Goal: Task Accomplishment & Management: Use online tool/utility

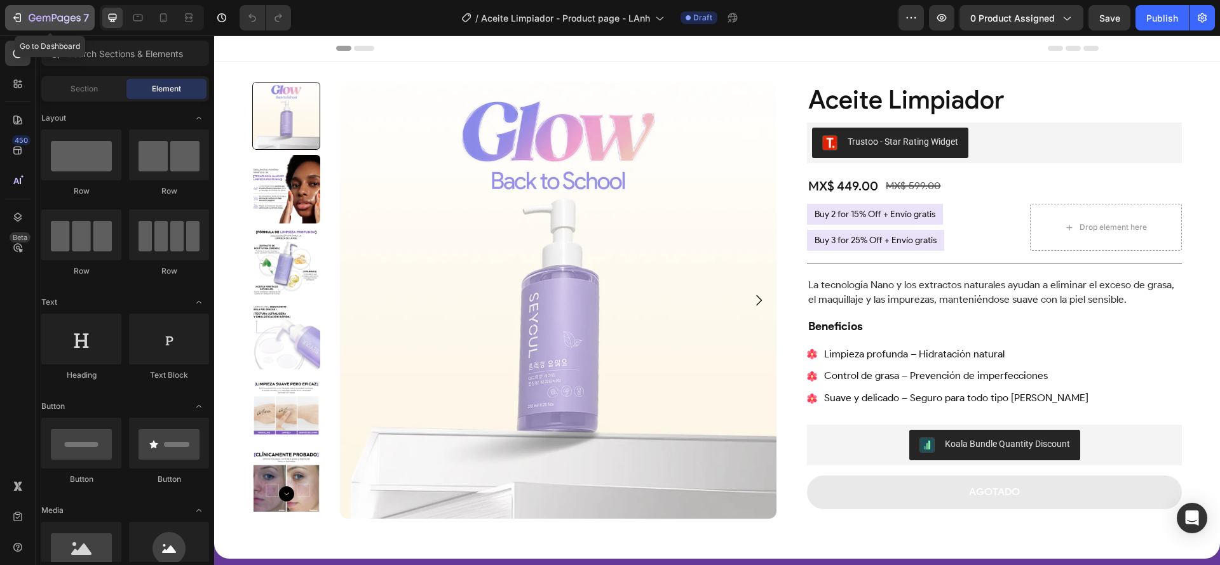
click at [51, 22] on icon "button" at bounding box center [55, 18] width 52 height 11
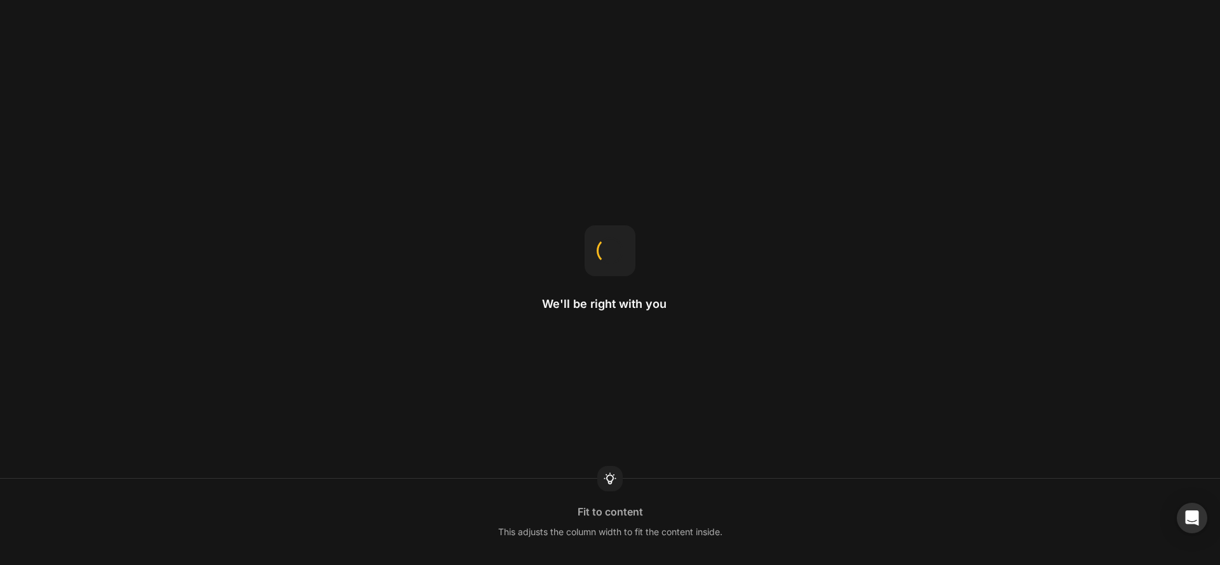
click at [462, 396] on div "We'll be right with you Fit to content This adjusts the column width to fit the…" at bounding box center [610, 282] width 1220 height 565
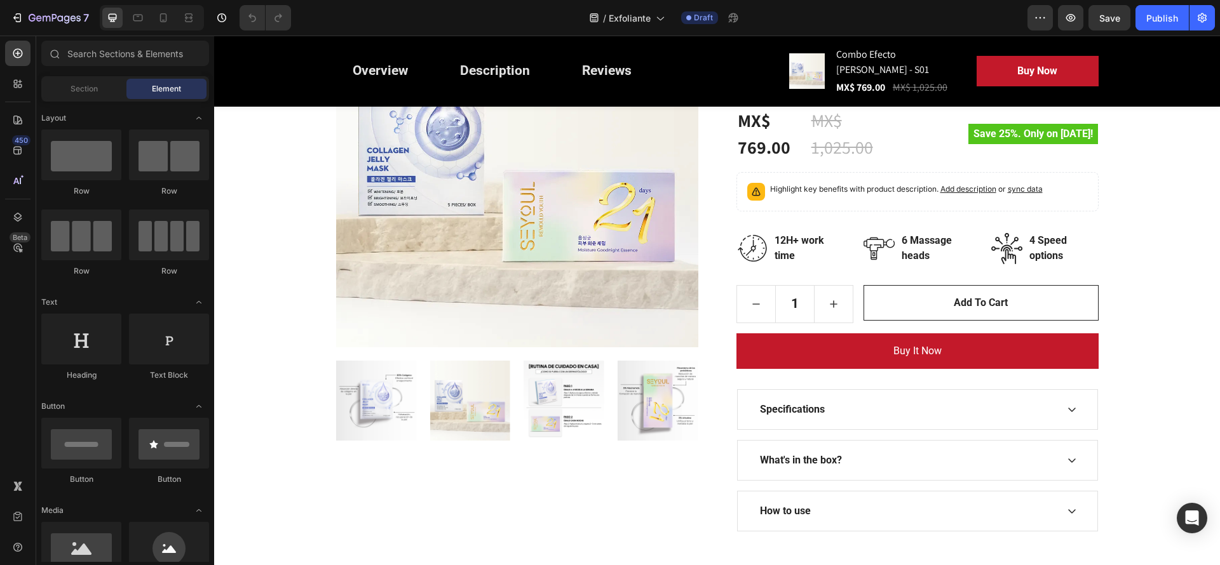
scroll to position [295, 0]
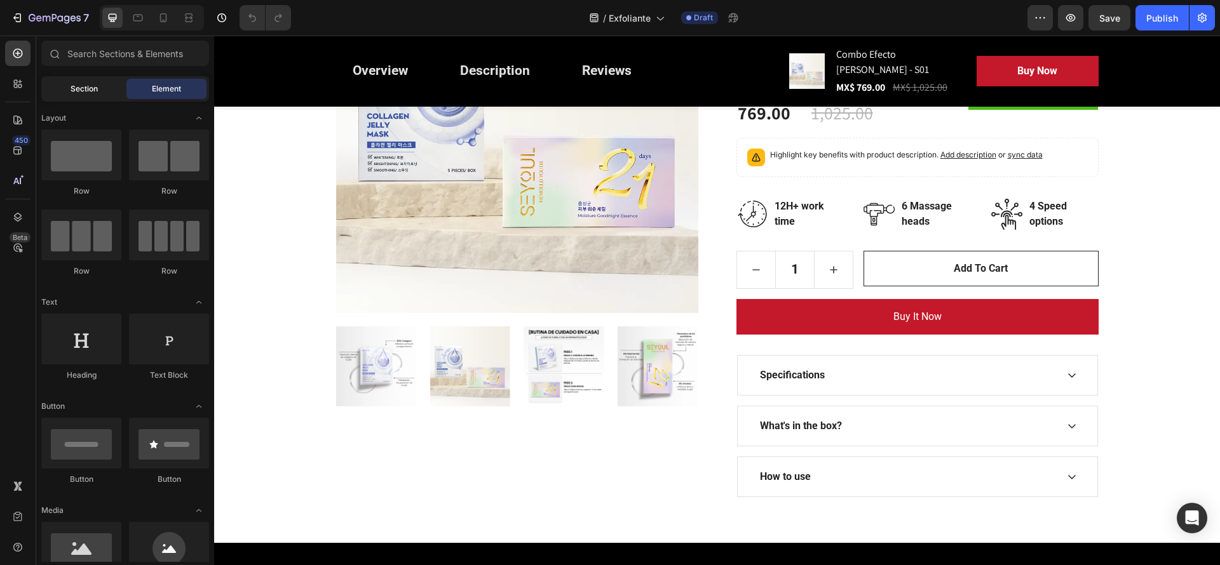
click at [79, 96] on div "Section" at bounding box center [84, 89] width 80 height 20
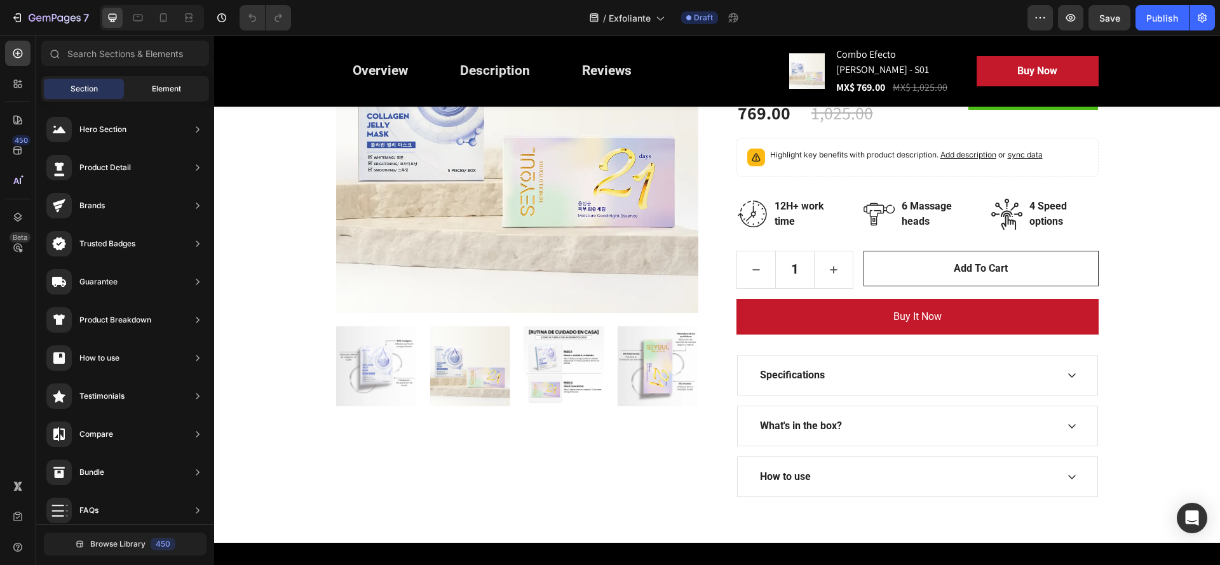
click at [163, 84] on span "Element" at bounding box center [166, 88] width 29 height 11
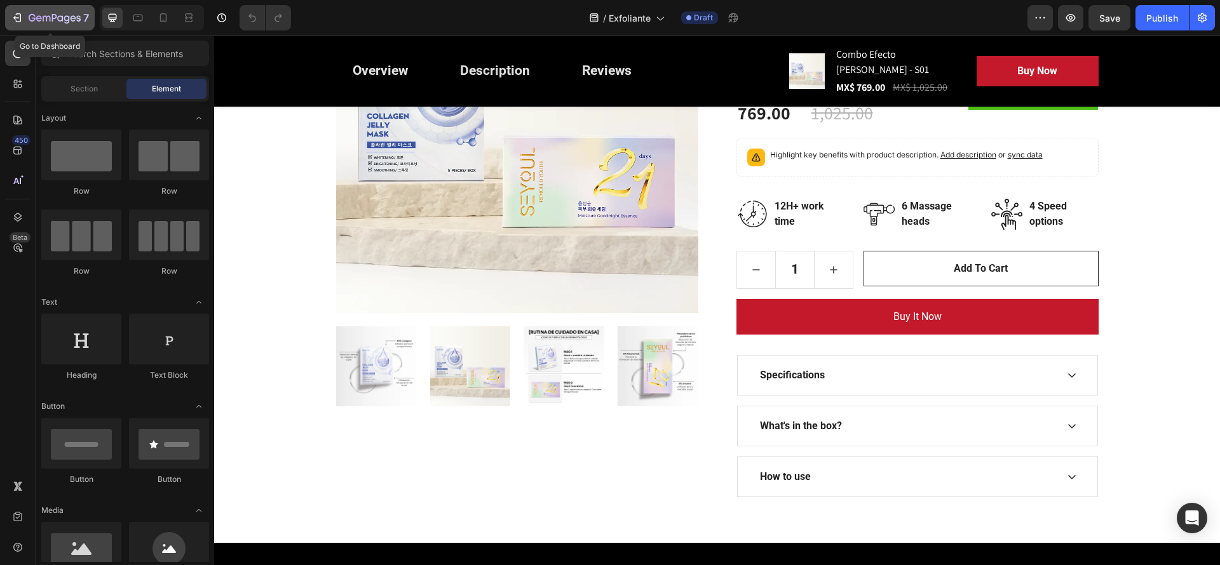
click at [70, 15] on icon "button" at bounding box center [55, 18] width 52 height 11
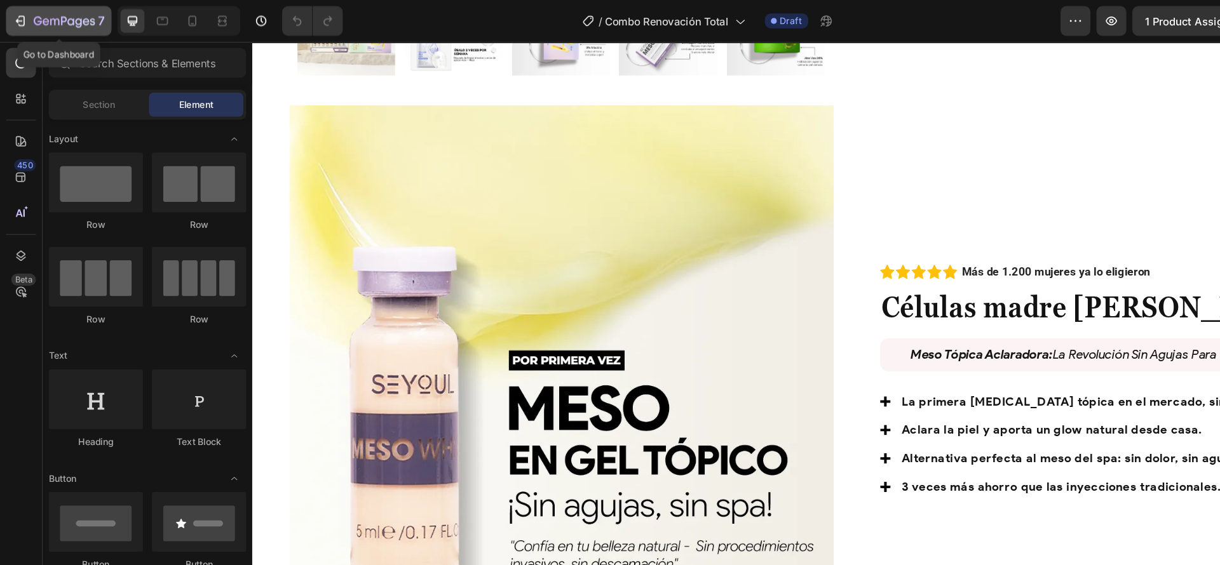
click at [53, 9] on button "7" at bounding box center [50, 17] width 90 height 25
drag, startPoint x: 63, startPoint y: 11, endPoint x: 53, endPoint y: 9, distance: 9.7
click at [53, 9] on button "7" at bounding box center [50, 17] width 90 height 25
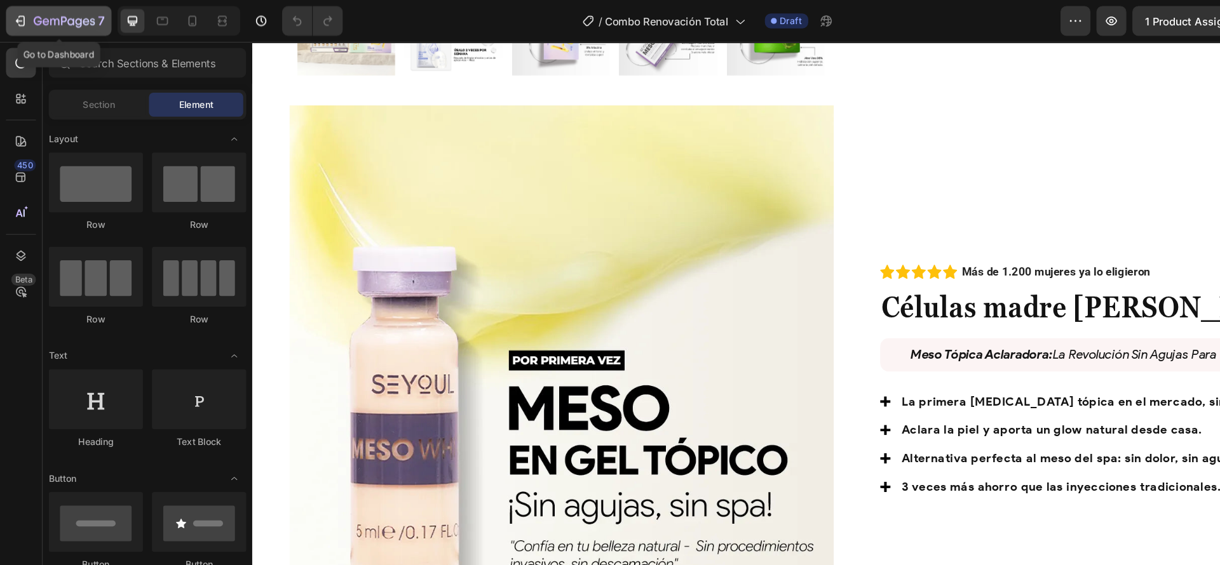
click at [53, 9] on button "7" at bounding box center [50, 17] width 90 height 25
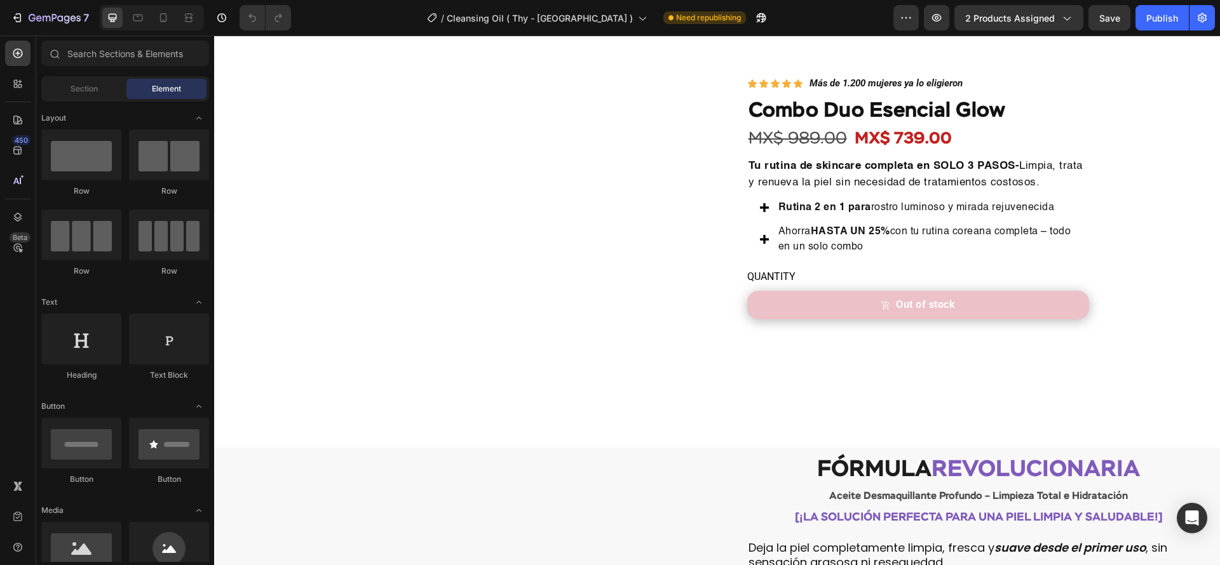
scroll to position [2248, 0]
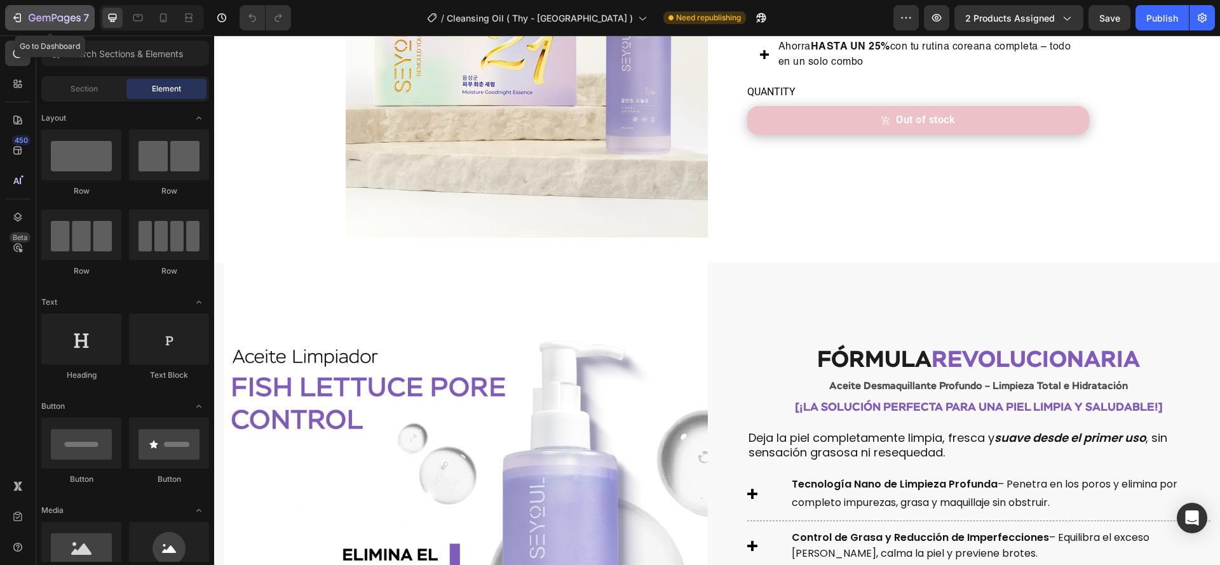
click at [70, 6] on button "7" at bounding box center [50, 17] width 90 height 25
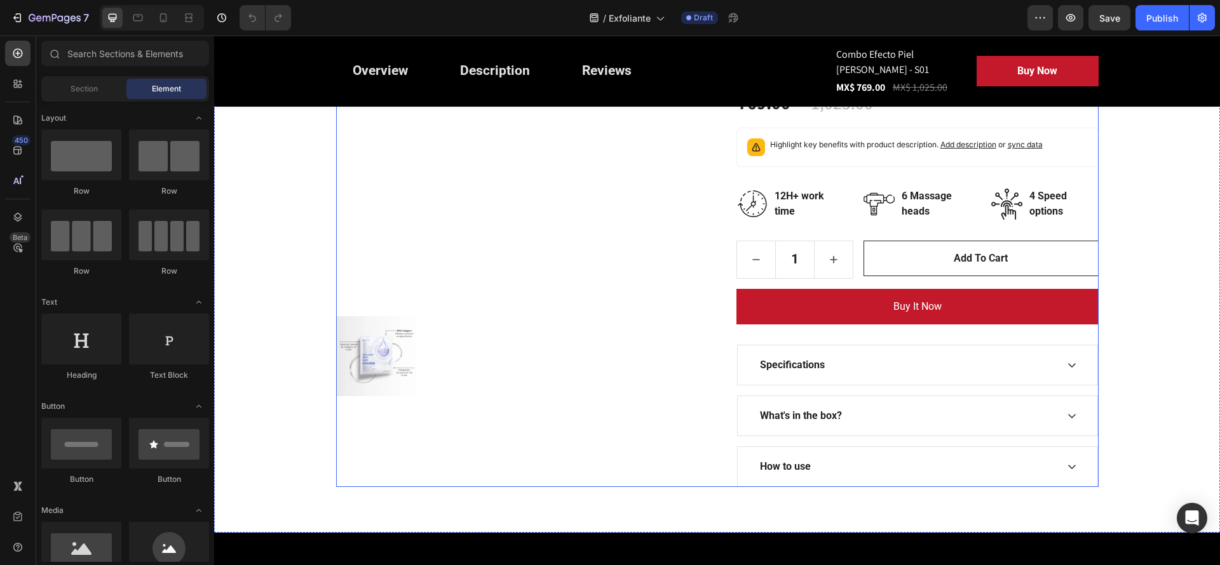
scroll to position [97, 0]
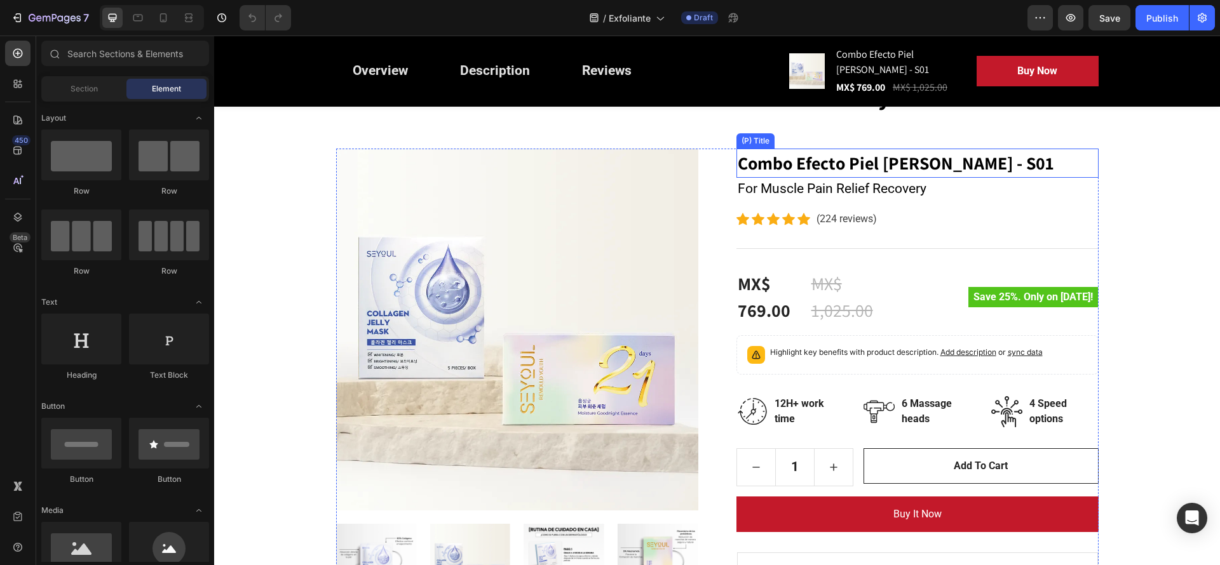
click at [812, 155] on h2 "Combo Efecto Piel [PERSON_NAME] - S01" at bounding box center [917, 163] width 362 height 29
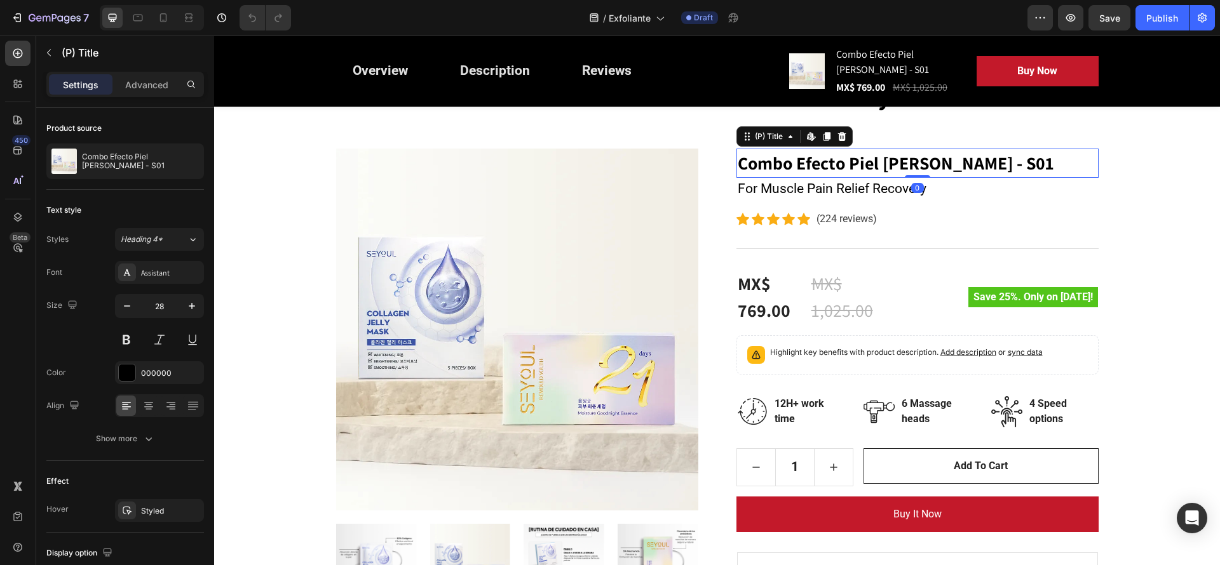
click at [966, 156] on h2 "Combo Efecto Piel [PERSON_NAME] - S01" at bounding box center [917, 163] width 362 height 29
click at [974, 164] on h2 "Combo Efecto Piel [PERSON_NAME] - S01" at bounding box center [917, 163] width 362 height 29
click at [974, 164] on h2 "Combo Efecto Piel de Vidrio - S01" at bounding box center [917, 163] width 362 height 29
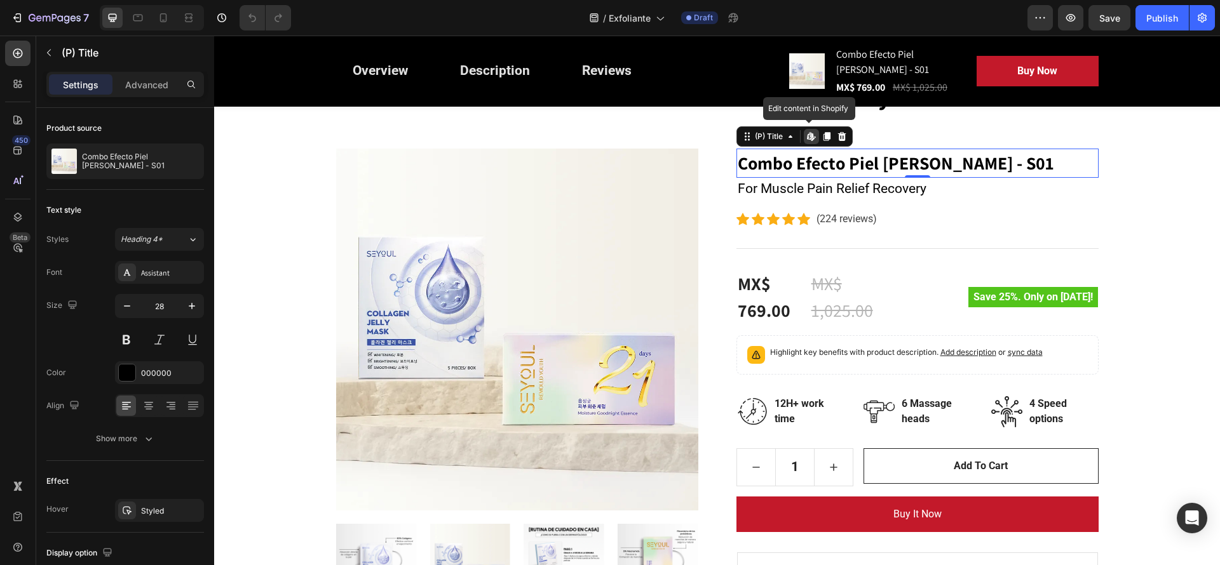
click at [974, 164] on h2 "Combo Efecto Piel de Vidrio - S01" at bounding box center [917, 163] width 362 height 29
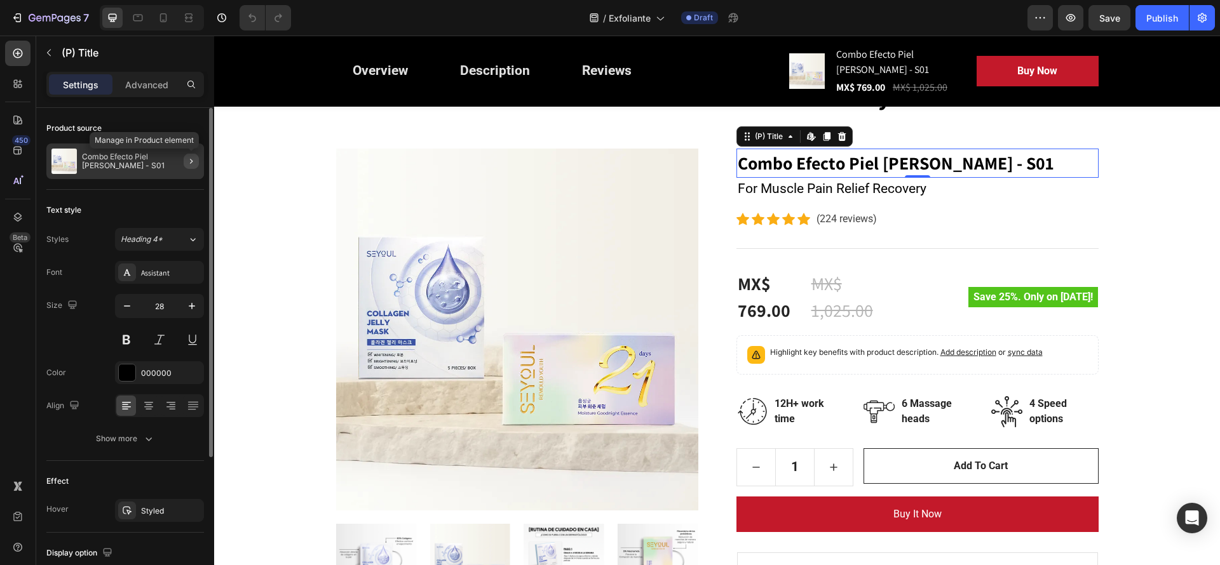
click at [188, 163] on icon "button" at bounding box center [191, 161] width 10 height 10
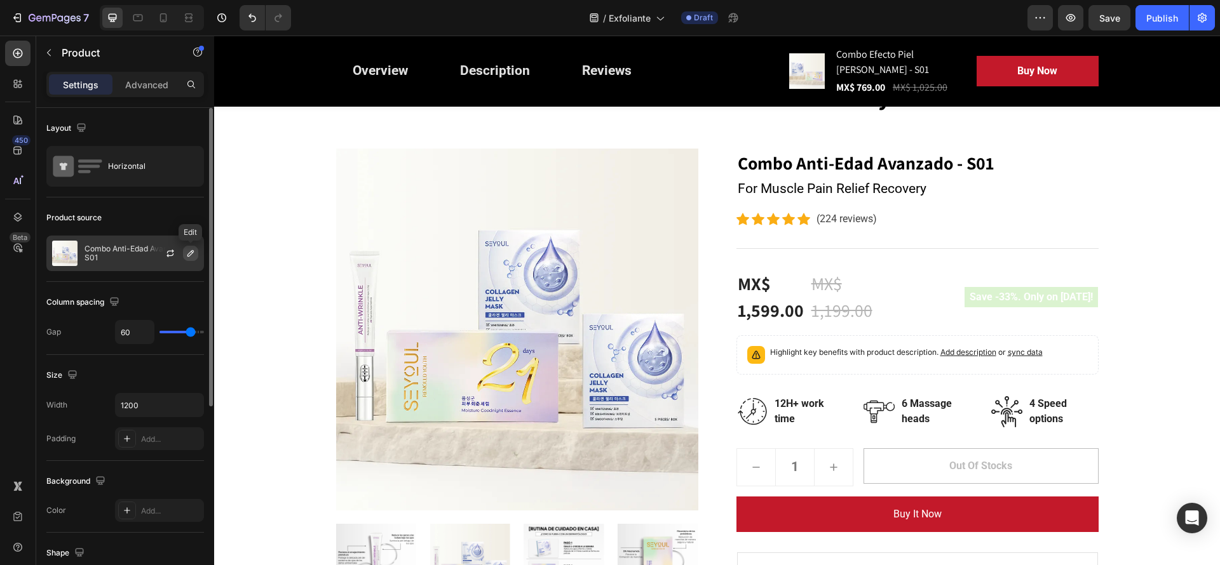
click at [187, 250] on icon "button" at bounding box center [190, 253] width 10 height 10
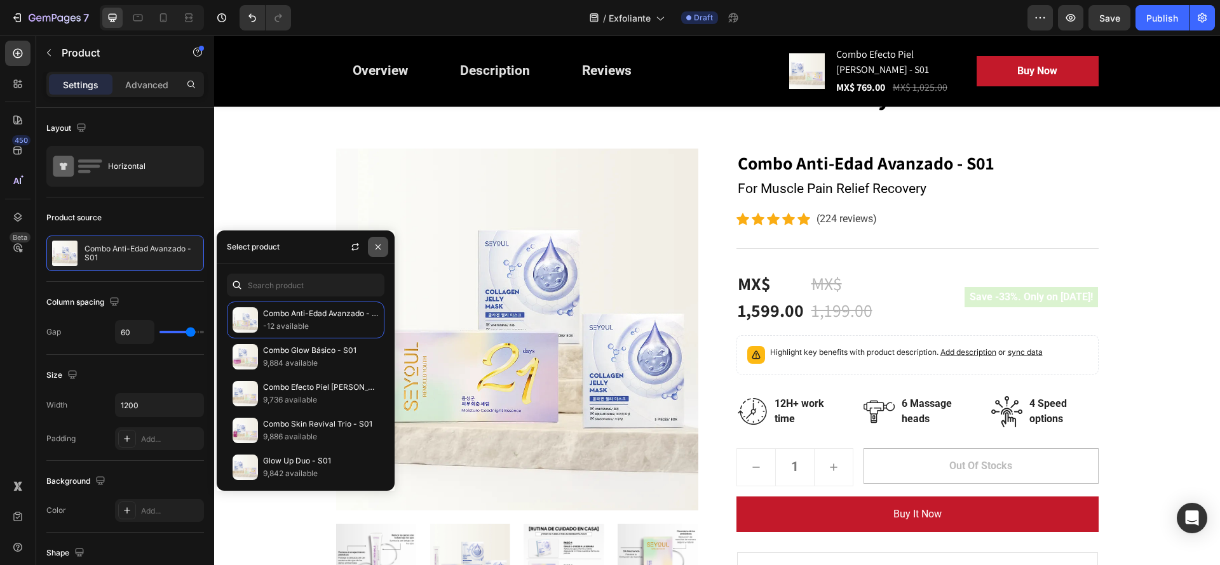
click at [370, 248] on button "button" at bounding box center [378, 247] width 20 height 20
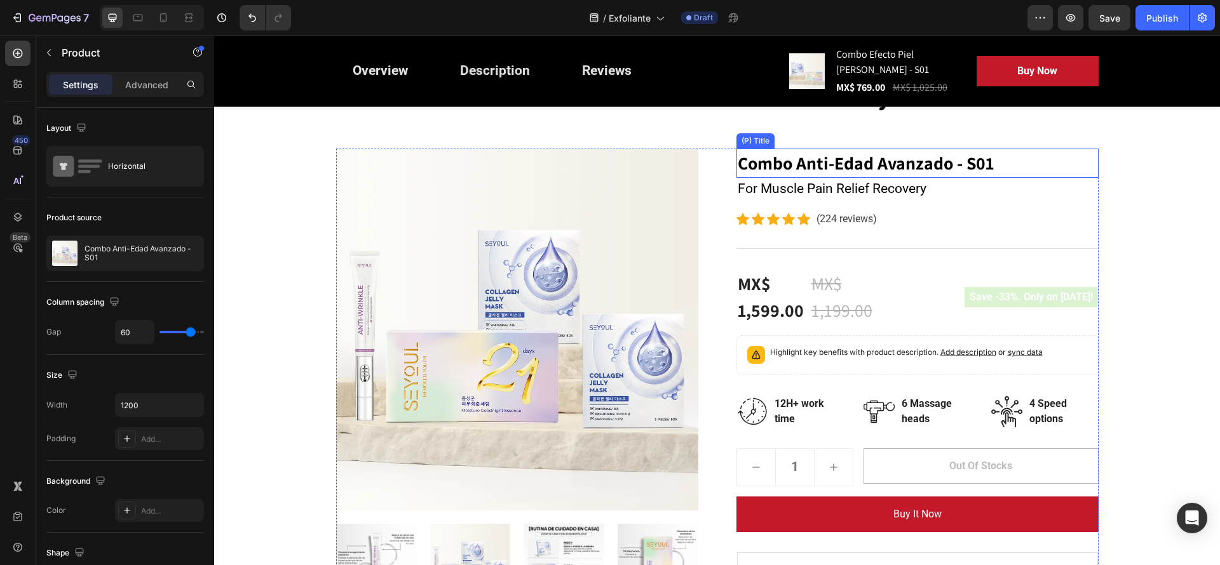
click at [795, 155] on h2 "Combo Anti-Edad Avanzado - S01" at bounding box center [917, 163] width 362 height 29
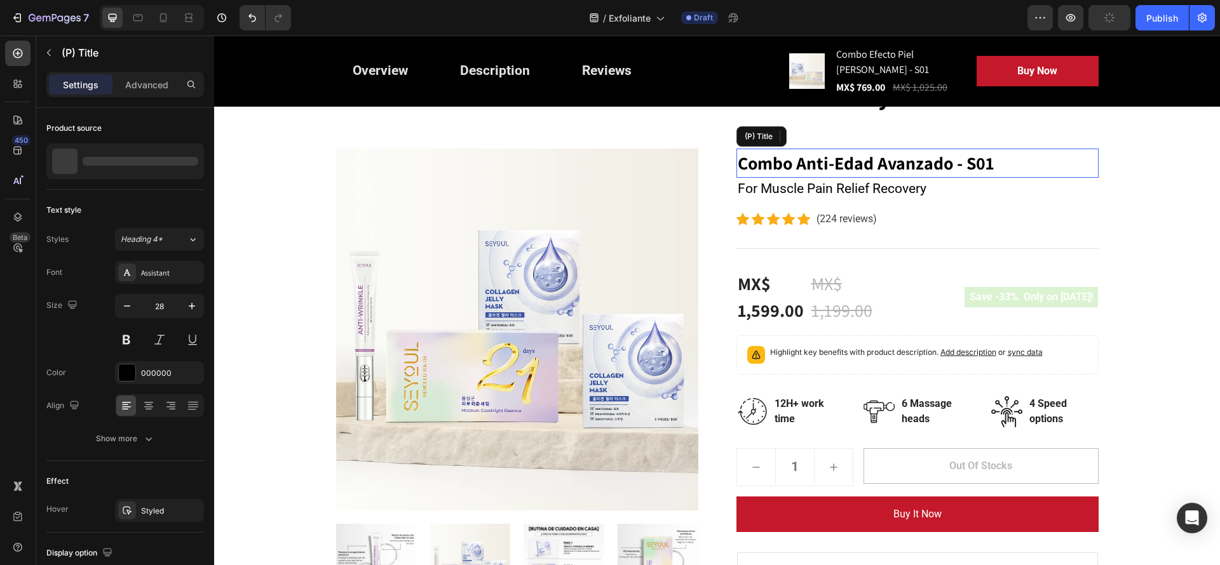
click at [795, 155] on h2 "Combo Anti-Edad Avanzado - S01" at bounding box center [917, 163] width 362 height 29
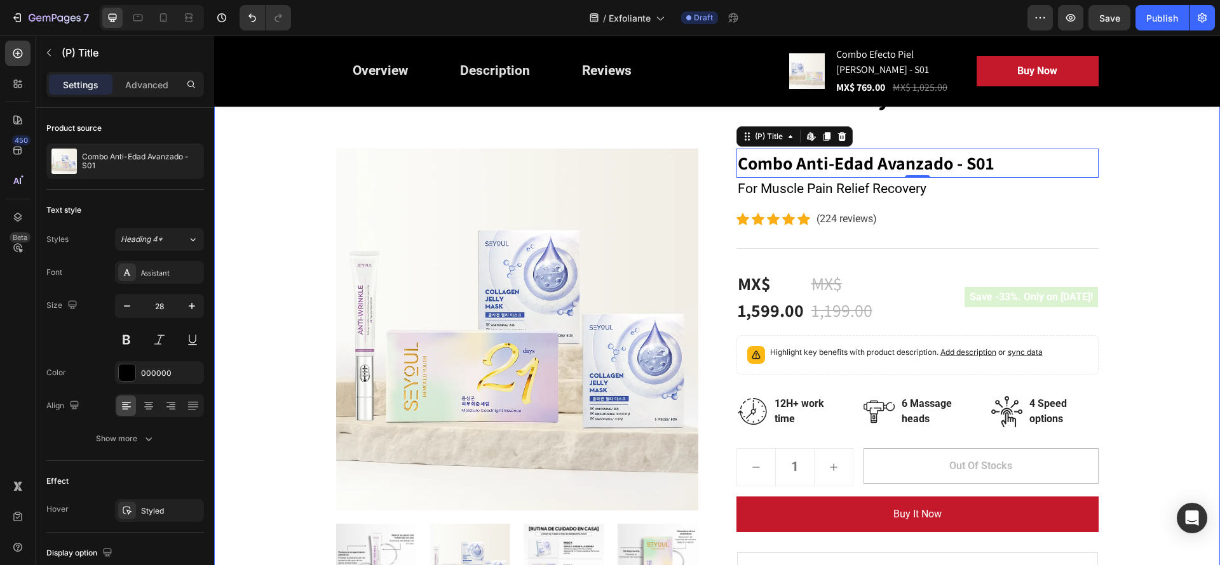
click at [762, 147] on div "Great Health Gift For Your Family Heading Row Product Images Combo Anti-Edad Av…" at bounding box center [717, 388] width 986 height 614
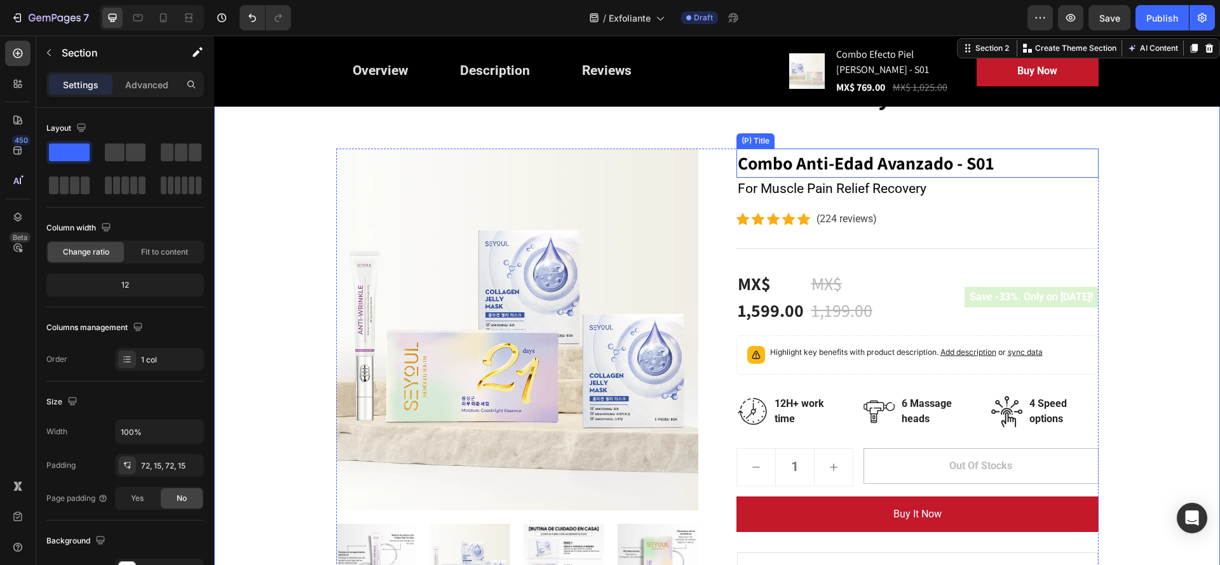
click at [770, 166] on h2 "Combo Anti-Edad Avanzado - S01" at bounding box center [917, 163] width 362 height 29
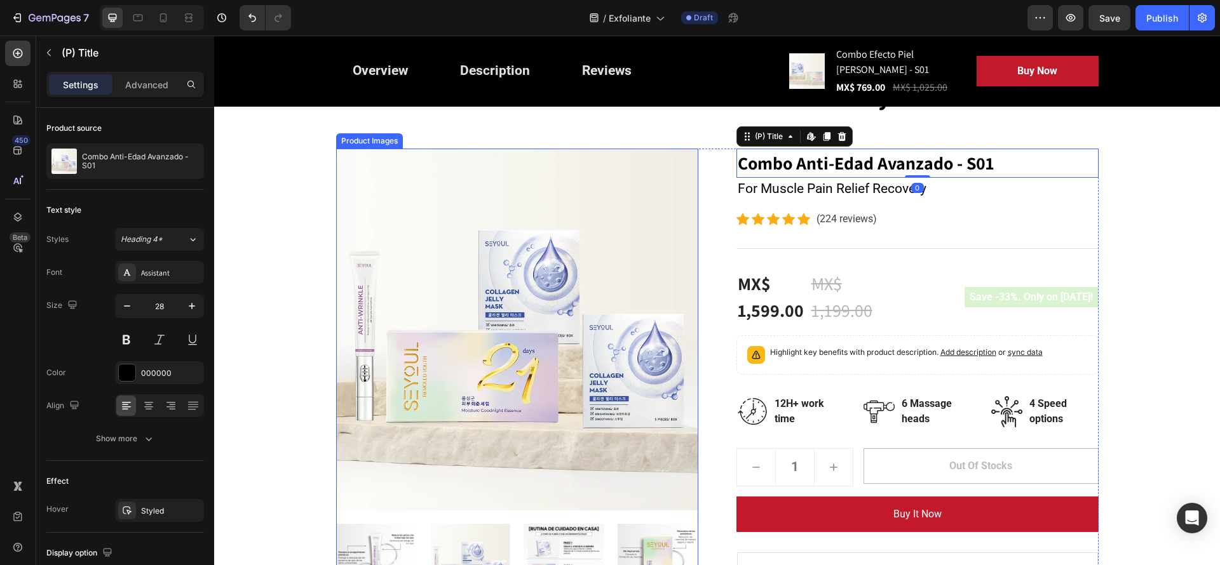
click at [656, 256] on img at bounding box center [517, 330] width 362 height 362
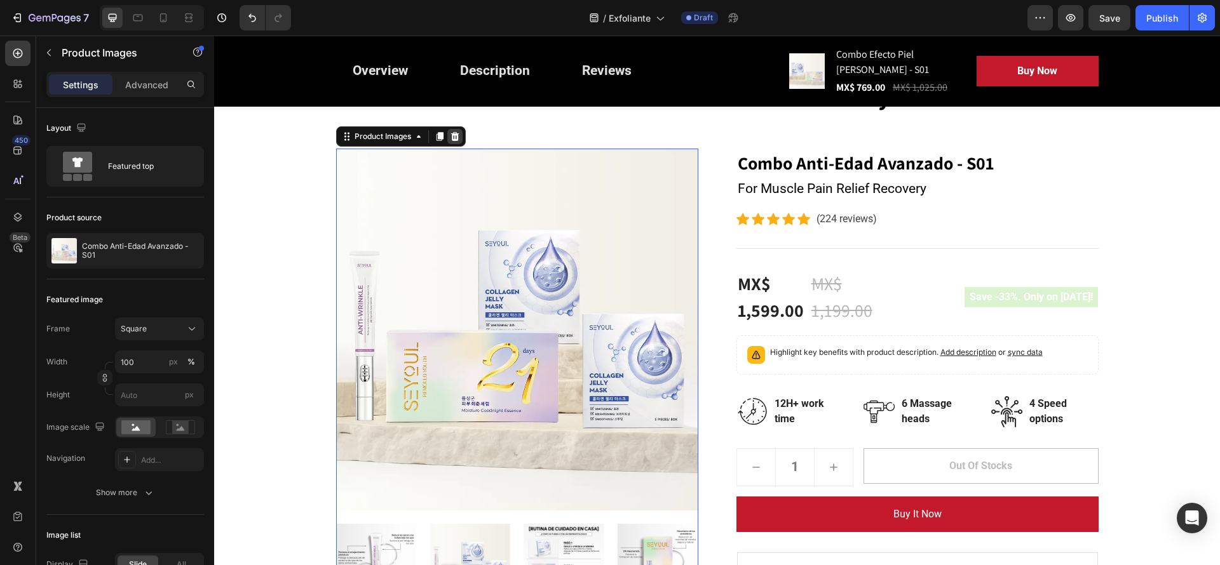
click at [448, 130] on div at bounding box center [454, 136] width 15 height 15
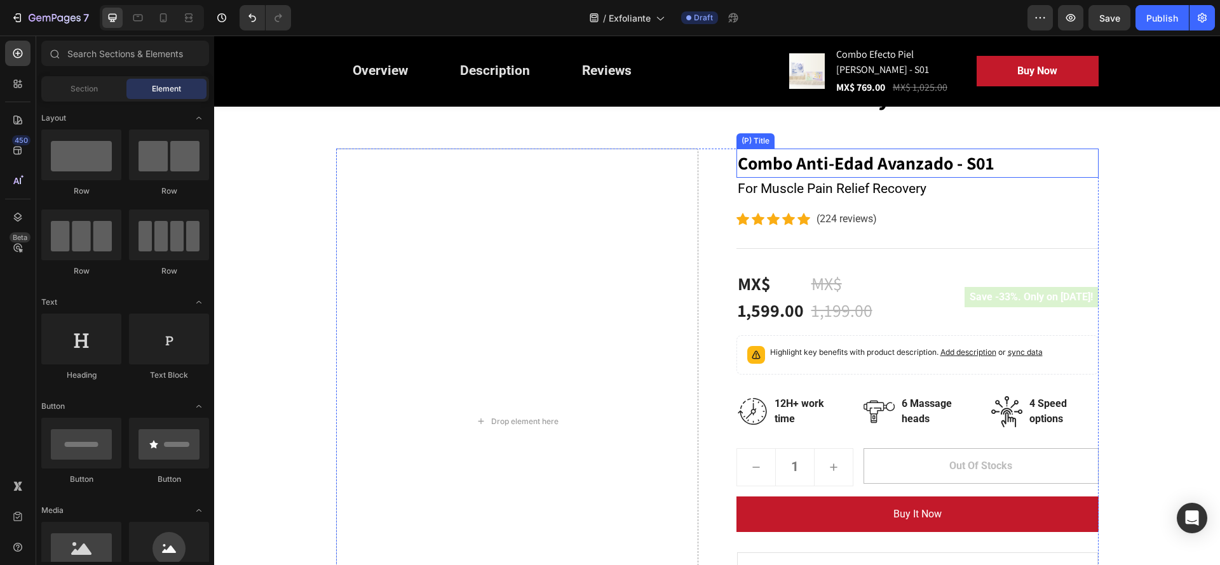
click at [863, 162] on h2 "Combo Anti-Edad Avanzado - S01" at bounding box center [917, 163] width 362 height 29
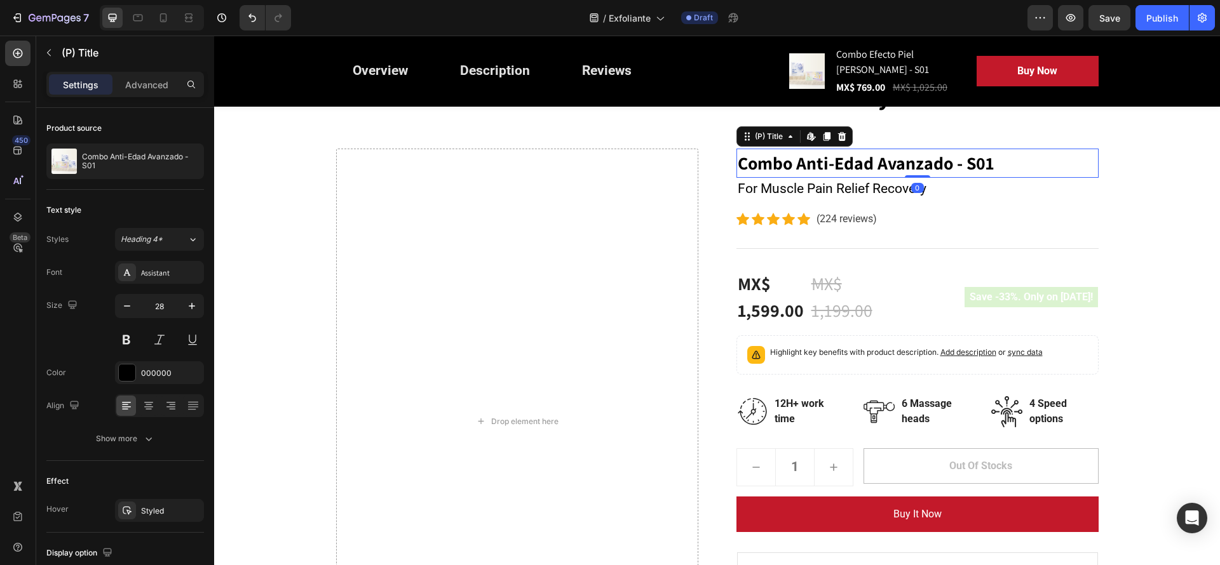
click at [863, 162] on h2 "Combo Anti-Edad Avanzado - S01" at bounding box center [917, 163] width 362 height 29
click at [995, 160] on h2 "Combo Anti-Edad Avanzado - S01" at bounding box center [917, 163] width 362 height 29
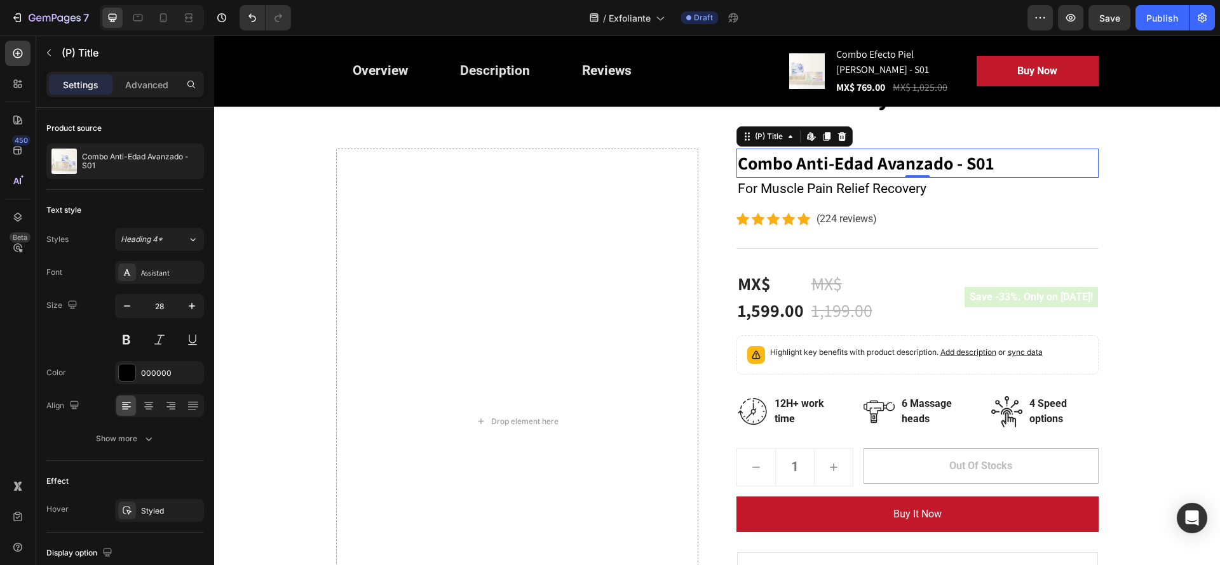
click at [995, 160] on h2 "Combo Anti-Edad Avanzado - S01" at bounding box center [917, 163] width 362 height 29
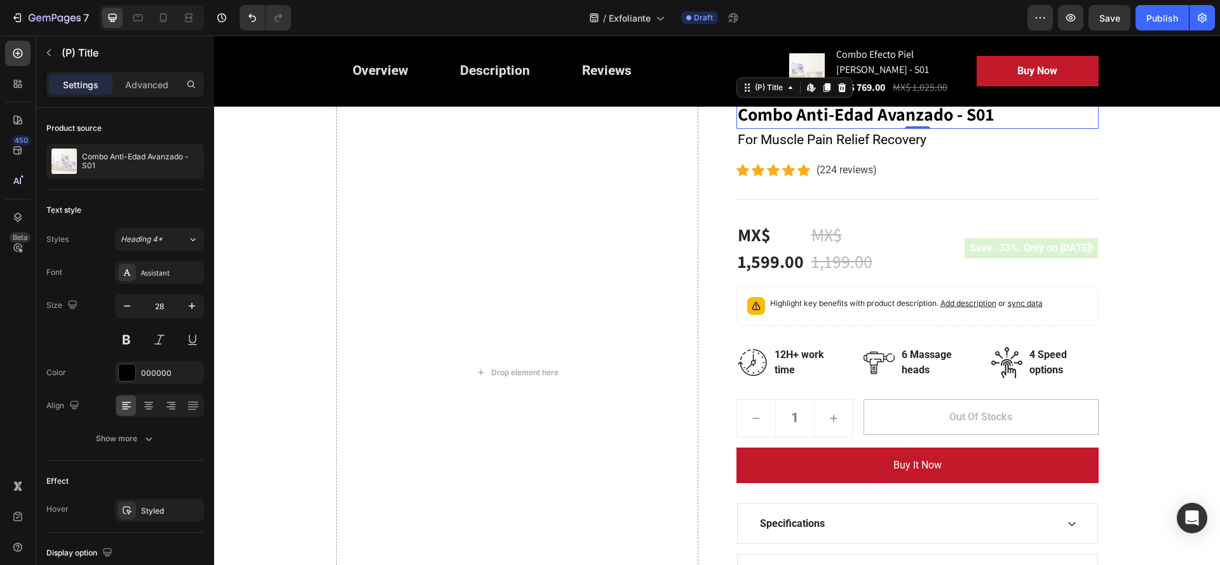
scroll to position [127, 0]
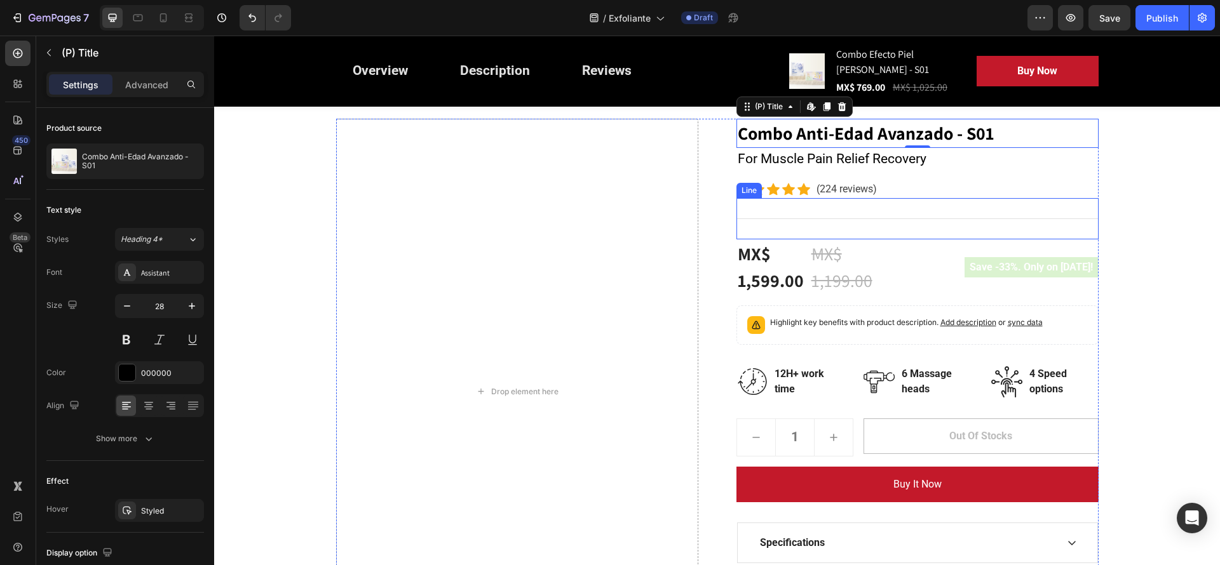
click at [917, 233] on div "Title Line" at bounding box center [917, 218] width 362 height 41
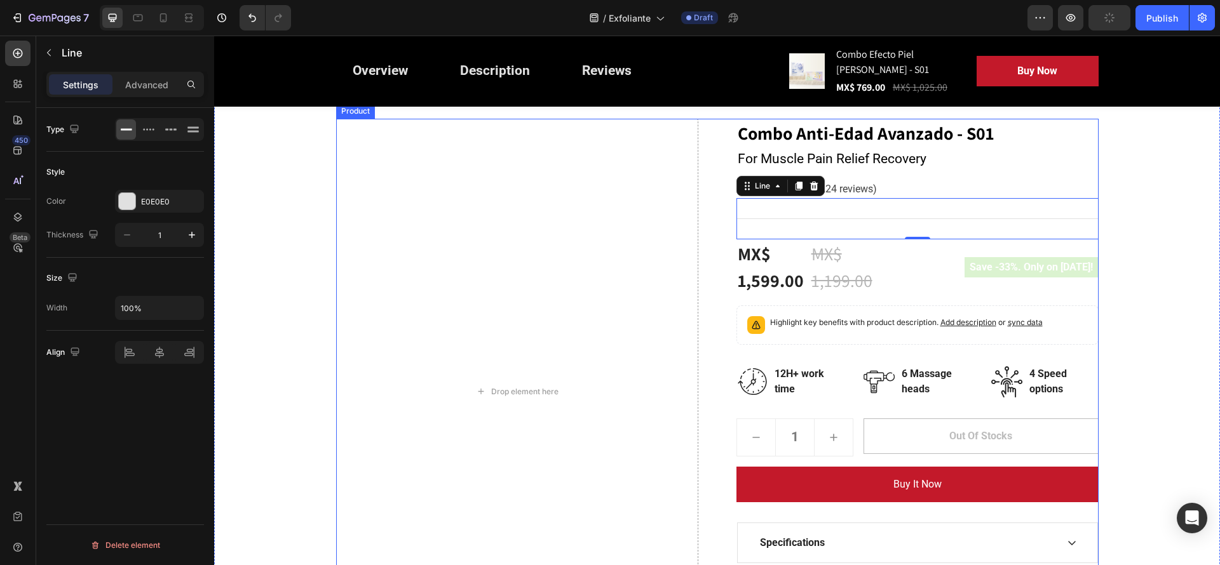
click at [941, 178] on div "Combo Anti-Edad Avanzado - S01 (P) Title For Muscle Pain Relief Recovery Text b…" at bounding box center [917, 392] width 362 height 547
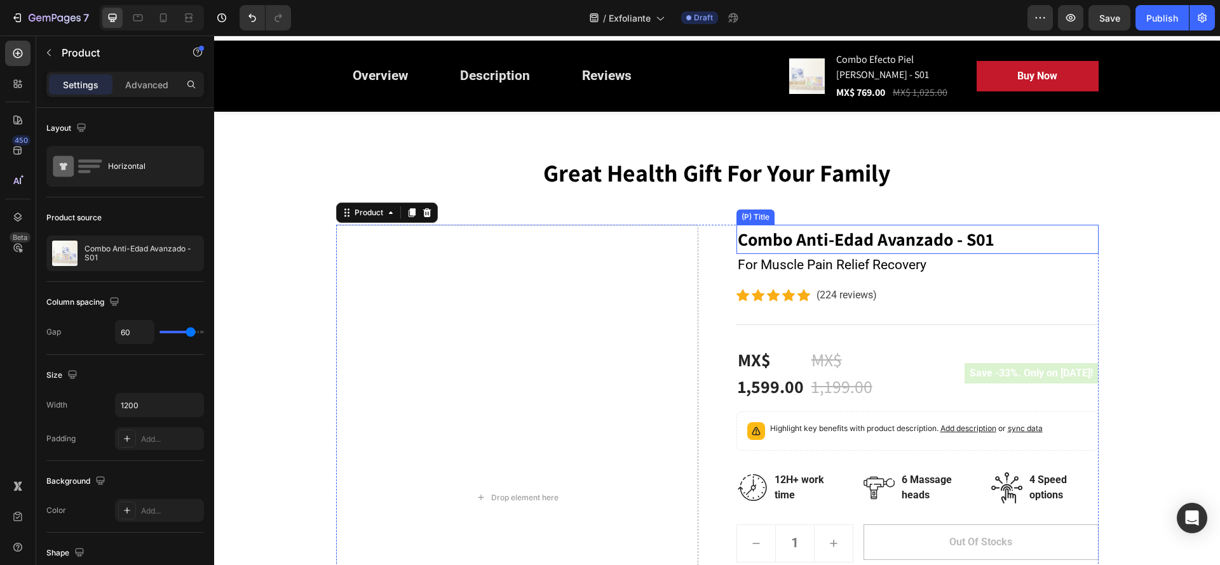
scroll to position [0, 0]
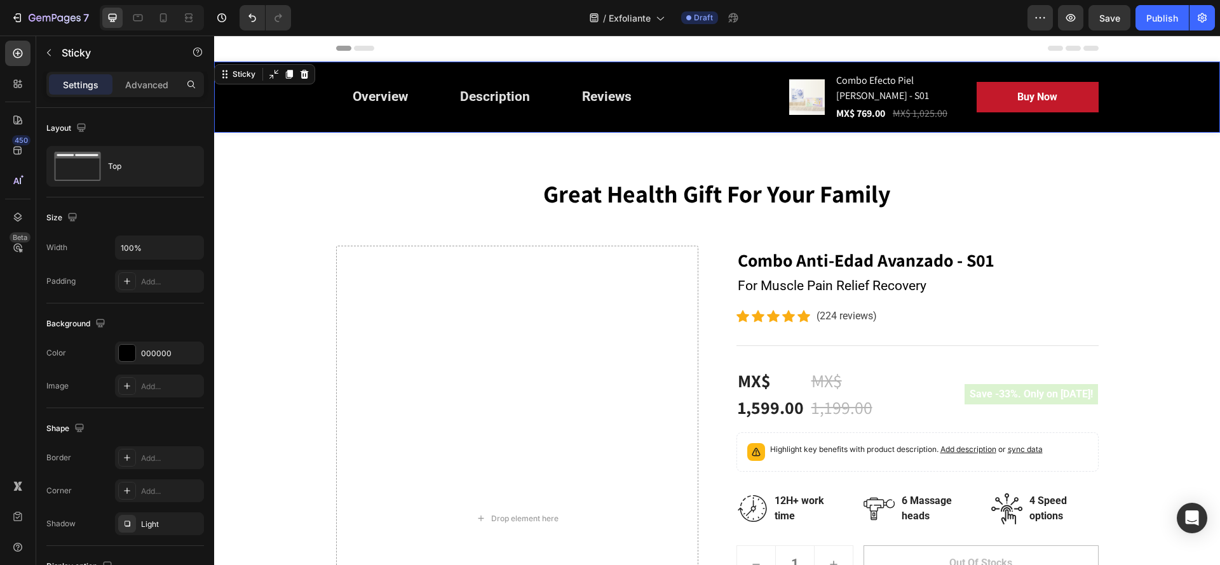
click at [1165, 109] on div "Overview Button Description Button Reviews Button Row Product Images Combo Efec…" at bounding box center [717, 97] width 1006 height 71
click at [308, 78] on icon at bounding box center [304, 74] width 10 height 10
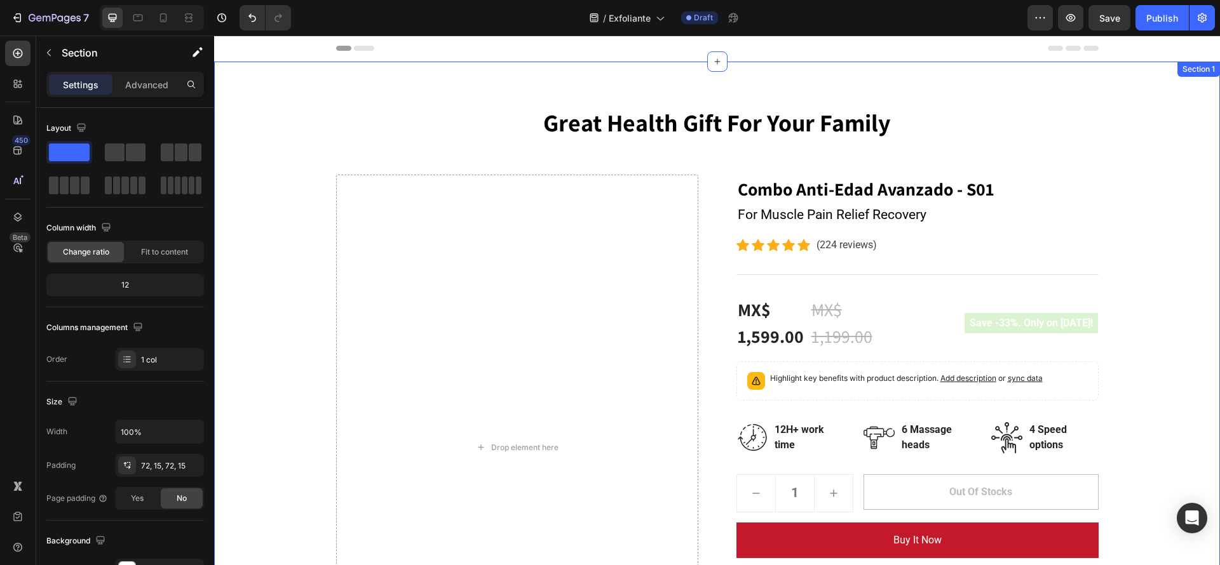
click at [555, 98] on div "Great Health Gift For Your Family Heading Row Drop element here Combo Anti-Edad…" at bounding box center [717, 414] width 1006 height 705
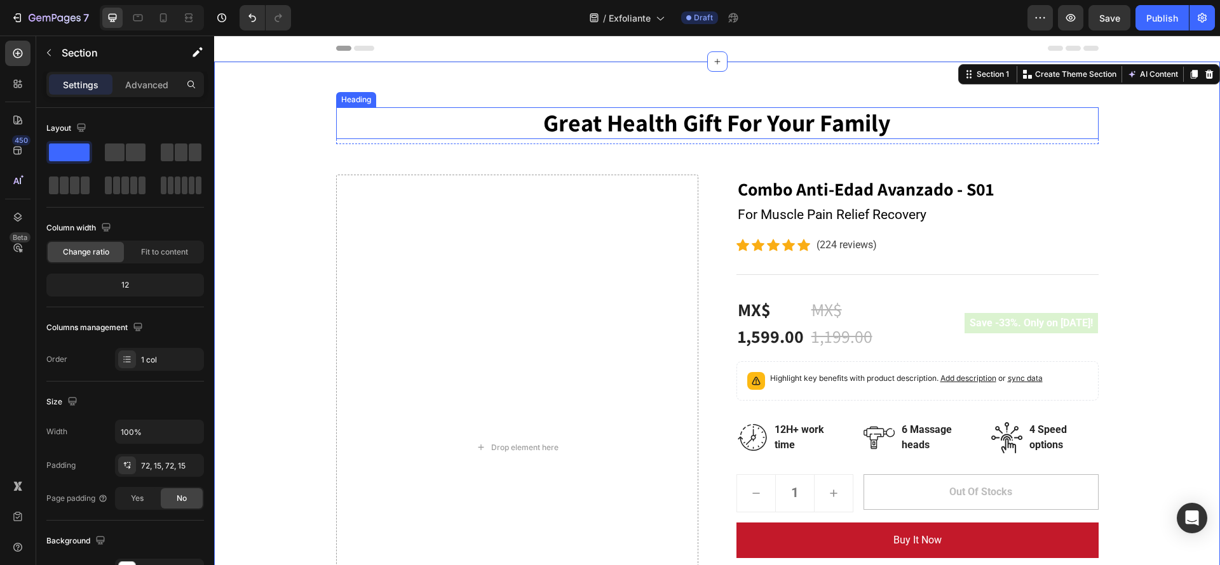
click at [564, 128] on p "Great Health Gift For Your Family" at bounding box center [717, 123] width 760 height 29
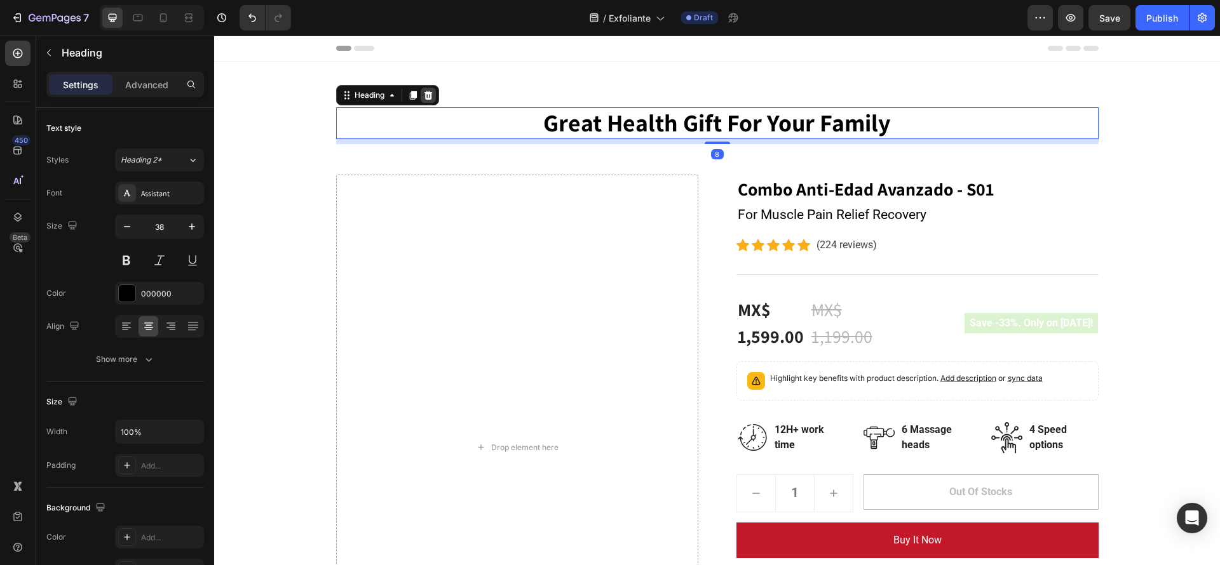
click at [425, 92] on icon at bounding box center [428, 95] width 8 height 9
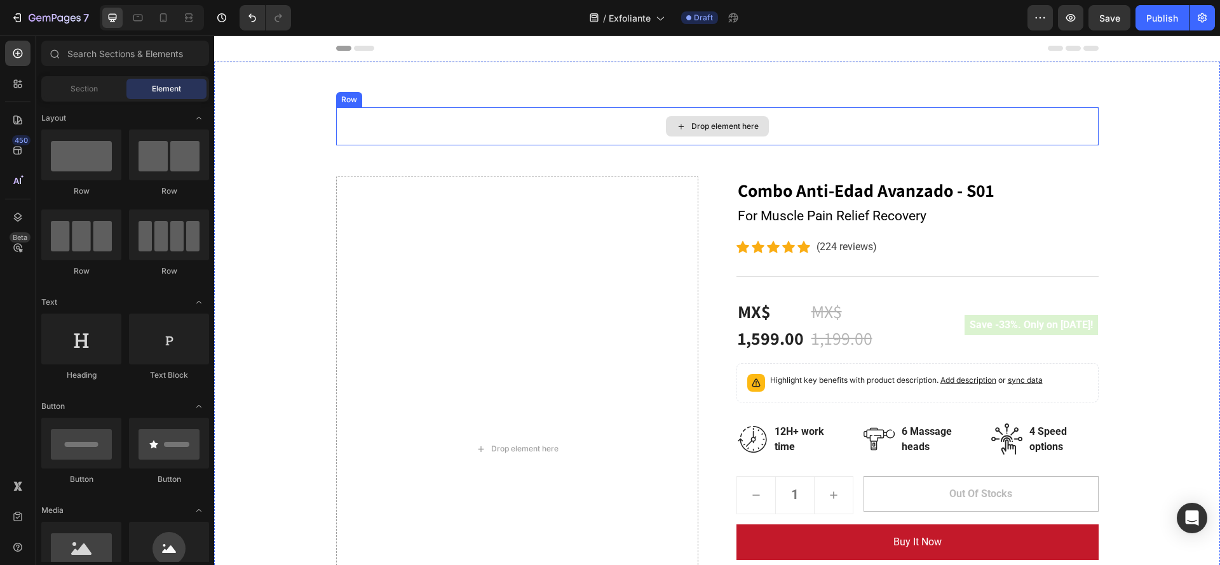
click at [464, 119] on div "Drop element here" at bounding box center [717, 126] width 762 height 38
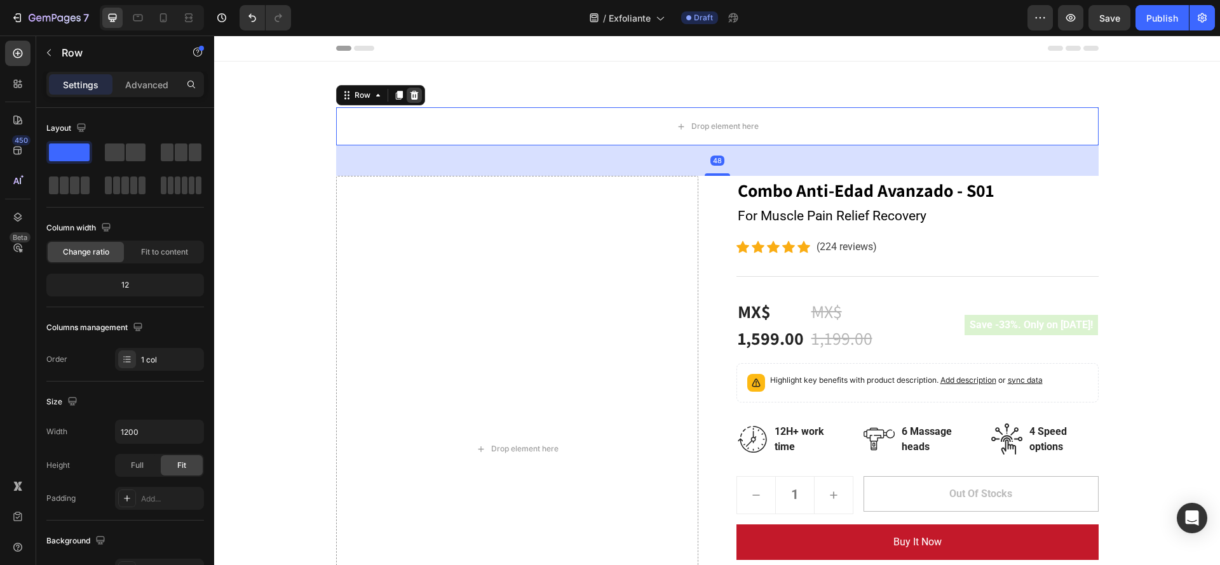
click at [410, 94] on icon at bounding box center [414, 95] width 8 height 9
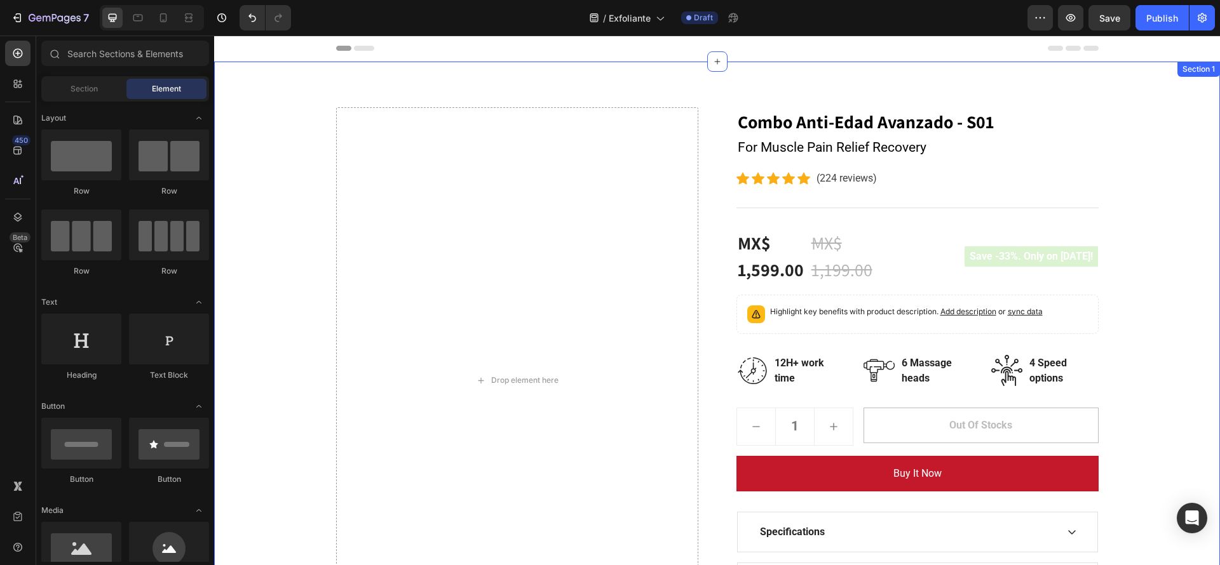
click at [464, 83] on div "Drop element here Combo Anti-Edad Avanzado - S01 (P) Title For Muscle Pain Reli…" at bounding box center [717, 381] width 1006 height 638
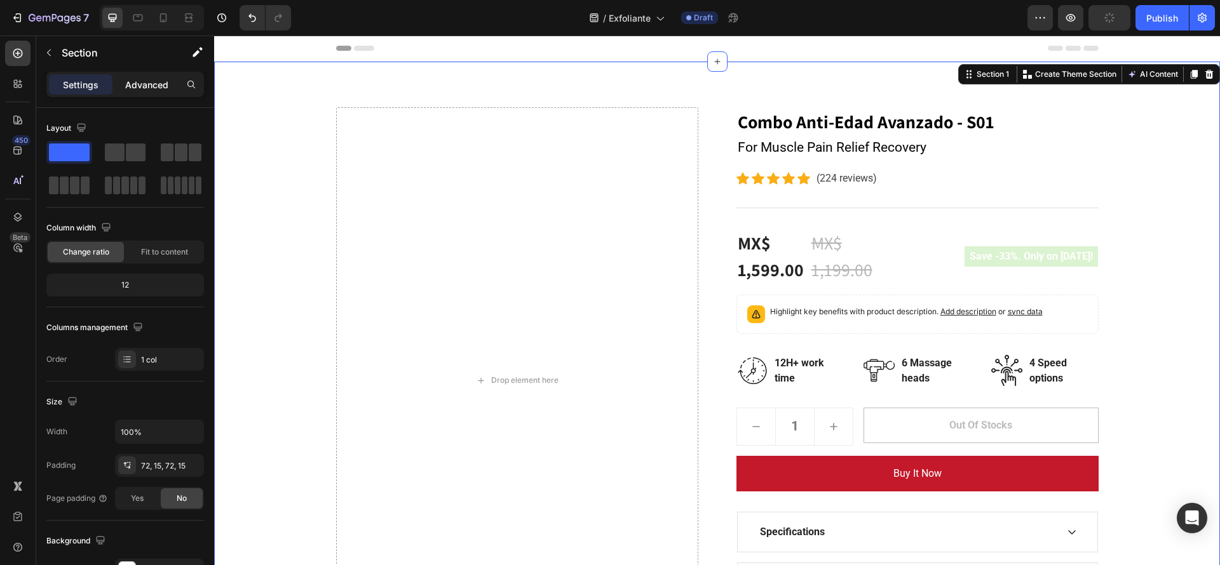
click at [154, 75] on div "Advanced" at bounding box center [147, 84] width 64 height 20
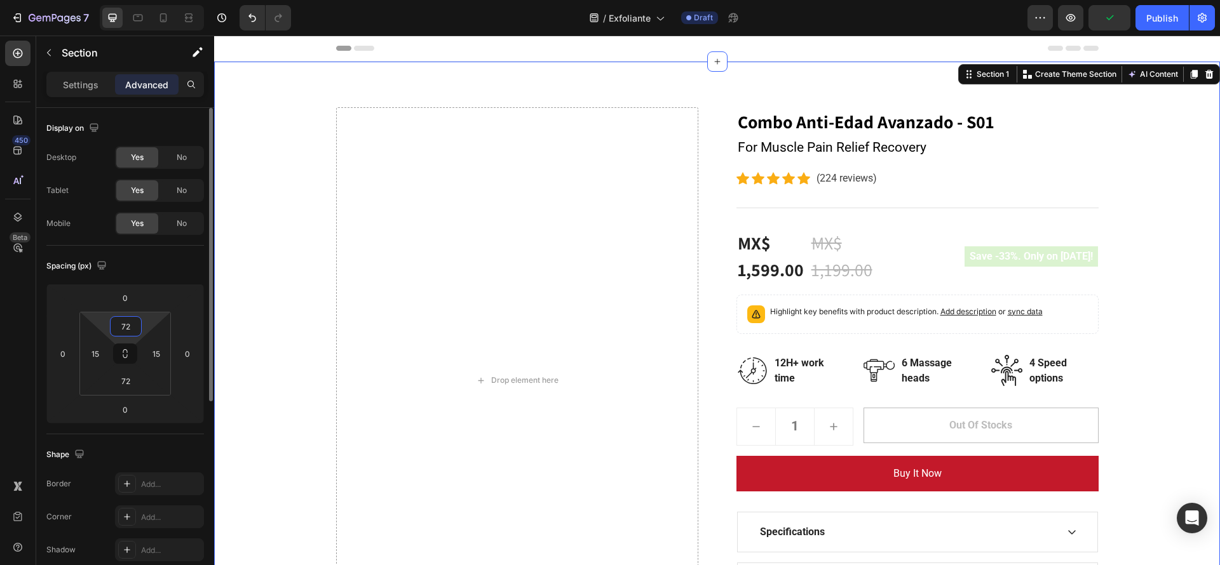
click at [135, 325] on input "72" at bounding box center [125, 326] width 25 height 19
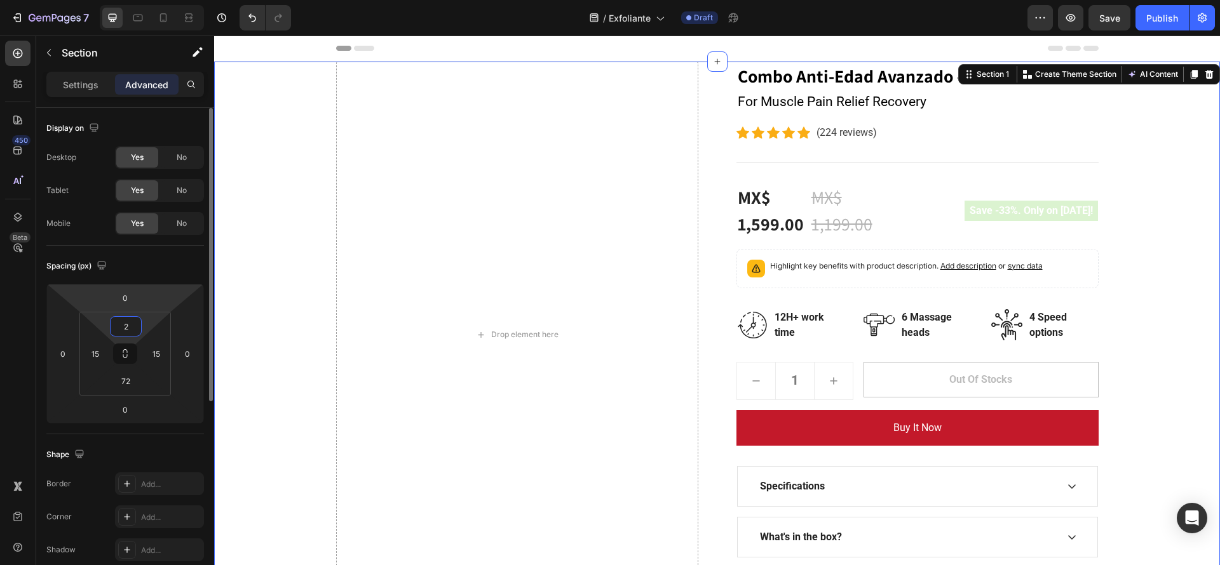
type input "20"
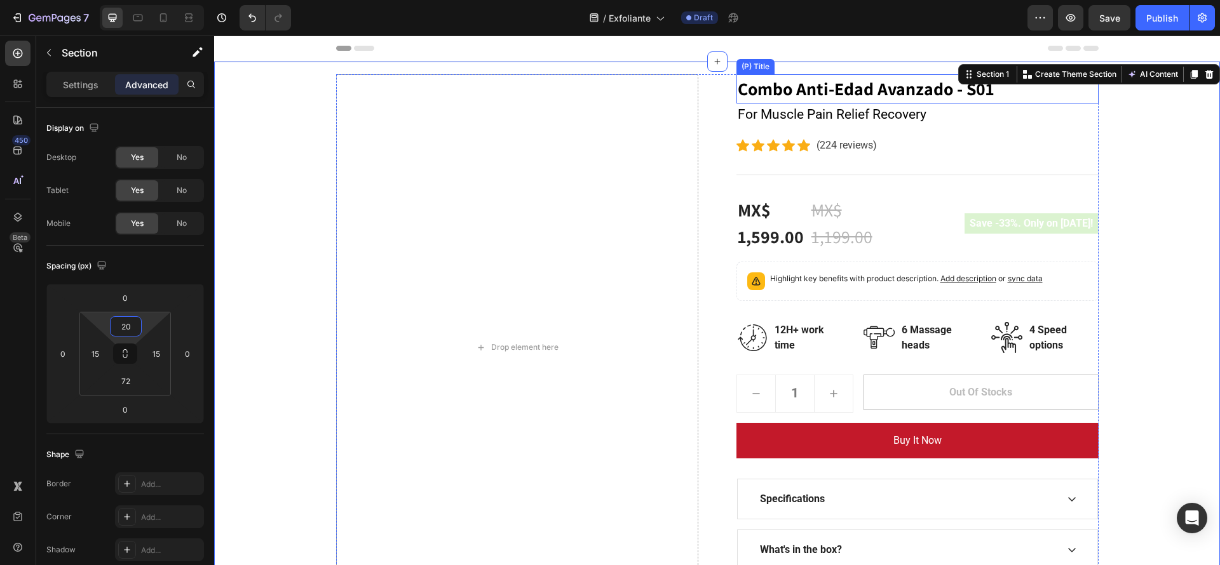
click at [893, 93] on h2 "Combo Anti-Edad Avanzado - S01" at bounding box center [917, 88] width 362 height 29
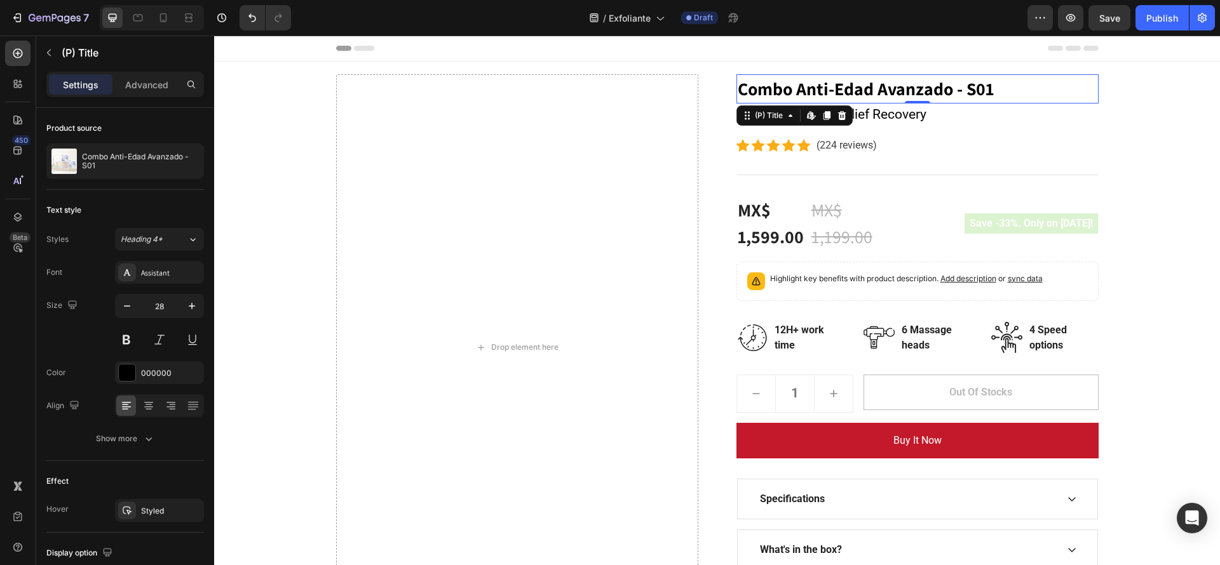
click at [1007, 81] on h2 "Combo Anti-Edad Avanzado - S01" at bounding box center [917, 88] width 362 height 29
click at [996, 79] on h2 "Combo Anti-Edad Avanzado - S01" at bounding box center [917, 88] width 362 height 29
click at [838, 119] on icon at bounding box center [842, 116] width 10 height 10
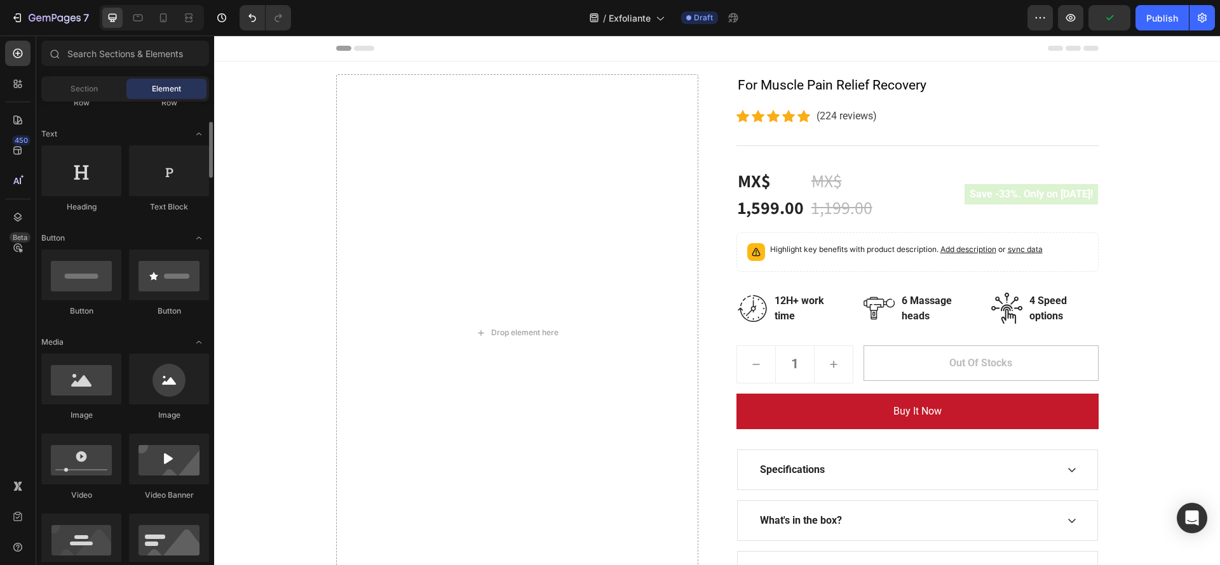
scroll to position [170, 0]
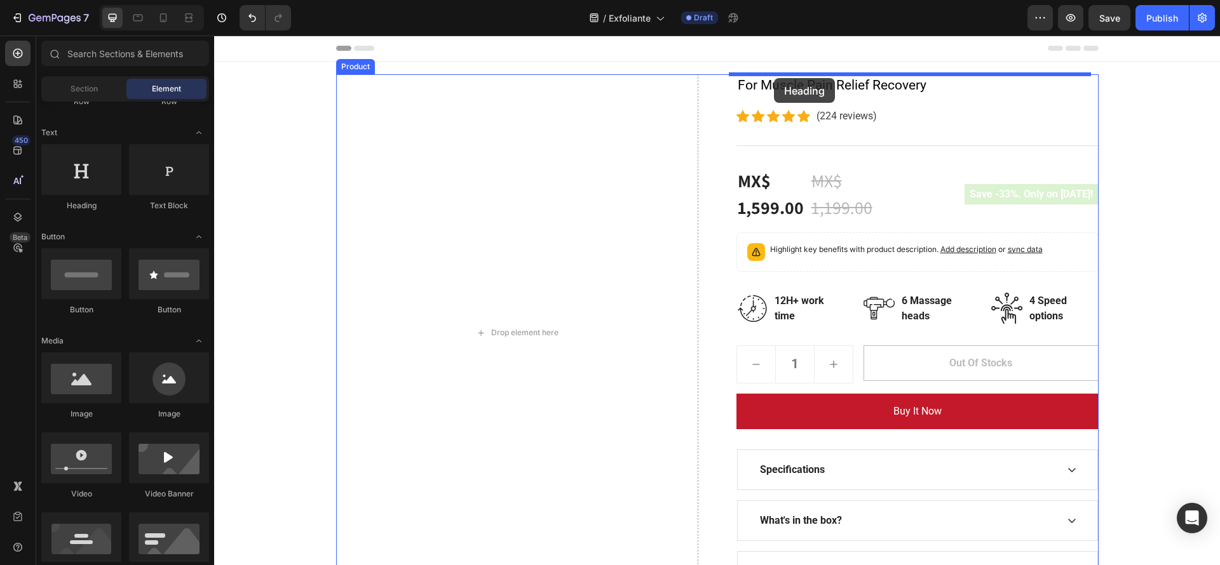
drag, startPoint x: 310, startPoint y: 207, endPoint x: 774, endPoint y: 78, distance: 481.3
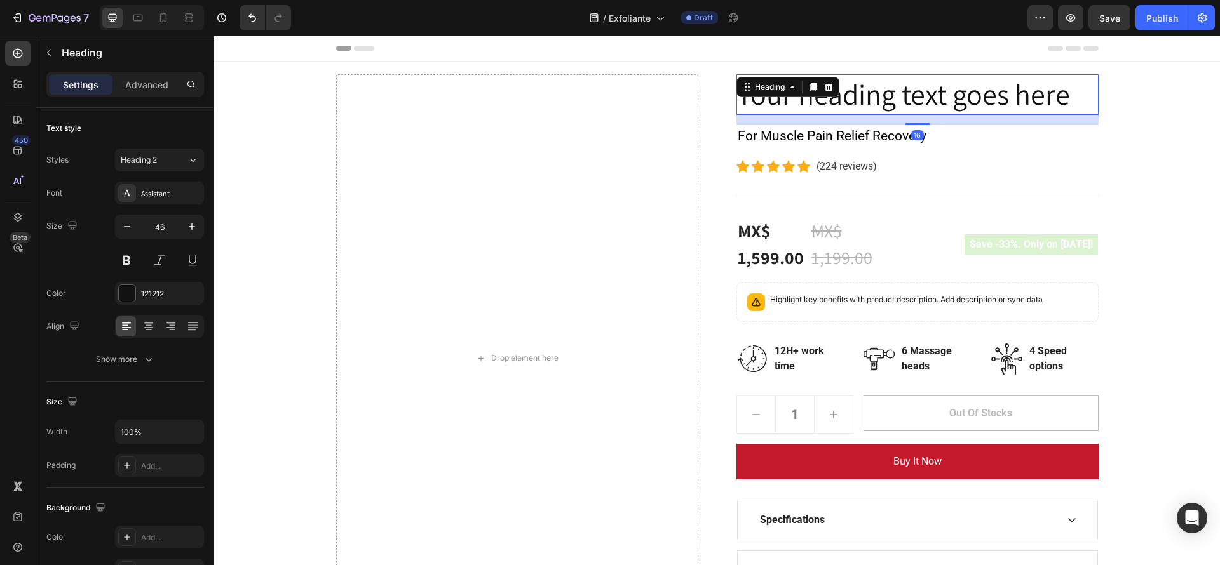
click at [888, 102] on h2 "Your heading text goes here" at bounding box center [917, 94] width 362 height 41
click at [888, 102] on p "Your heading text goes here" at bounding box center [917, 95] width 360 height 38
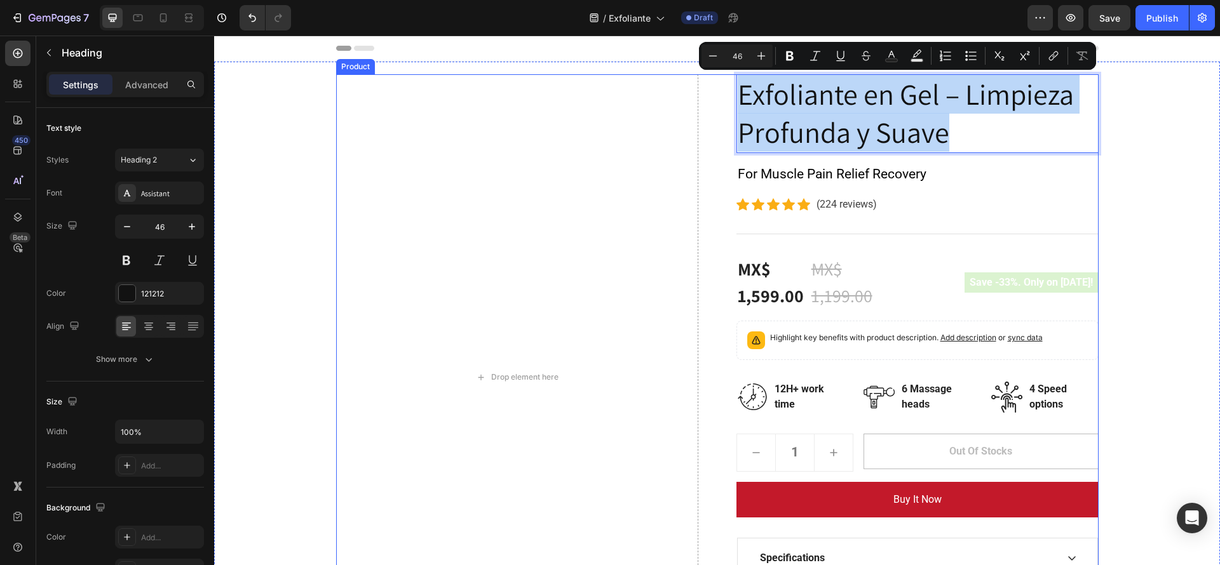
drag, startPoint x: 942, startPoint y: 138, endPoint x: 701, endPoint y: 105, distance: 243.5
click at [701, 105] on div "Drop element here Exfoliante en Gel – Limpieza Profunda y Suave Heading 16 For …" at bounding box center [717, 377] width 762 height 606
click at [698, 51] on div "Header" at bounding box center [717, 48] width 762 height 25
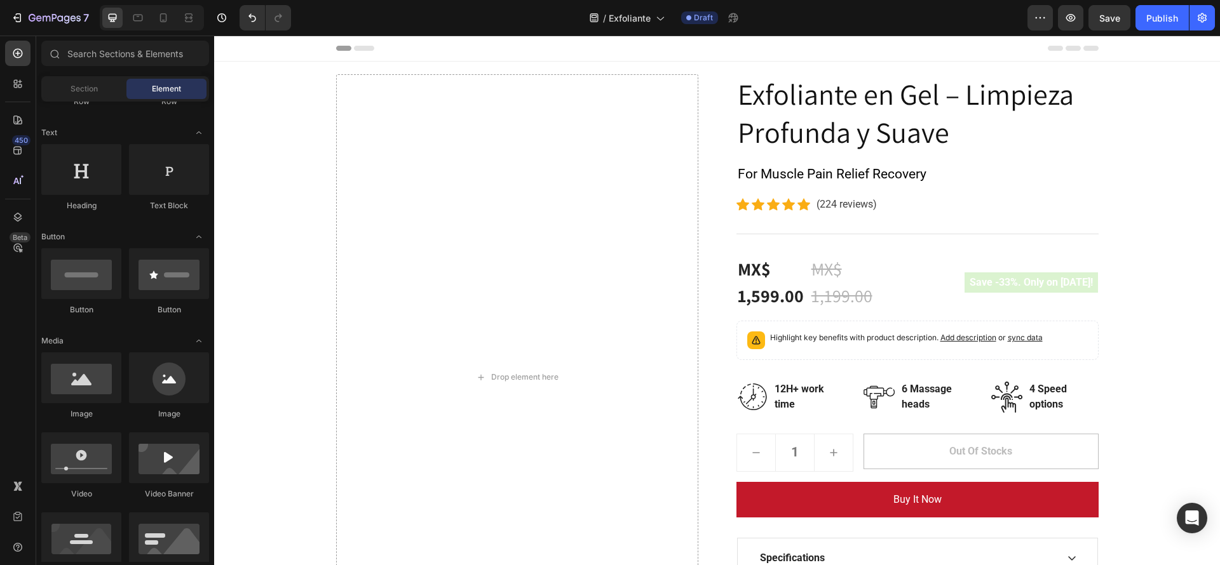
click at [698, 51] on div "Header" at bounding box center [717, 48] width 762 height 25
click at [714, 102] on div "Drop element here Exfoliante en Gel – Limpieza Profunda y Suave Heading For Mus…" at bounding box center [717, 377] width 762 height 606
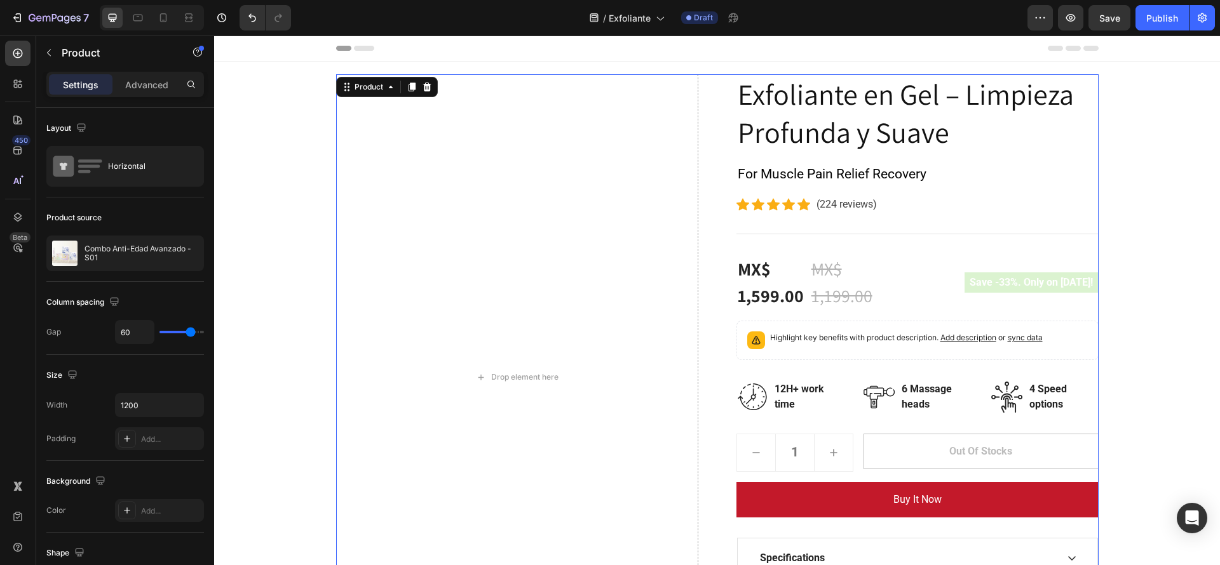
click at [714, 102] on div "Drop element here Exfoliante en Gel – Limpieza Profunda y Suave Heading For Mus…" at bounding box center [717, 377] width 762 height 606
click at [784, 118] on p "Exfoliante en Gel – Limpieza Profunda y Suave" at bounding box center [917, 114] width 360 height 76
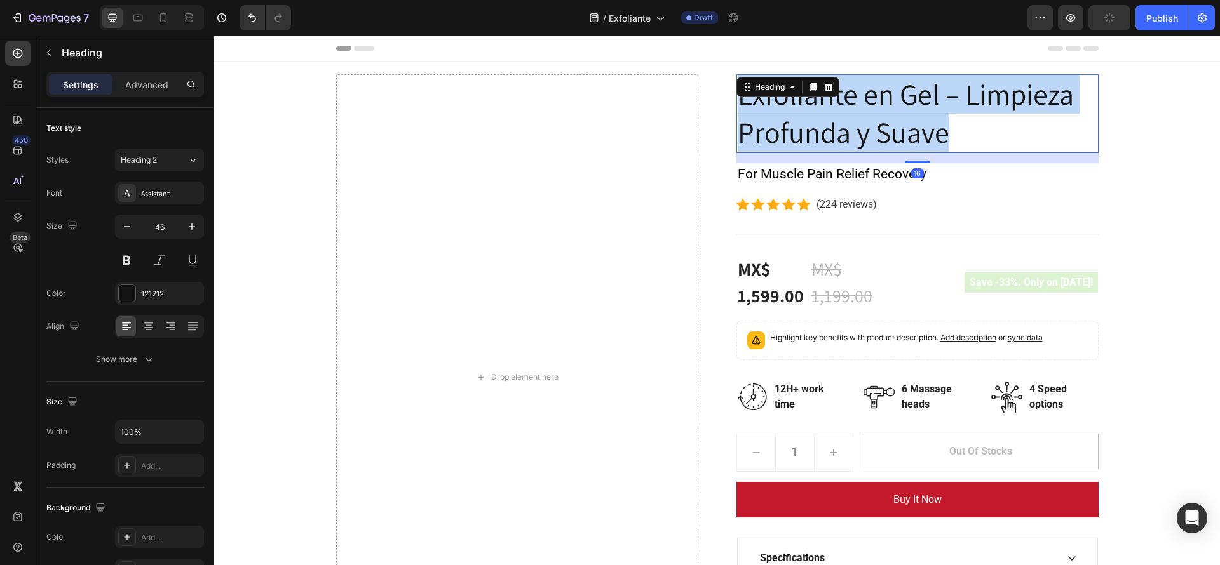
click at [784, 118] on p "Exfoliante en Gel – Limpieza Profunda y Suave" at bounding box center [917, 114] width 360 height 76
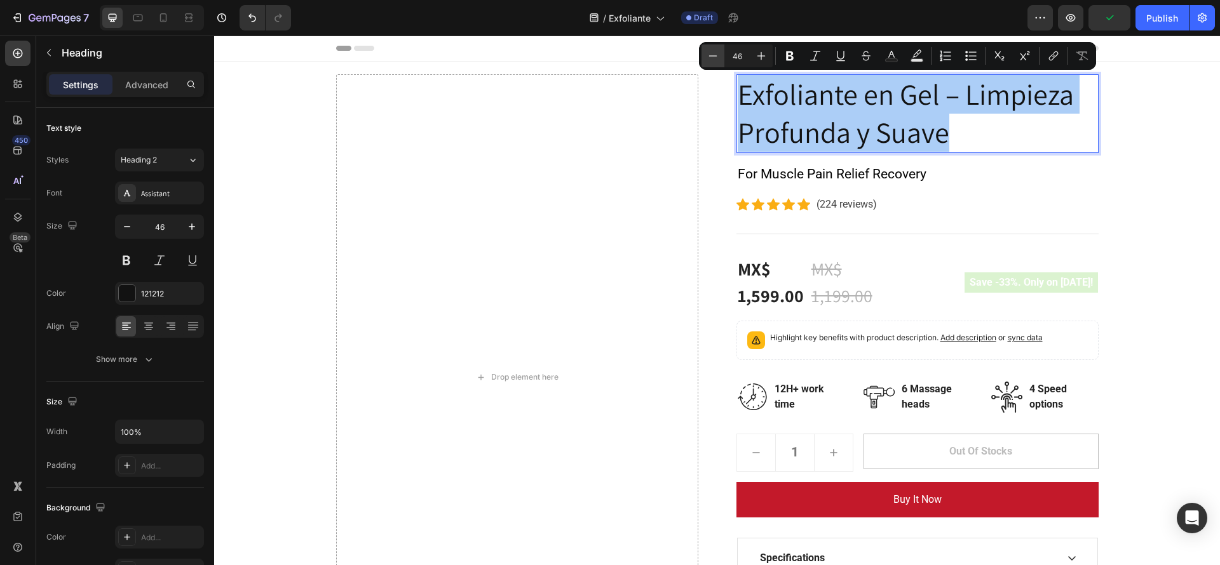
click at [719, 55] on button "Minus" at bounding box center [712, 55] width 23 height 23
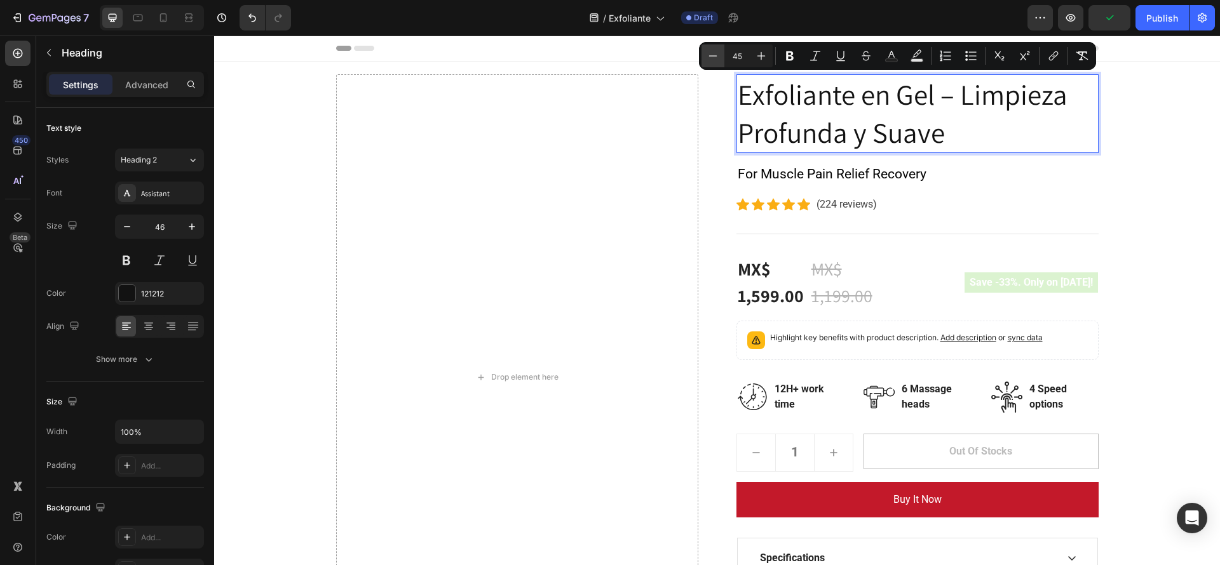
click at [719, 55] on button "Minus" at bounding box center [712, 55] width 23 height 23
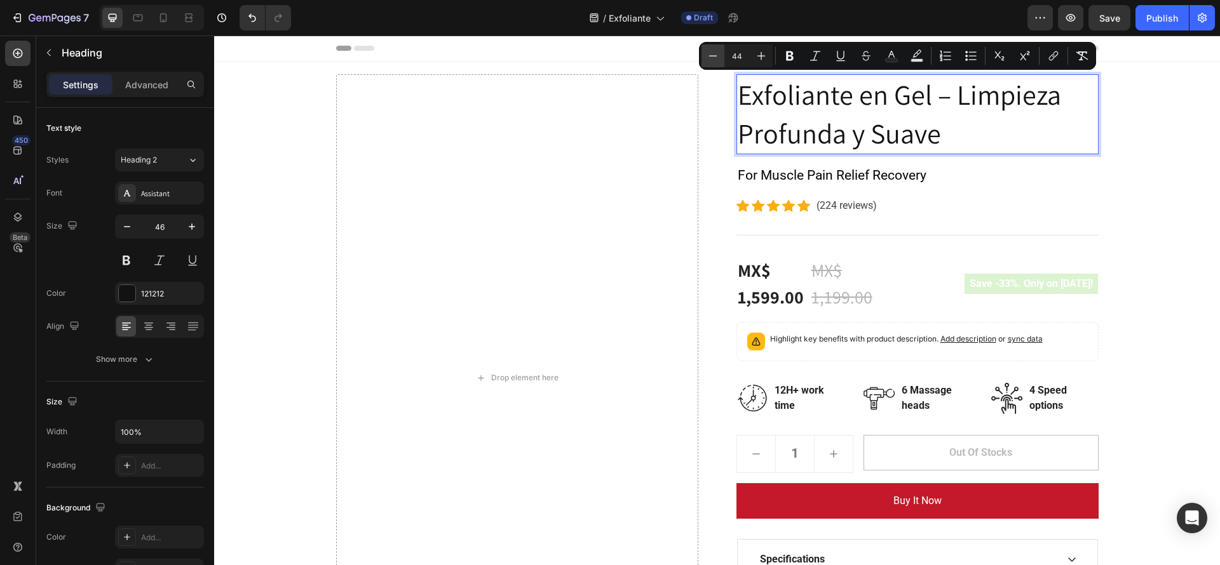
click at [719, 55] on button "Minus" at bounding box center [712, 55] width 23 height 23
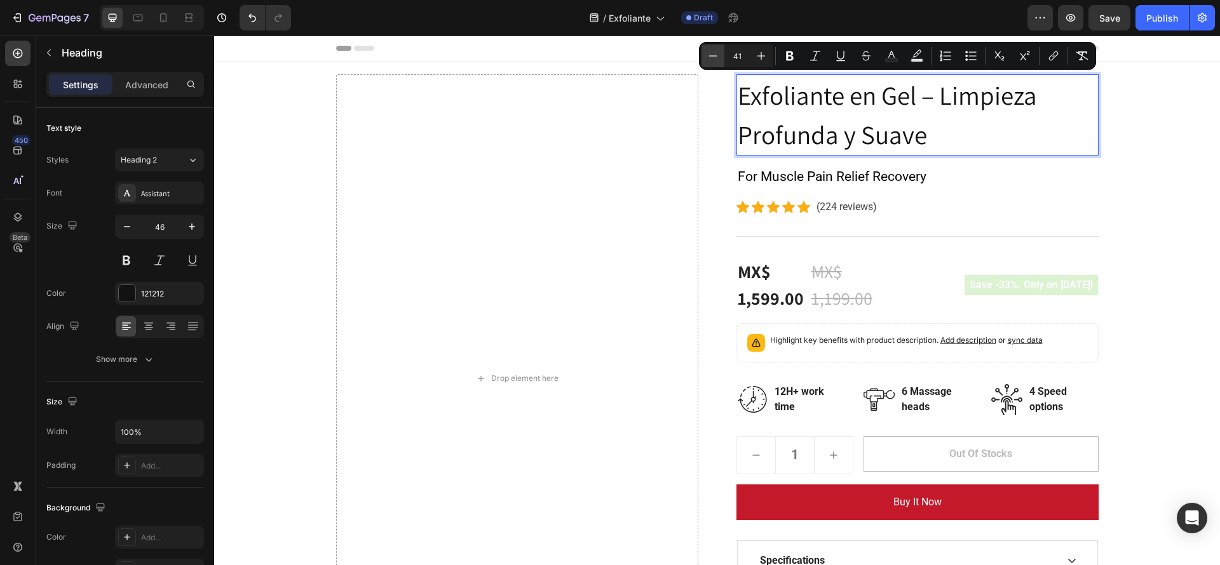
click at [719, 55] on button "Minus" at bounding box center [712, 55] width 23 height 23
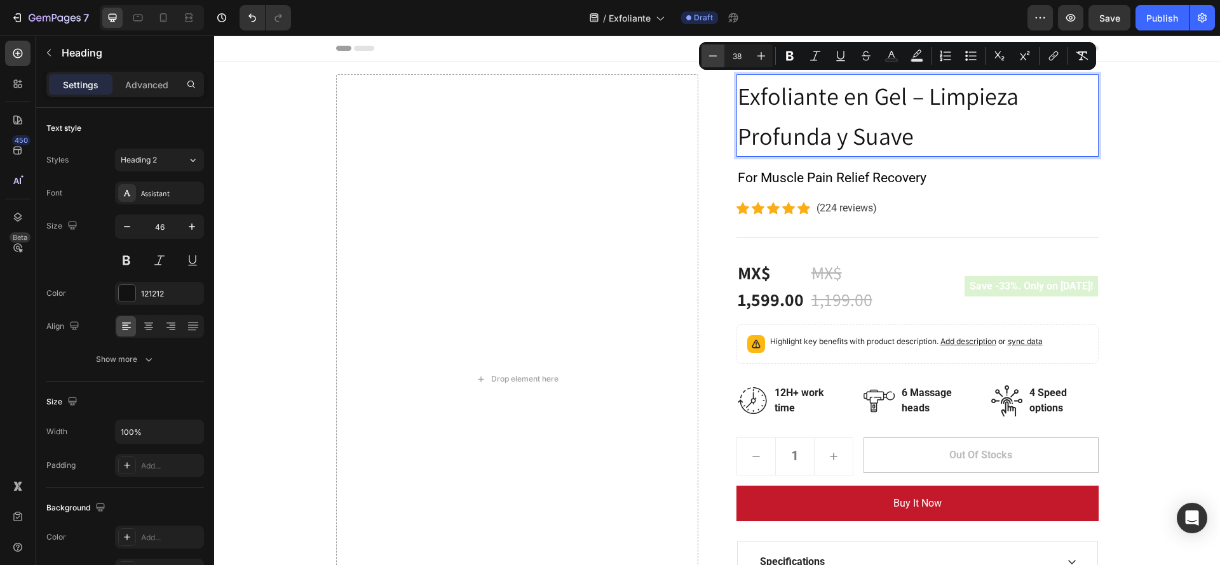
click at [719, 55] on button "Minus" at bounding box center [712, 55] width 23 height 23
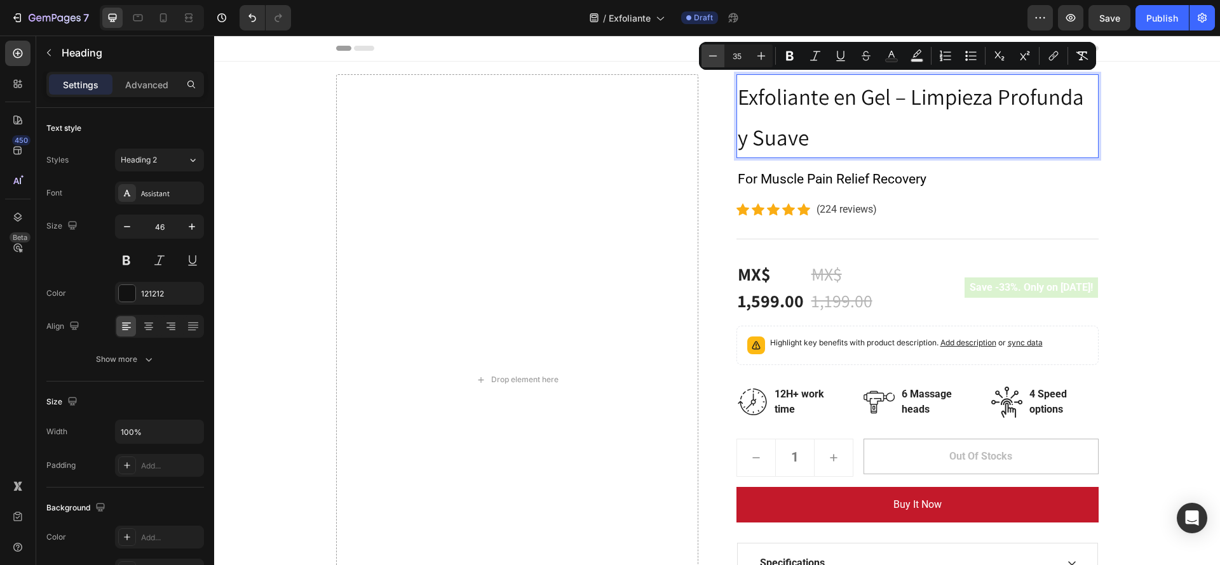
click at [719, 55] on button "Minus" at bounding box center [712, 55] width 23 height 23
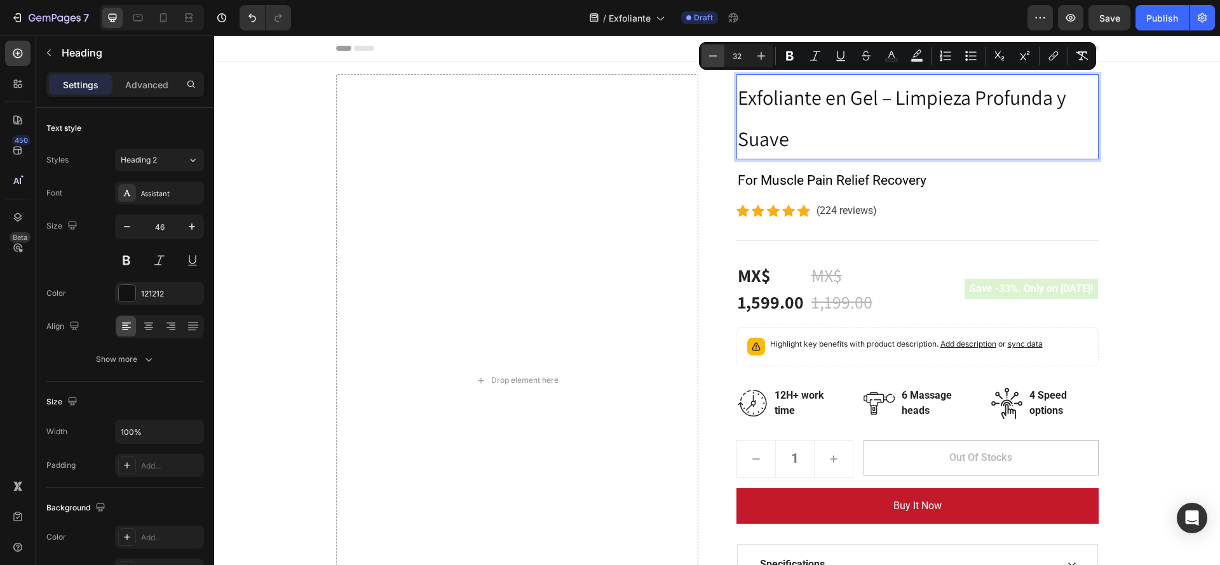
click at [719, 55] on button "Minus" at bounding box center [712, 55] width 23 height 23
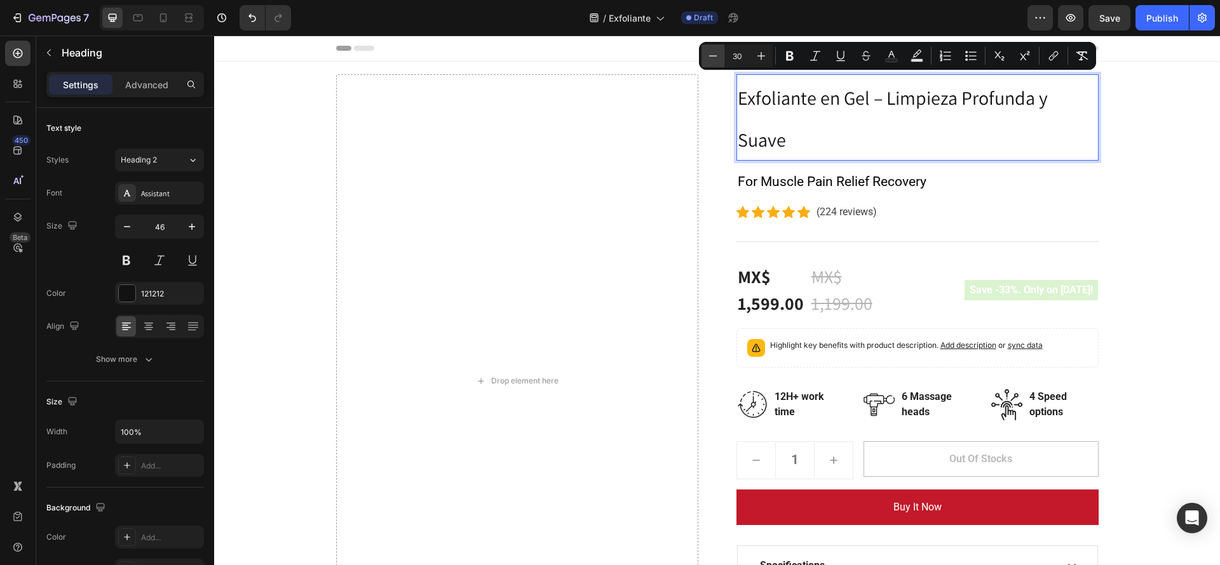
click at [719, 55] on button "Minus" at bounding box center [712, 55] width 23 height 23
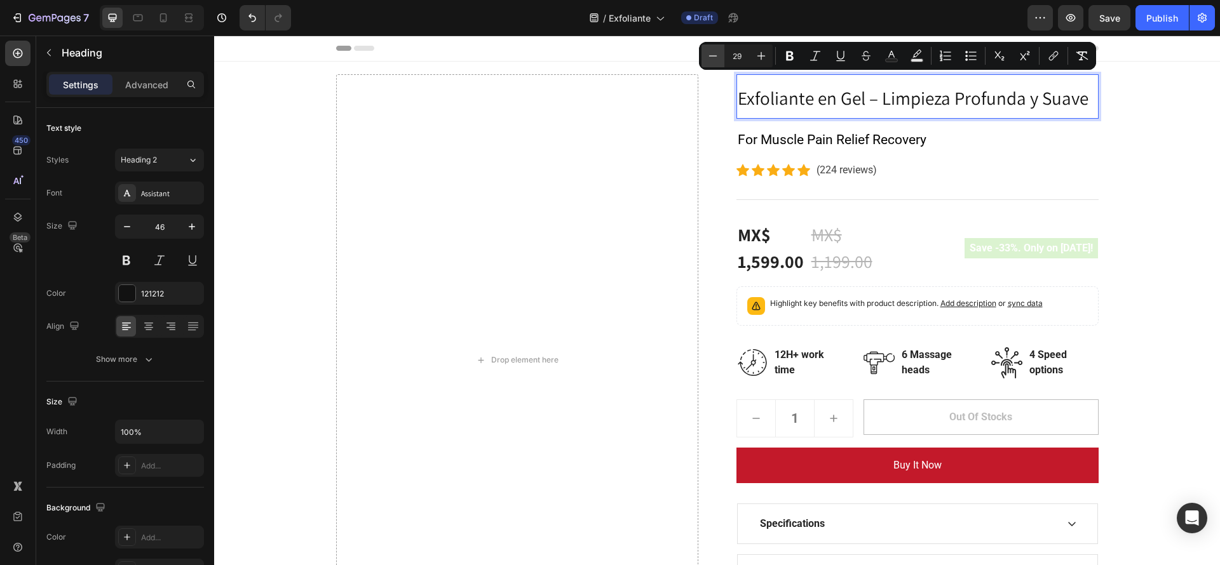
click at [719, 55] on button "Minus" at bounding box center [712, 55] width 23 height 23
type input "28"
click at [789, 57] on icon "Editor contextual toolbar" at bounding box center [789, 56] width 13 height 13
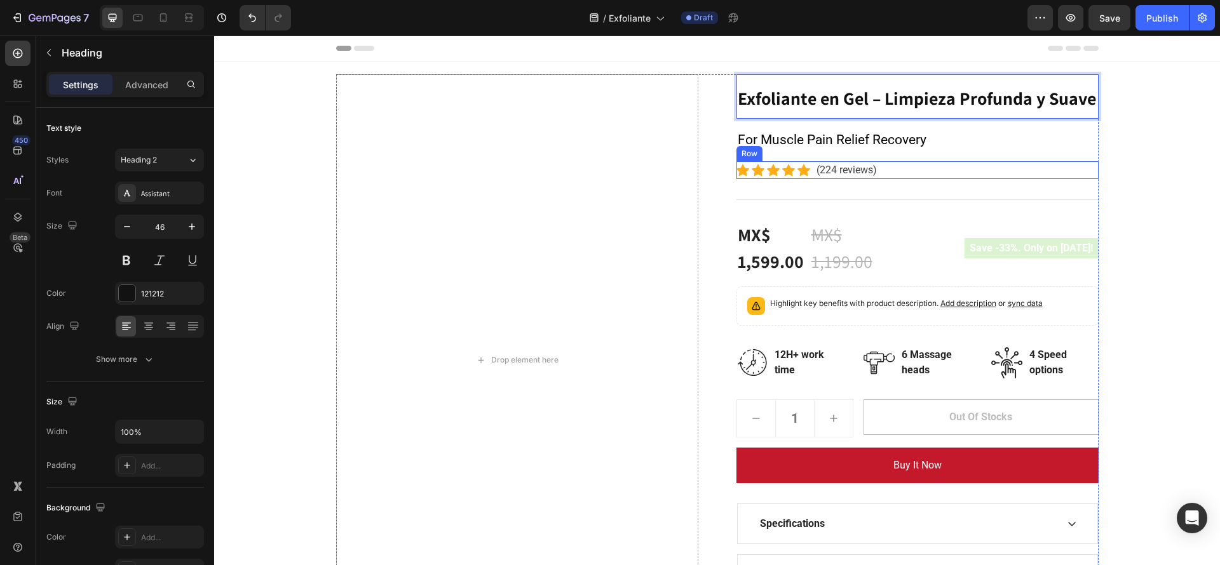
click at [1042, 163] on div "Icon Icon Icon Icon Icon Icon List Hoz (224 reviews) Text block Row" at bounding box center [917, 170] width 362 height 18
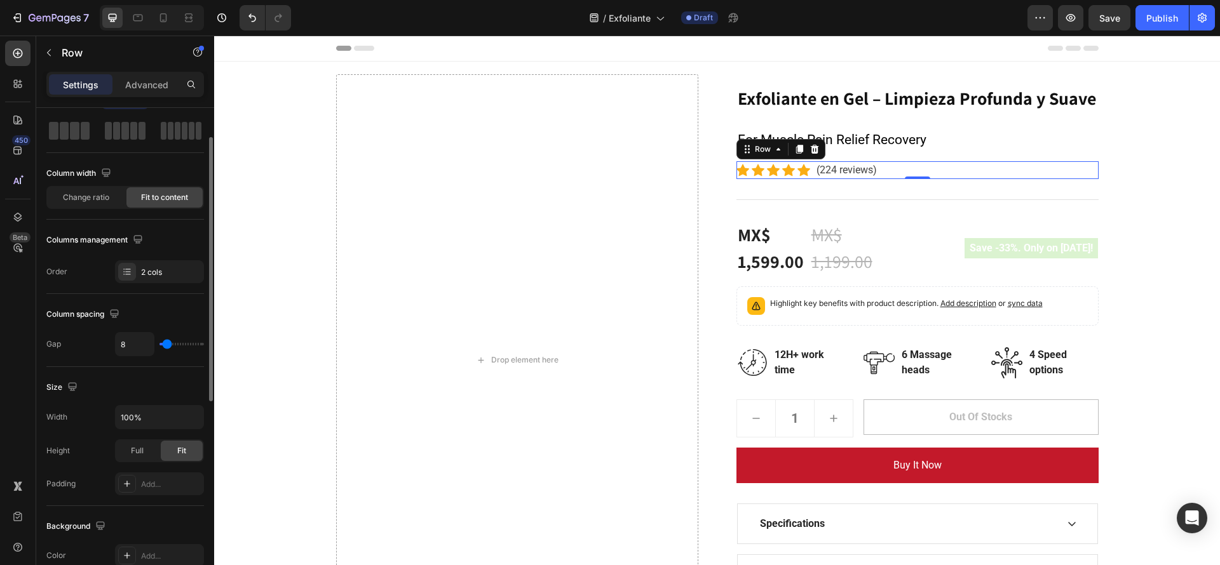
scroll to position [0, 0]
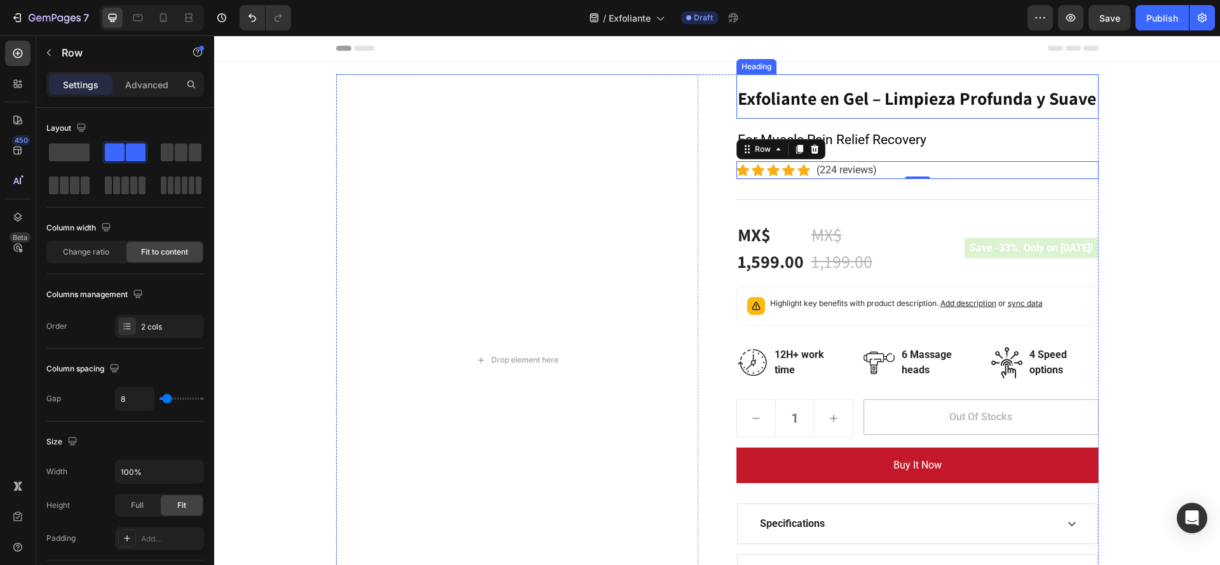
click at [781, 102] on strong "Exfoliante en Gel – Limpieza Profunda y Suave" at bounding box center [916, 98] width 358 height 24
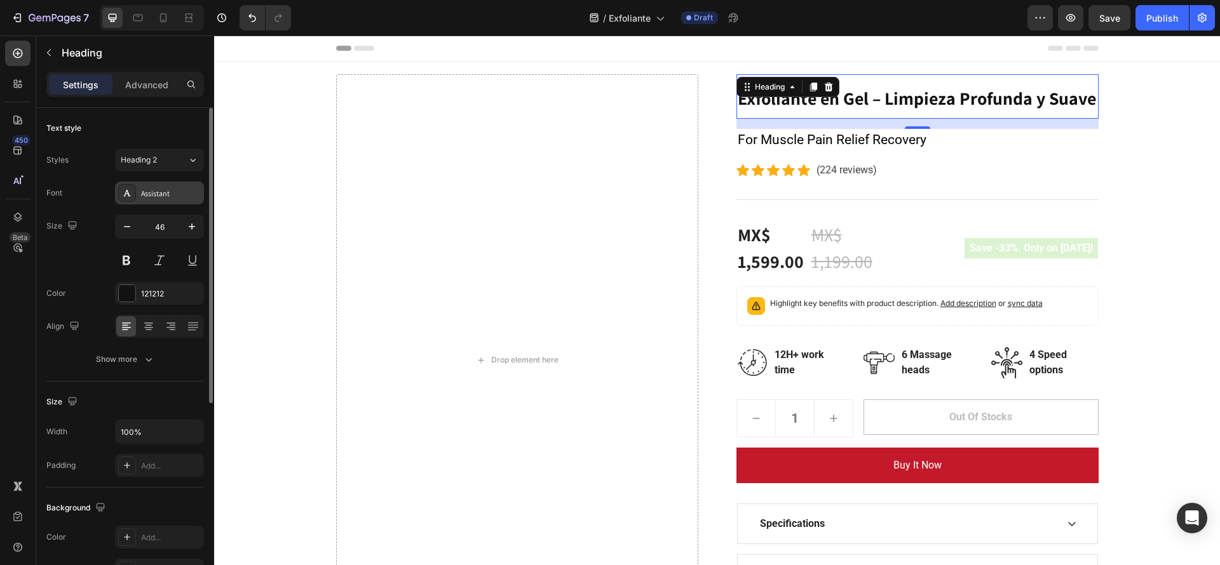
click at [163, 198] on div "Assistant" at bounding box center [171, 193] width 60 height 11
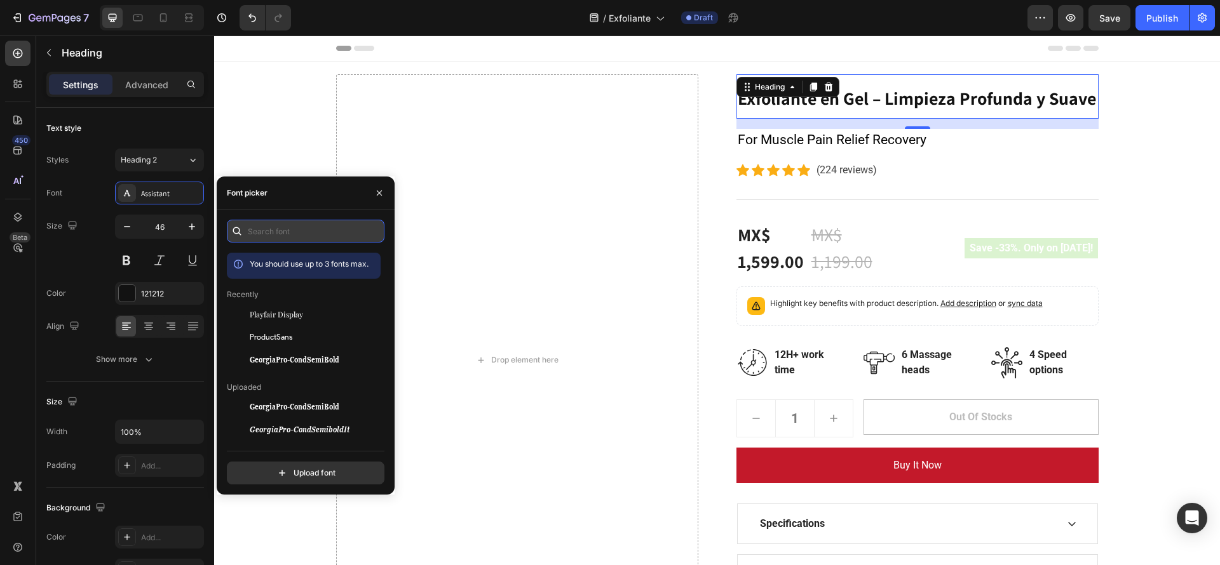
click at [305, 230] on input "text" at bounding box center [306, 231] width 158 height 23
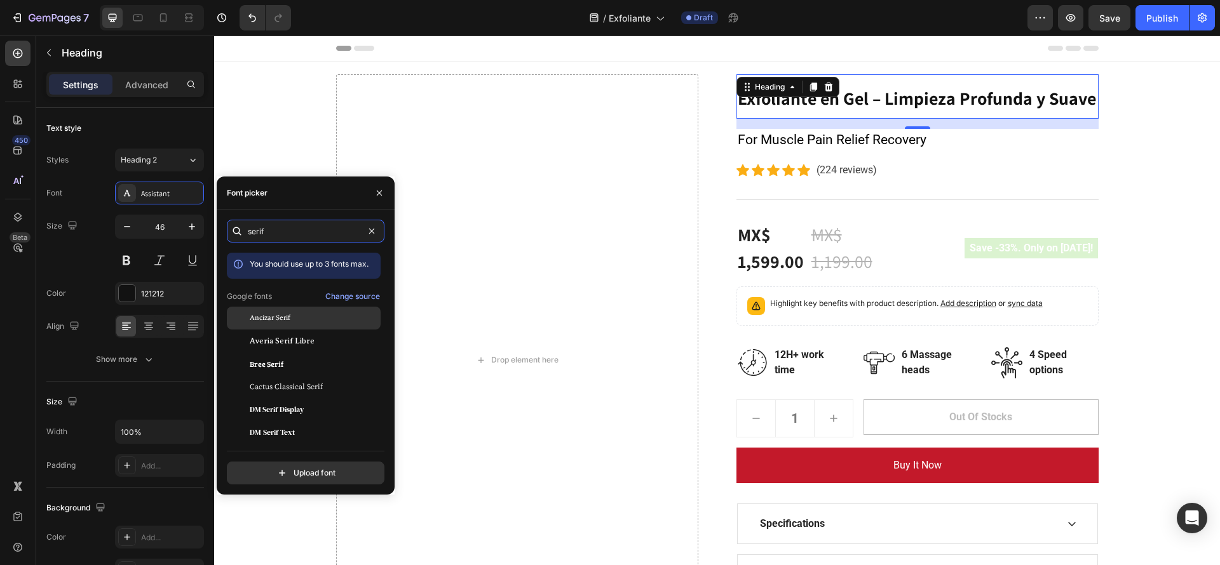
type input "serif"
click at [277, 322] on span "Ancizar Serif" at bounding box center [270, 318] width 41 height 11
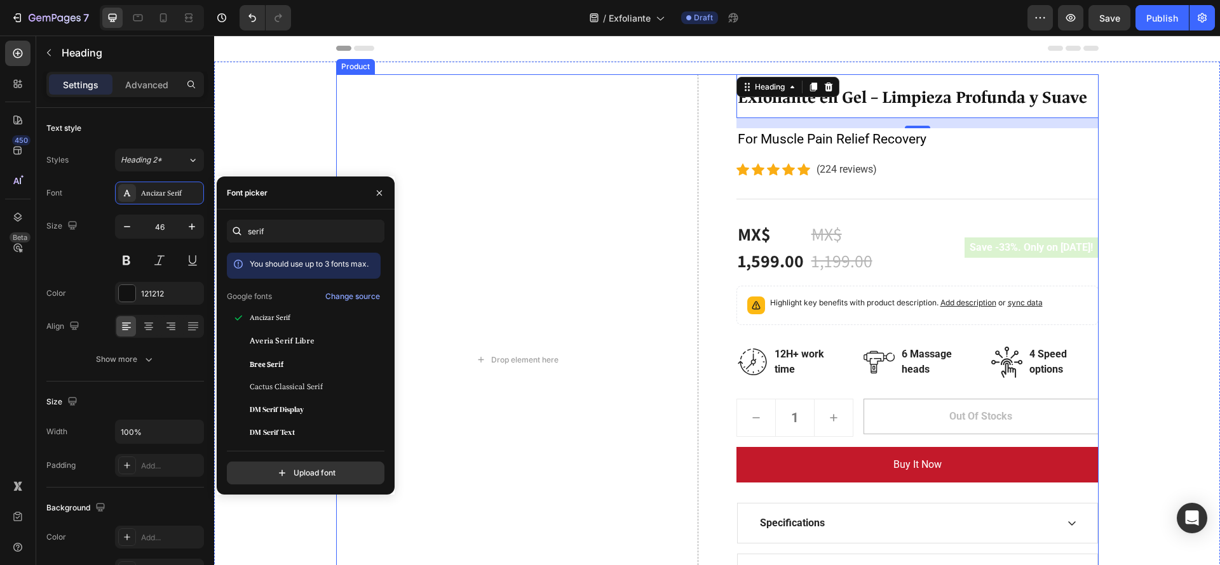
click at [693, 497] on div "Drop element here ⁠⁠⁠⁠⁠⁠⁠ Exfoliante en Gel – Limpieza Profunda y Suave Heading…" at bounding box center [717, 359] width 762 height 571
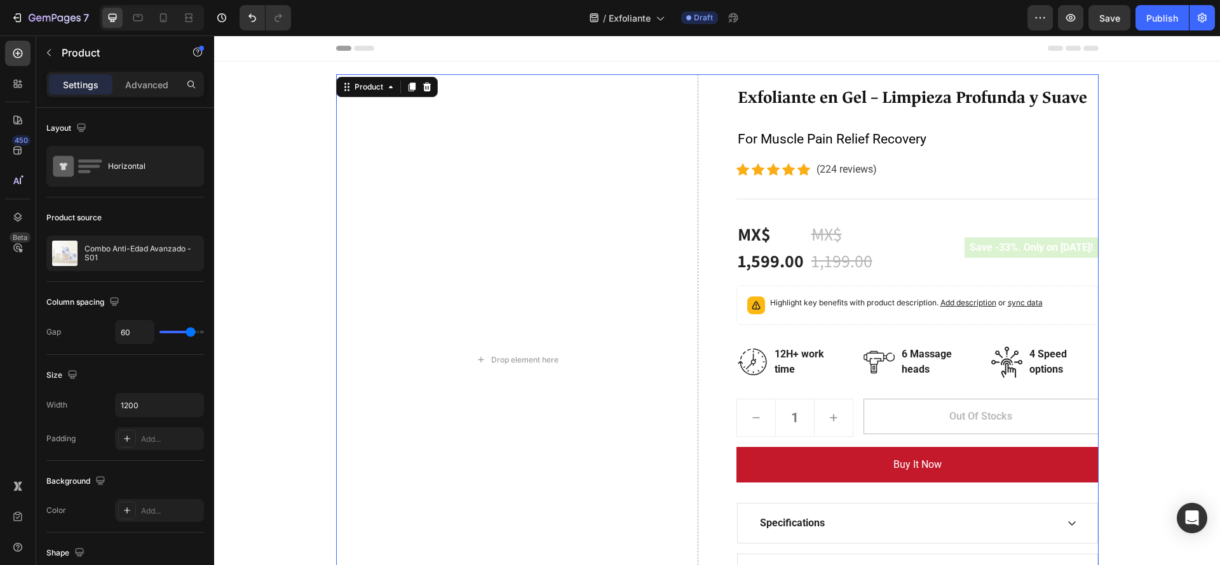
click at [693, 497] on div "Drop element here ⁠⁠⁠⁠⁠⁠⁠ Exfoliante en Gel – Limpieza Profunda y Suave Heading…" at bounding box center [717, 359] width 762 height 571
click at [737, 114] on p "⁠⁠⁠⁠⁠⁠⁠ Exfoliante en Gel – Limpieza Profunda y Suave" at bounding box center [917, 96] width 360 height 41
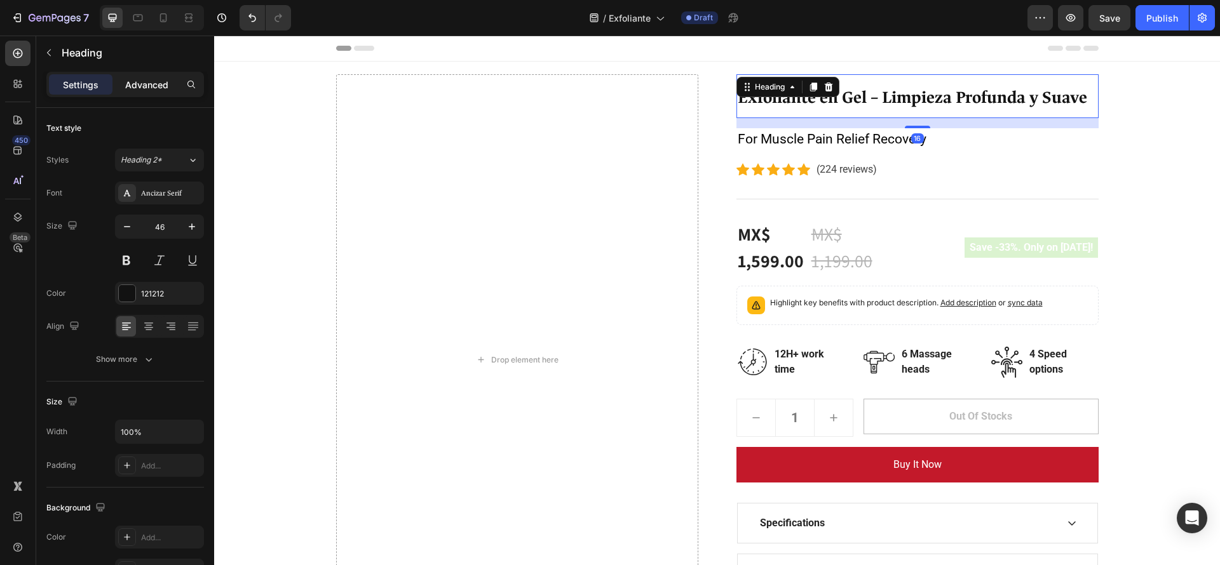
click at [165, 88] on p "Advanced" at bounding box center [146, 84] width 43 height 13
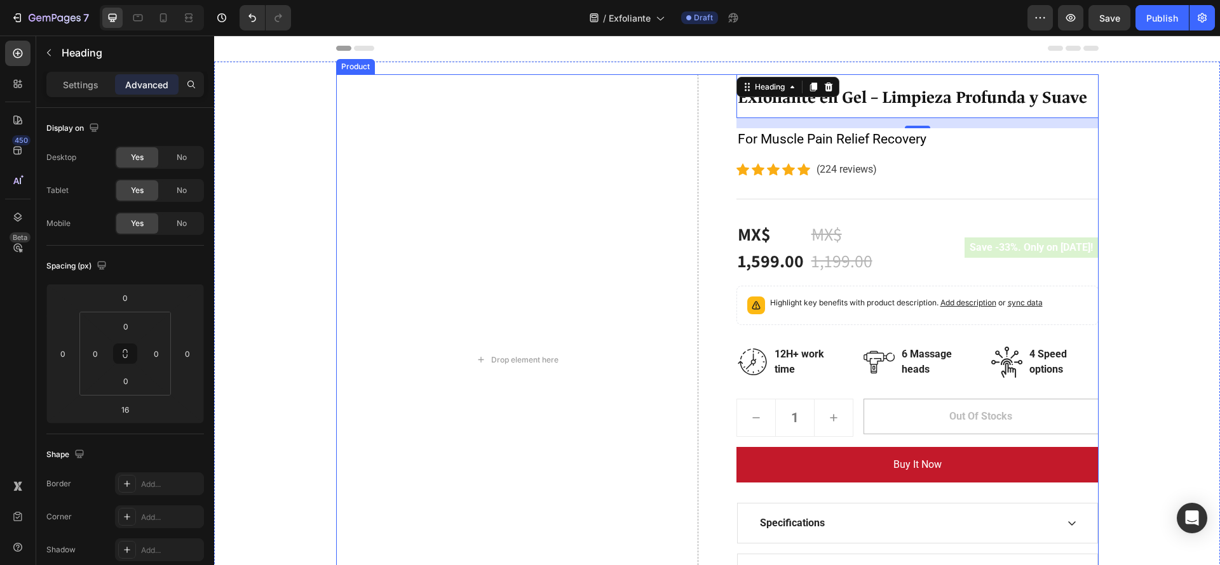
click at [712, 173] on div "Drop element here ⁠⁠⁠⁠⁠⁠⁠ Exfoliante en Gel – Limpieza Profunda y Suave Heading…" at bounding box center [717, 359] width 762 height 571
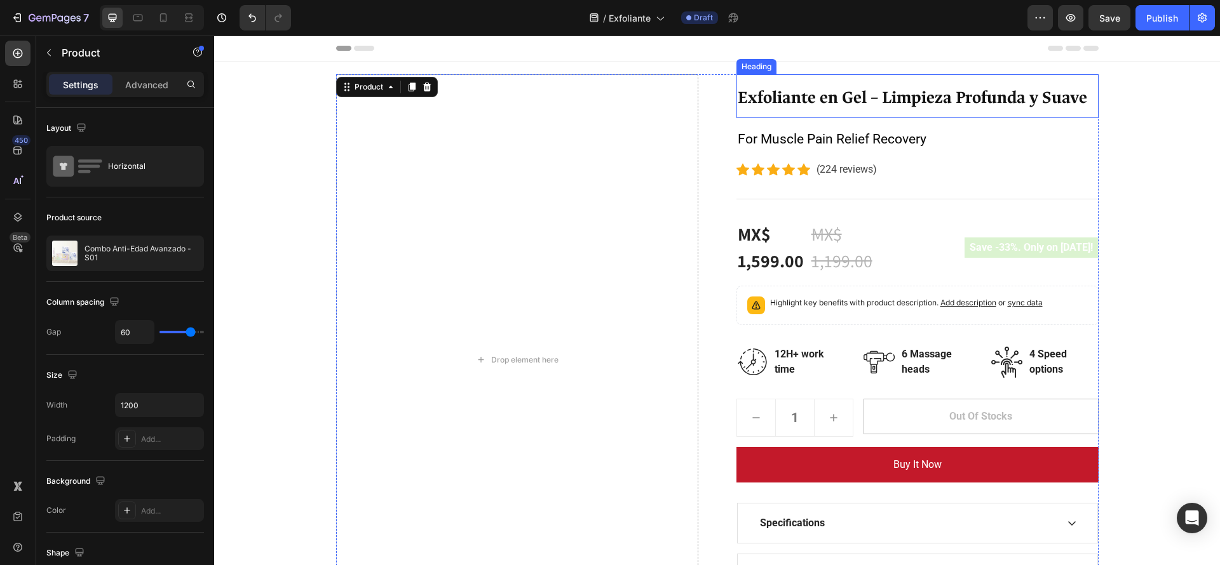
click at [841, 104] on strong "Exfoliante en Gel – Limpieza Profunda y Suave" at bounding box center [911, 97] width 349 height 21
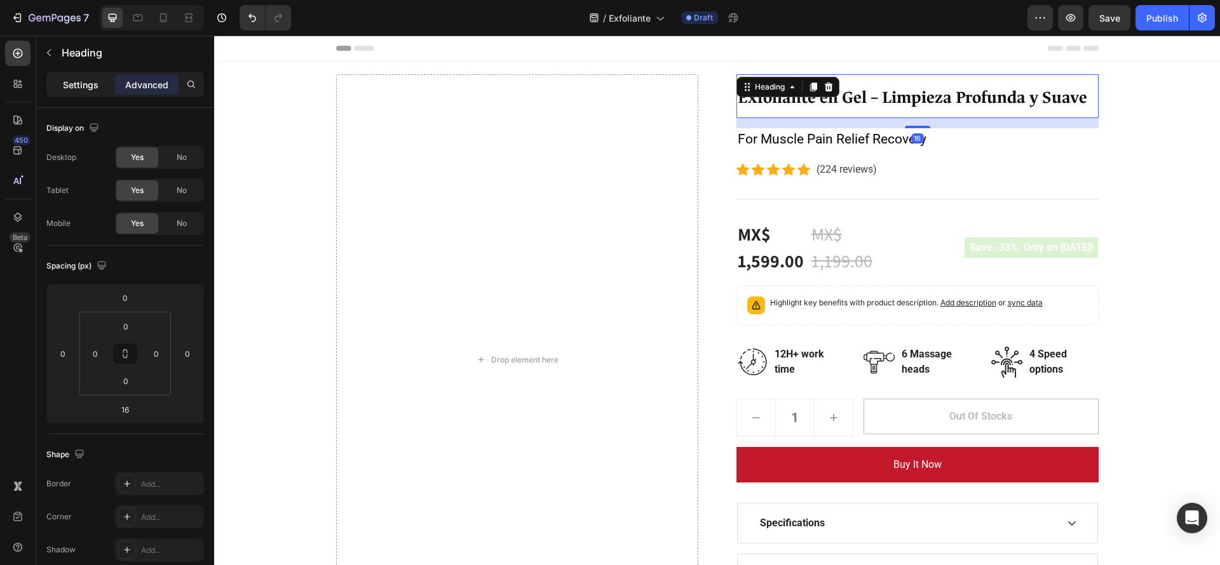
click at [78, 89] on p "Settings" at bounding box center [81, 84] width 36 height 13
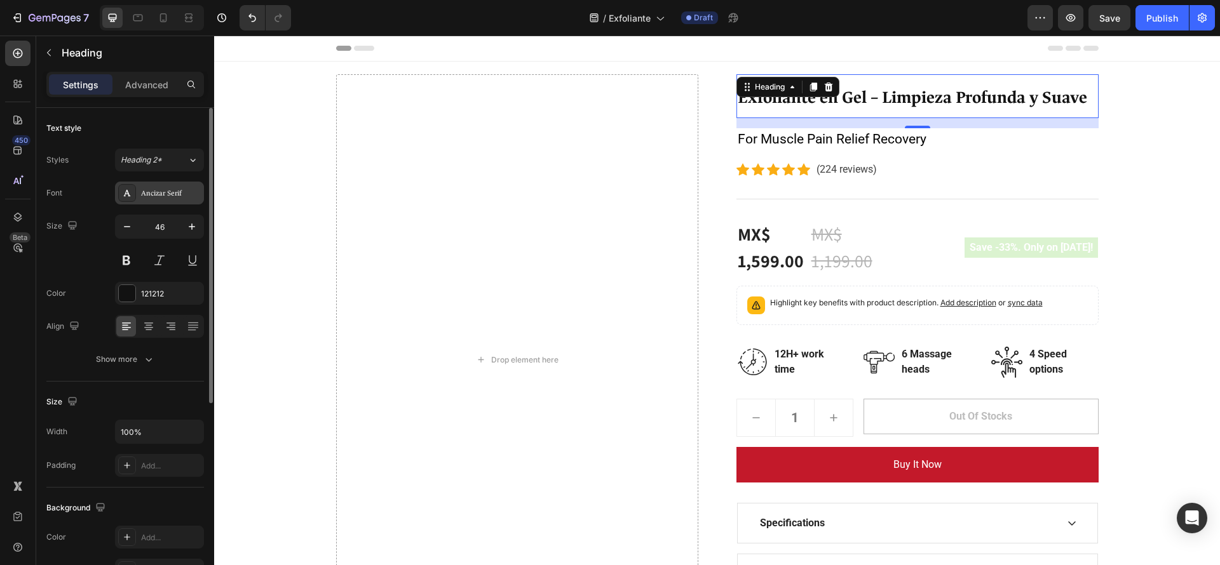
click at [151, 196] on div "Ancizar Serif" at bounding box center [171, 193] width 60 height 11
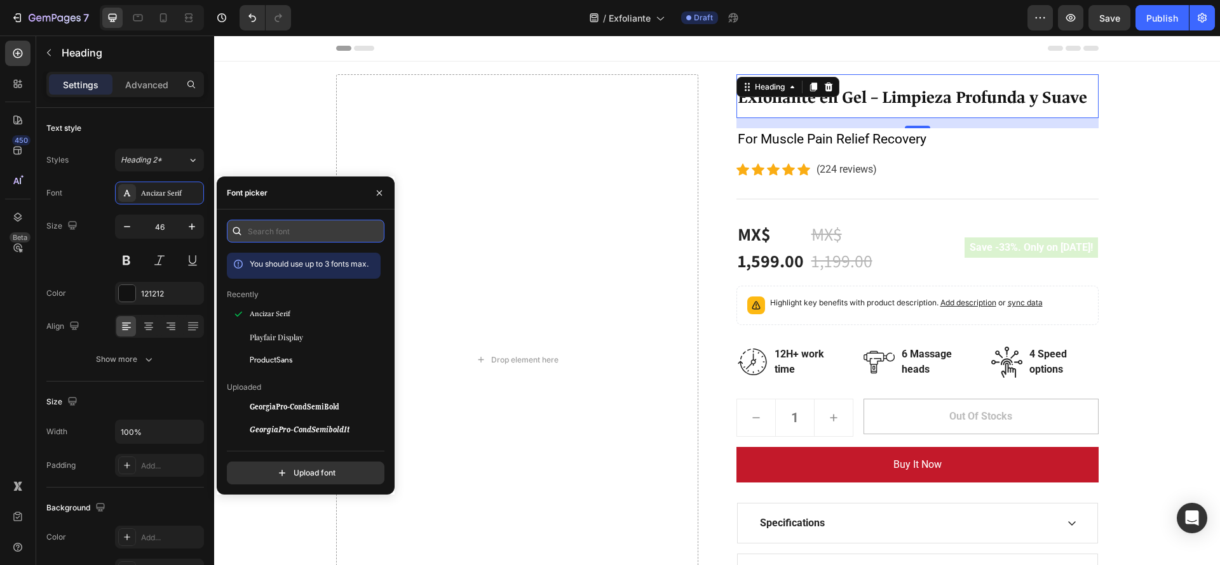
click at [304, 229] on input "text" at bounding box center [306, 231] width 158 height 23
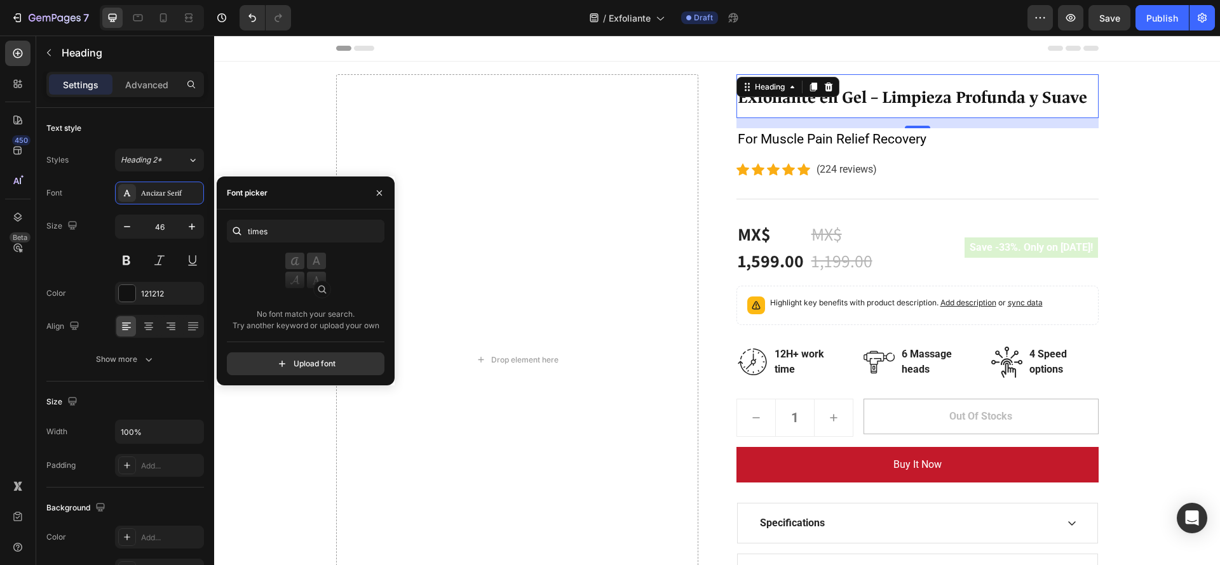
click at [261, 331] on span "No font match your search. Try another keyword or upload your own" at bounding box center [305, 320] width 147 height 23
click at [299, 232] on input "times" at bounding box center [306, 231] width 158 height 23
paste input "new roman"
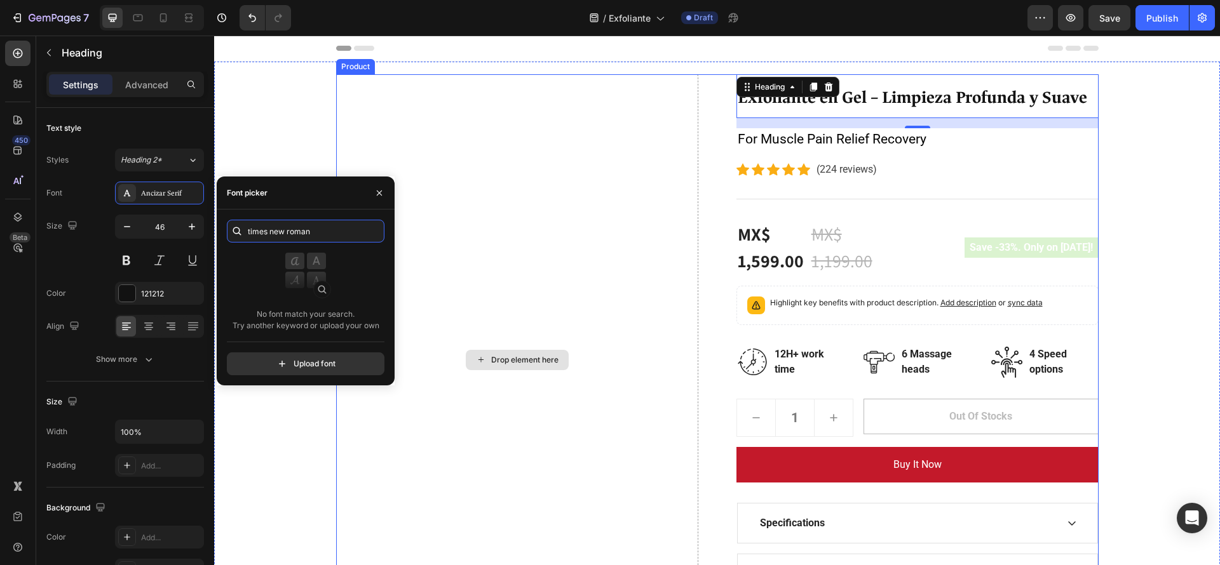
paste input "georgia"
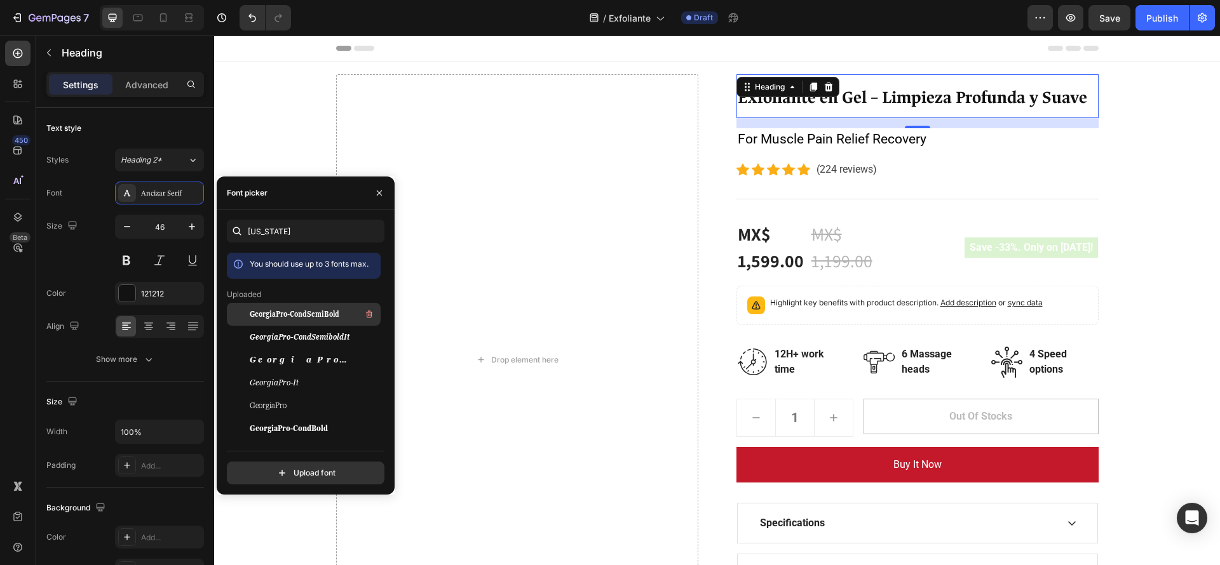
click at [321, 315] on span "GeorgiaPro-CondSemiBold" at bounding box center [295, 314] width 90 height 11
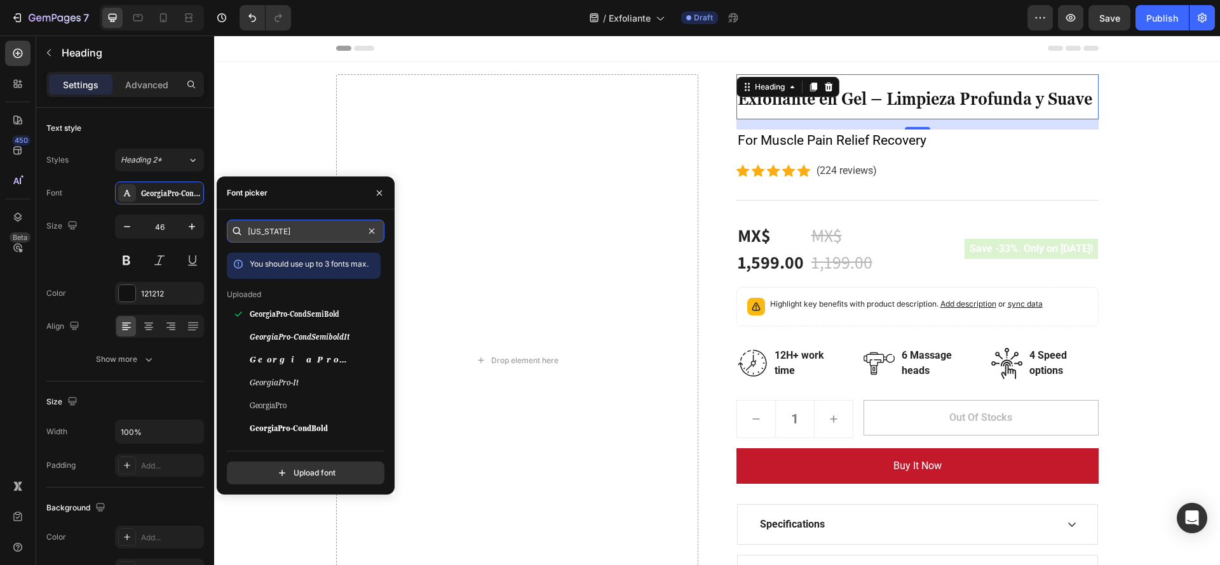
click at [324, 233] on input "georgia" at bounding box center [306, 231] width 158 height 23
paste input "helvetic"
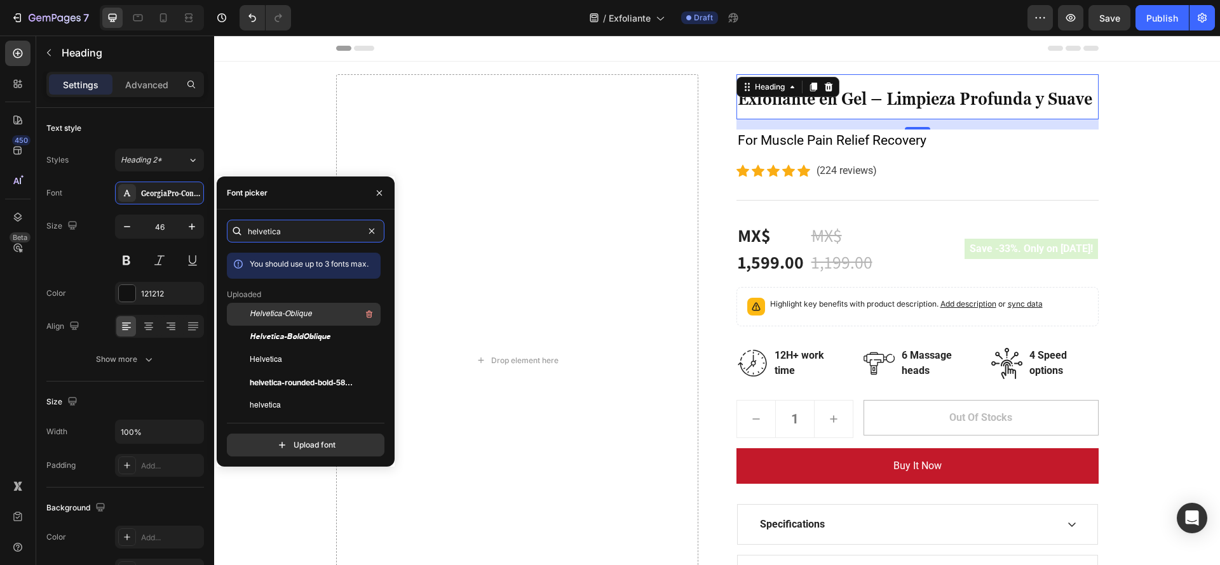
type input "helvetica"
click at [276, 316] on span "Helvetica-Oblique" at bounding box center [281, 314] width 62 height 11
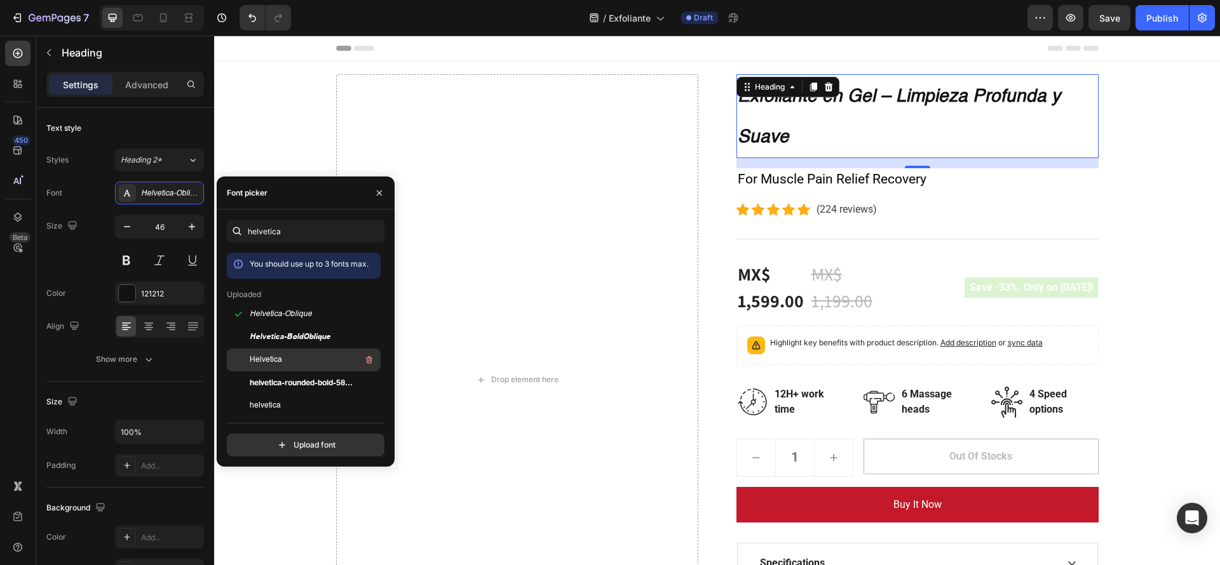
click at [273, 358] on span "Helvetica" at bounding box center [266, 359] width 32 height 11
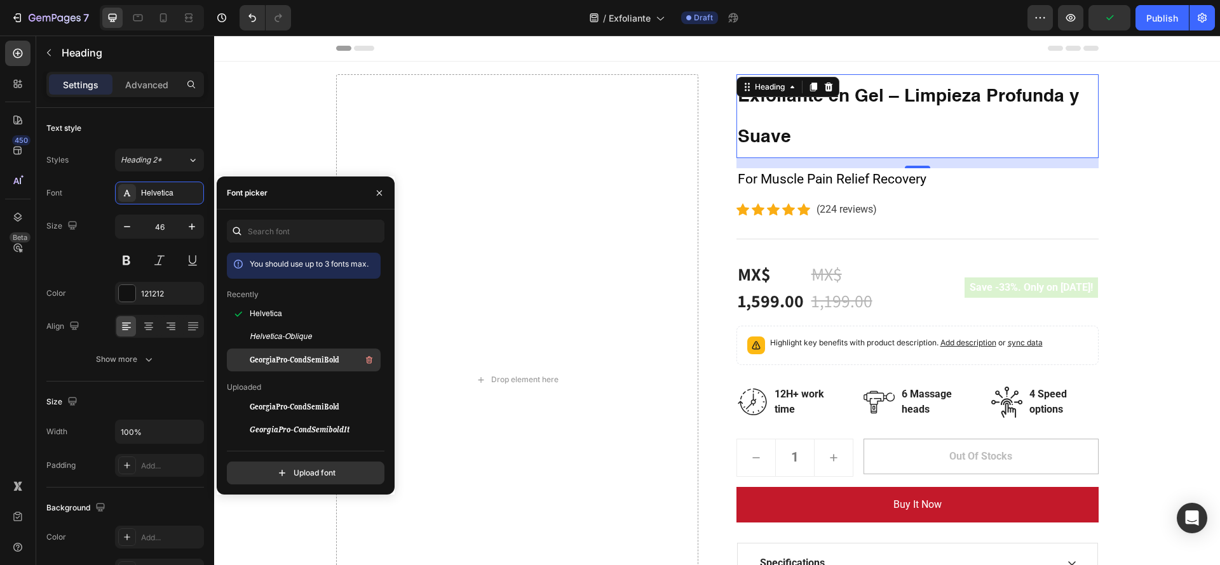
click at [285, 358] on span "GeorgiaPro-CondSemiBold" at bounding box center [295, 359] width 90 height 11
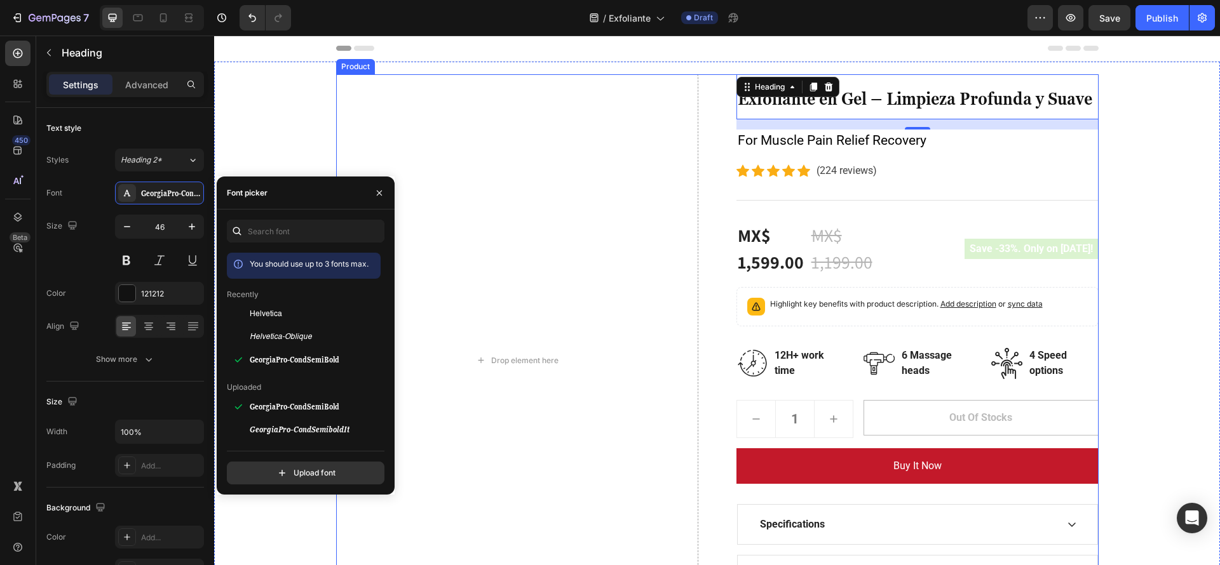
click at [716, 142] on div "Drop element here ⁠⁠⁠⁠⁠⁠⁠ Exfoliante en Gel – Limpieza Profunda y Suave Heading…" at bounding box center [717, 360] width 762 height 572
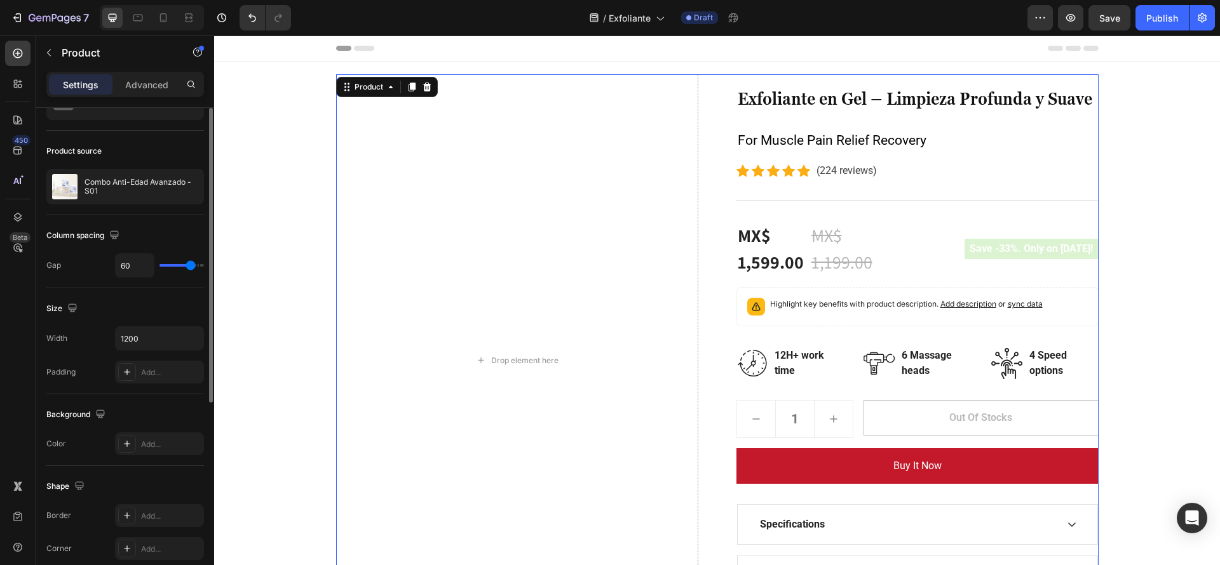
scroll to position [68, 0]
click at [175, 331] on input "1200" at bounding box center [160, 337] width 88 height 23
click at [185, 337] on icon "button" at bounding box center [191, 337] width 13 height 13
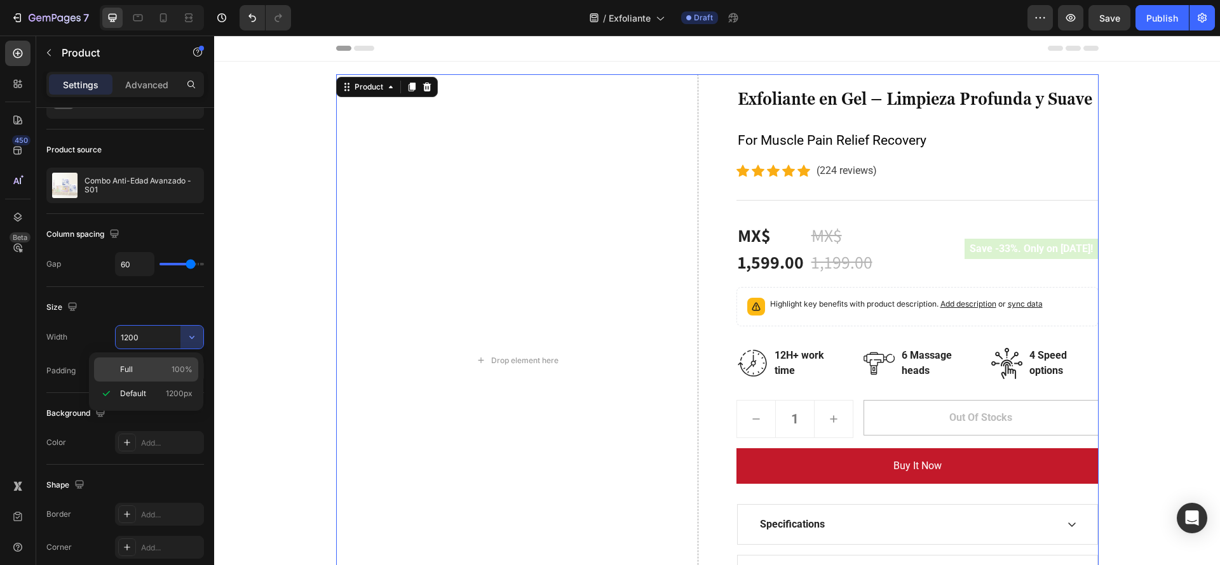
click at [137, 369] on p "Full 100%" at bounding box center [156, 369] width 72 height 11
type input "100%"
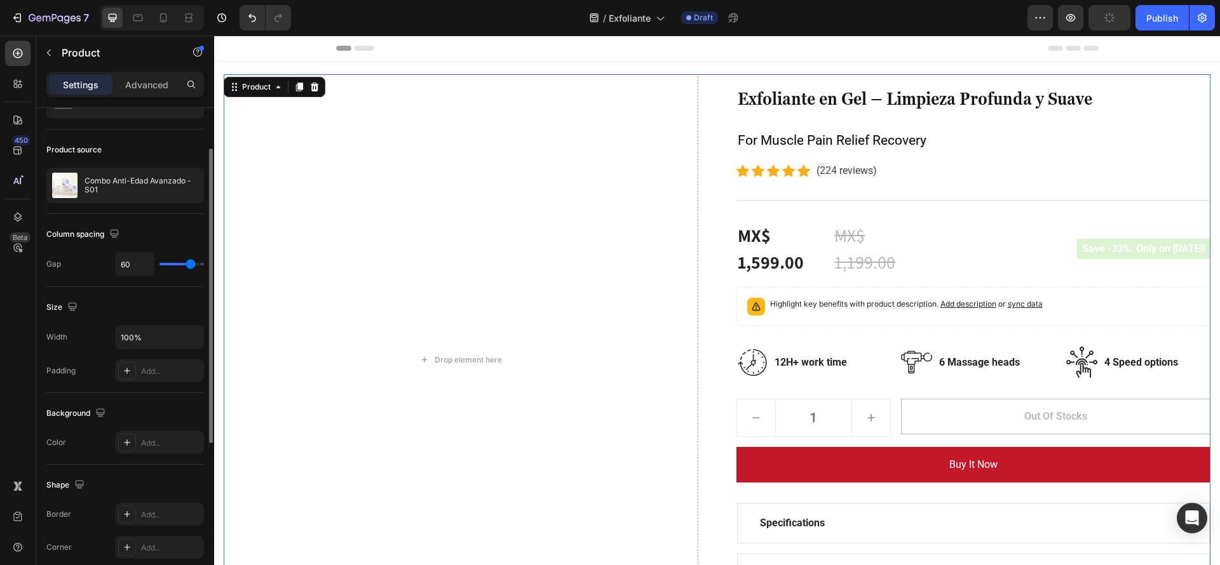
type input "3"
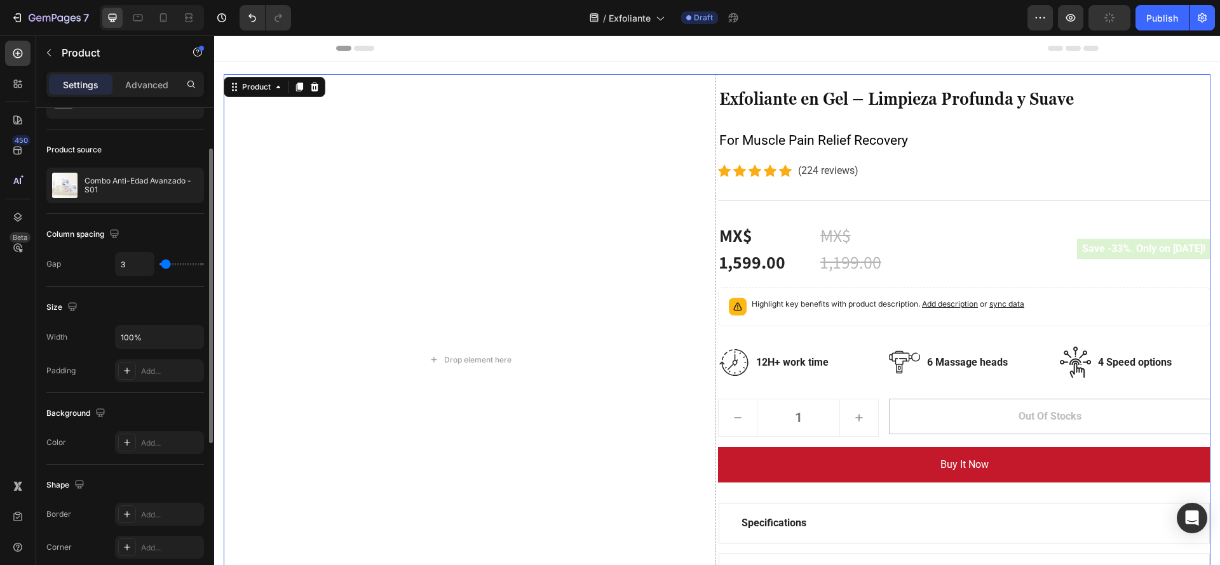
type input "3"
click at [166, 264] on input "range" at bounding box center [181, 264] width 44 height 3
click at [137, 263] on input "3" at bounding box center [135, 264] width 38 height 23
type input "1"
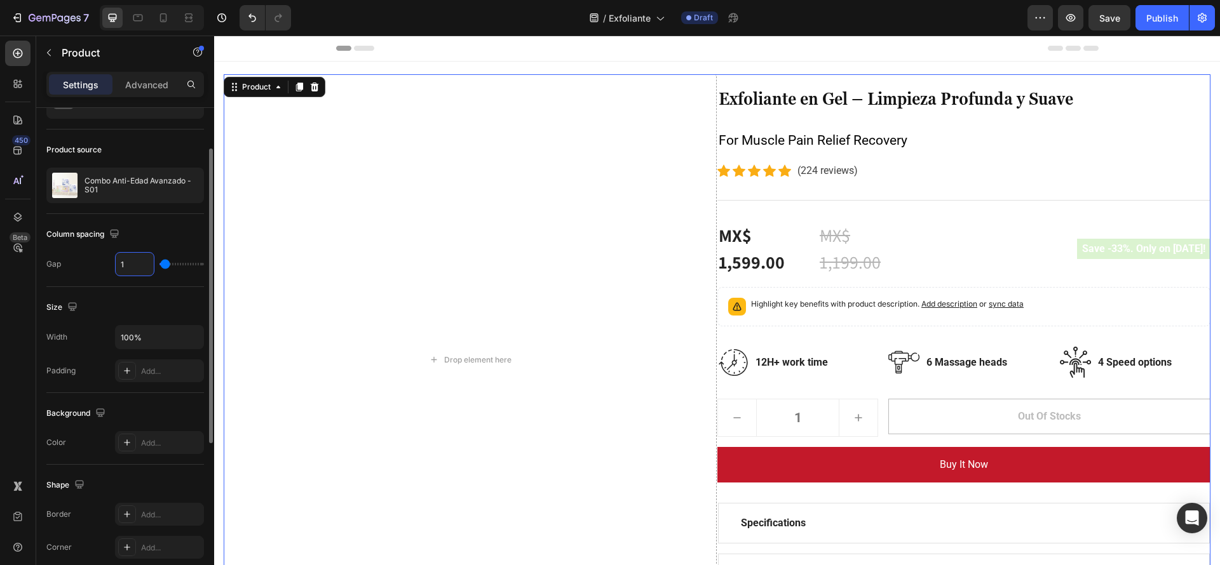
type input "16"
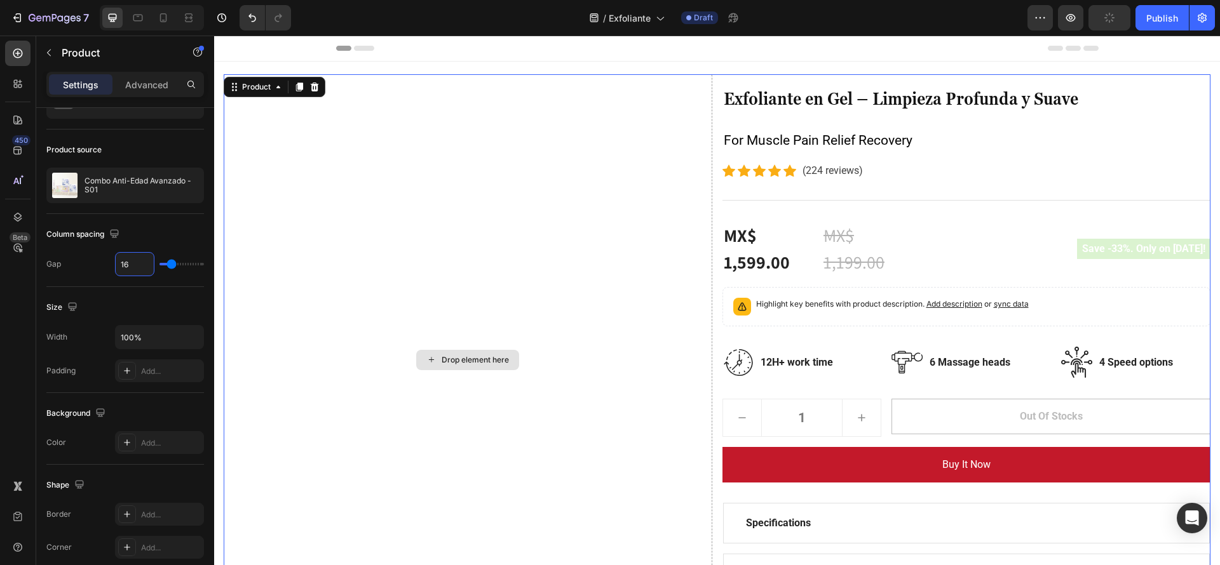
type input "16"
click at [391, 247] on div "Drop element here" at bounding box center [468, 359] width 488 height 571
click at [962, 118] on h2 "⁠⁠⁠⁠⁠⁠⁠ Exfoliante en Gel – Limpieza Profunda y Suave" at bounding box center [966, 96] width 488 height 45
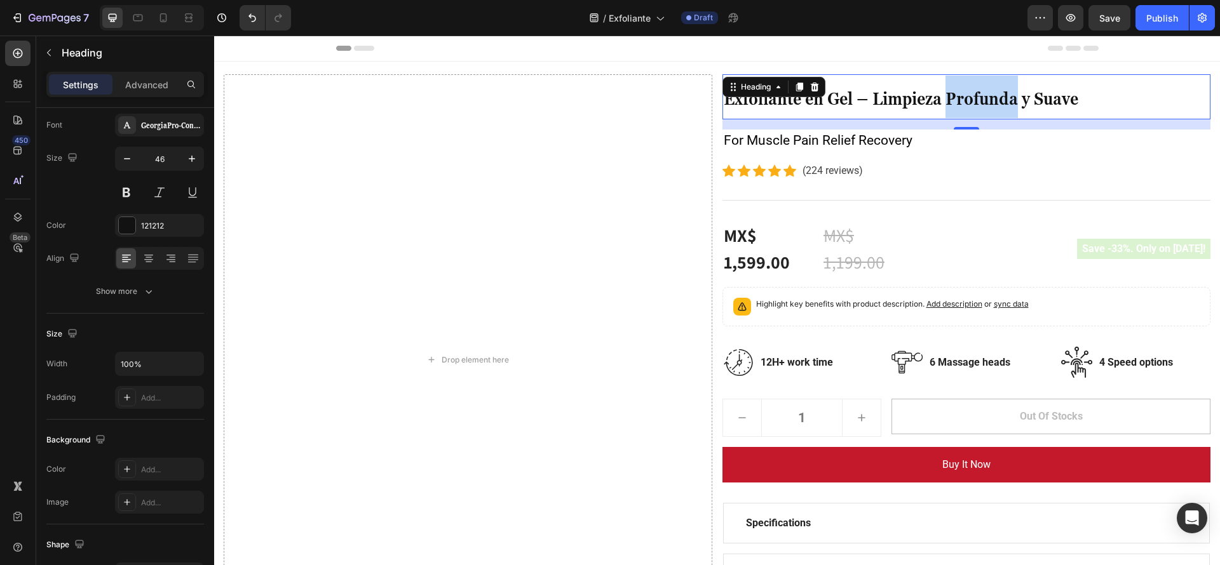
scroll to position [0, 0]
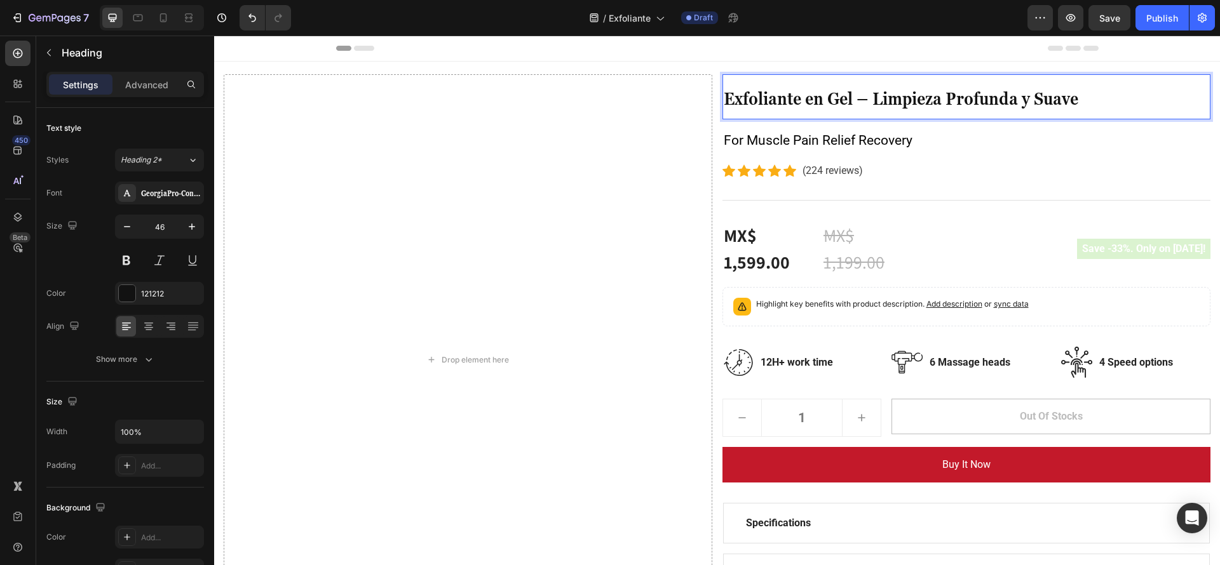
click at [1087, 86] on p "Exfoliante en Gel – Limpieza Profunda y Suave" at bounding box center [966, 97] width 486 height 43
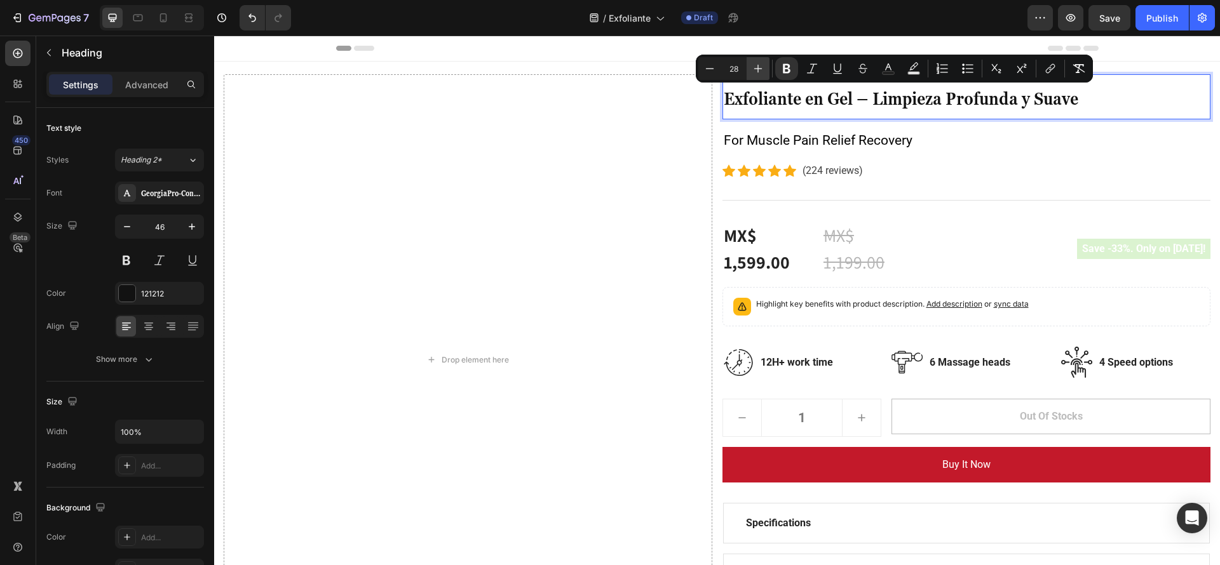
click at [757, 69] on icon "Editor contextual toolbar" at bounding box center [757, 68] width 13 height 13
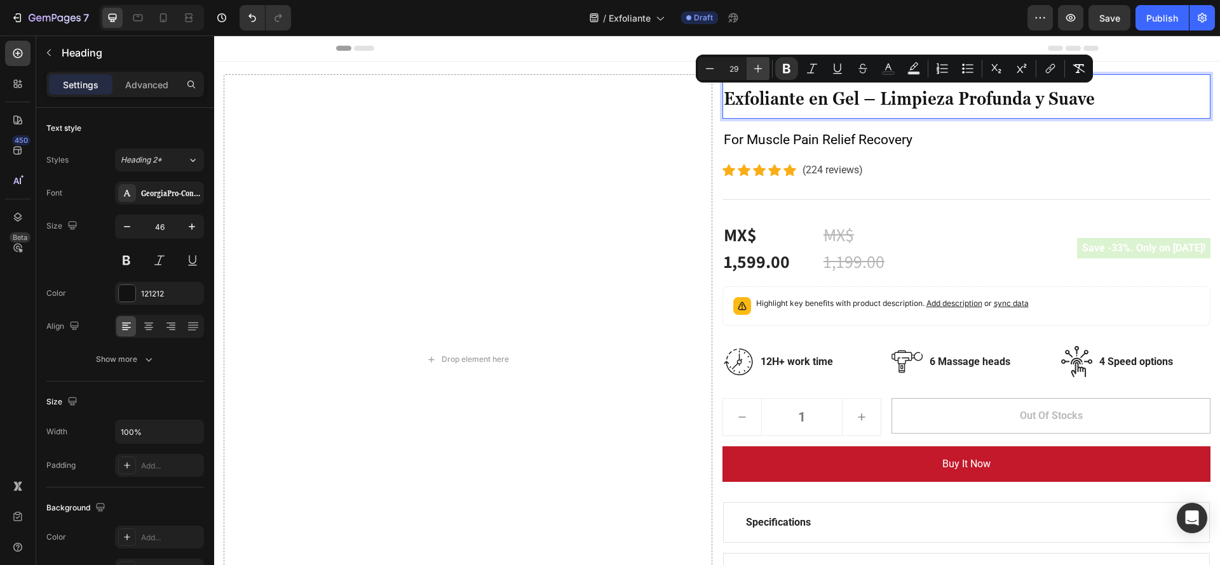
click at [757, 69] on icon "Editor contextual toolbar" at bounding box center [757, 68] width 13 height 13
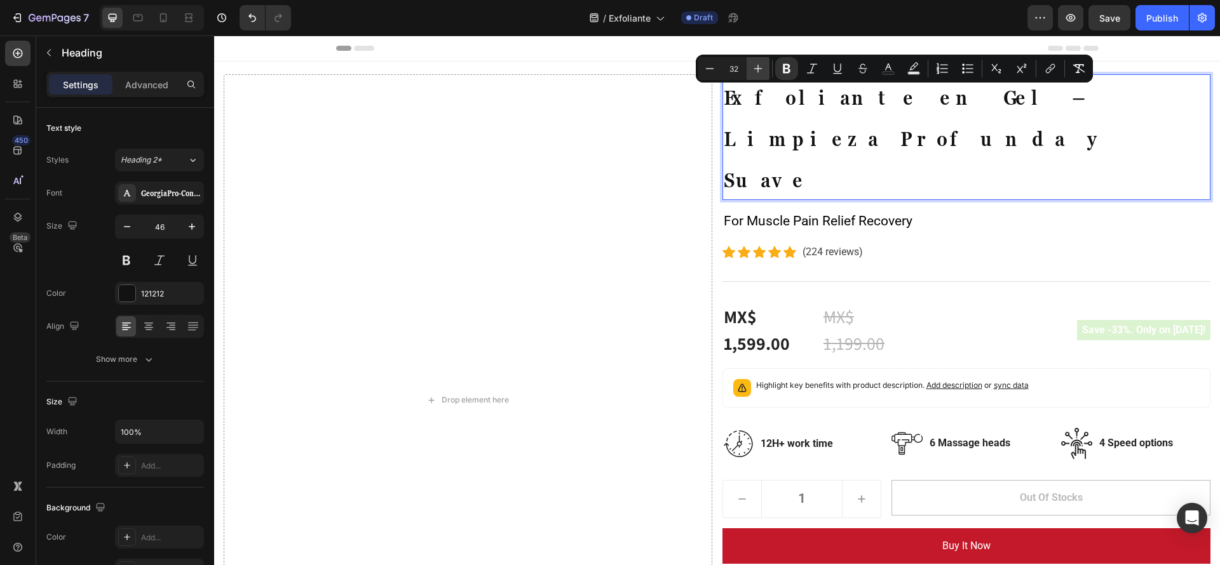
click at [757, 69] on icon "Editor contextual toolbar" at bounding box center [757, 68] width 13 height 13
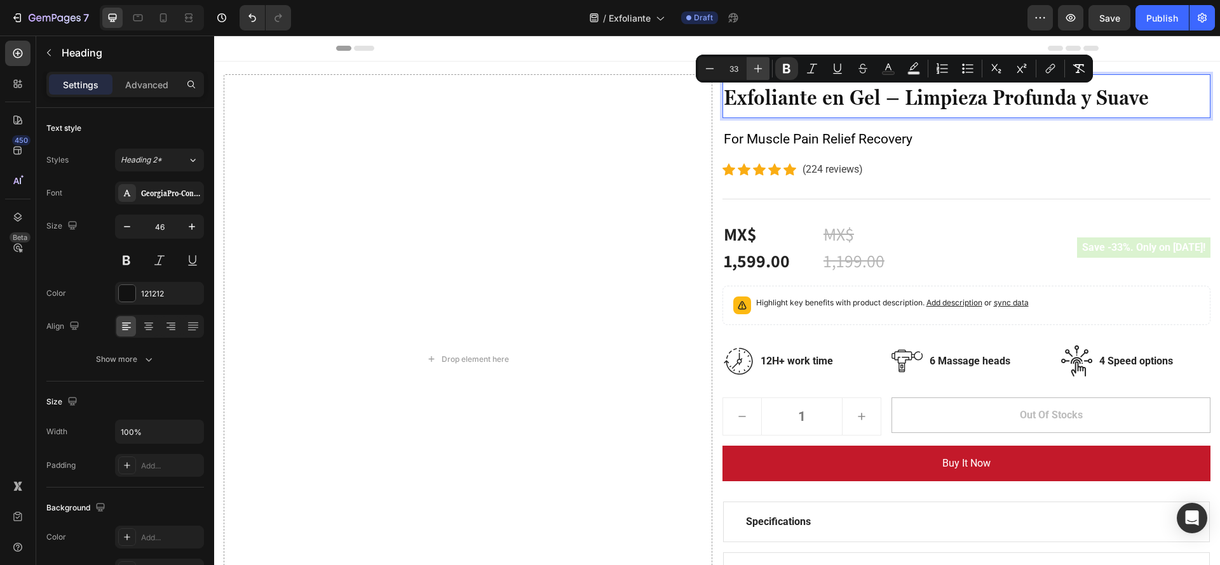
click at [757, 69] on icon "Editor contextual toolbar" at bounding box center [757, 68] width 13 height 13
type input "34"
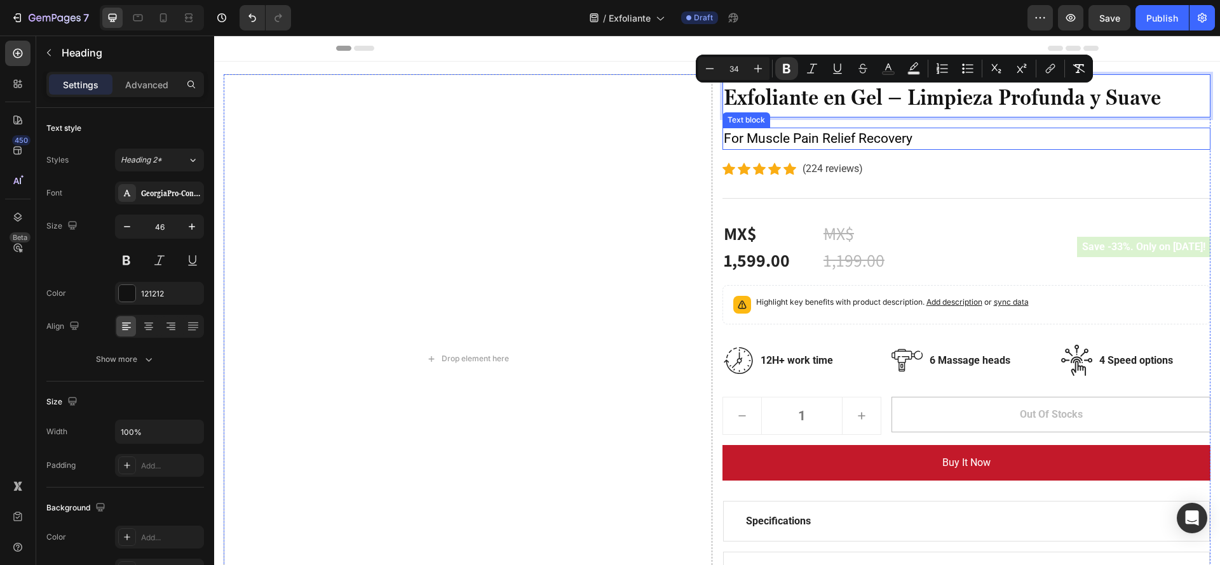
click at [891, 147] on p "For Muscle Pain Relief Recovery" at bounding box center [966, 139] width 486 height 20
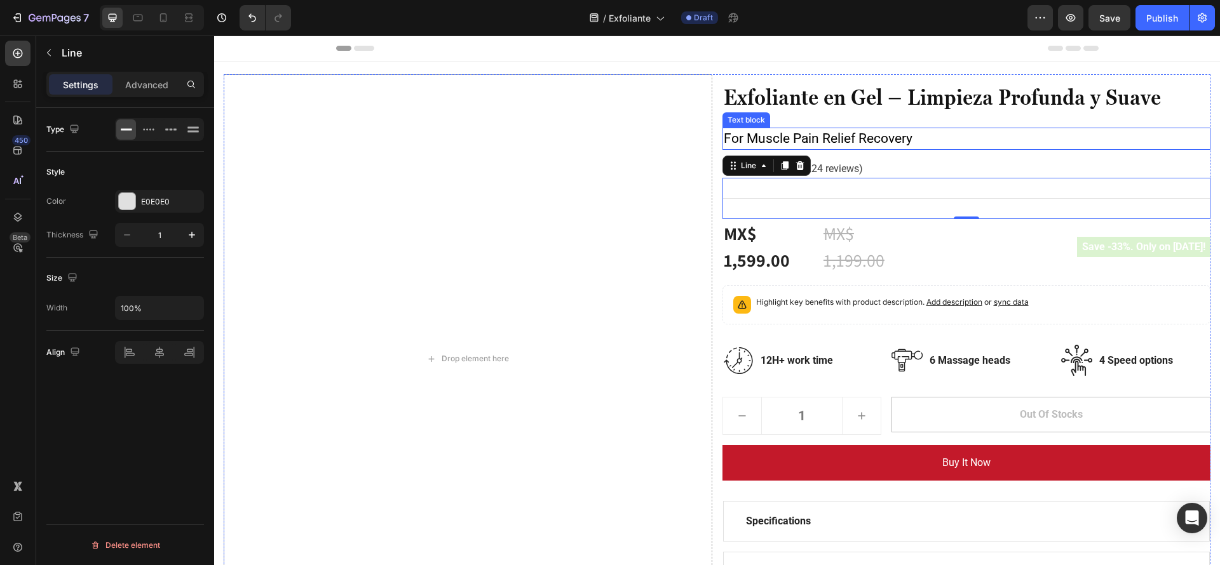
click at [896, 138] on p "For Muscle Pain Relief Recovery" at bounding box center [966, 139] width 486 height 20
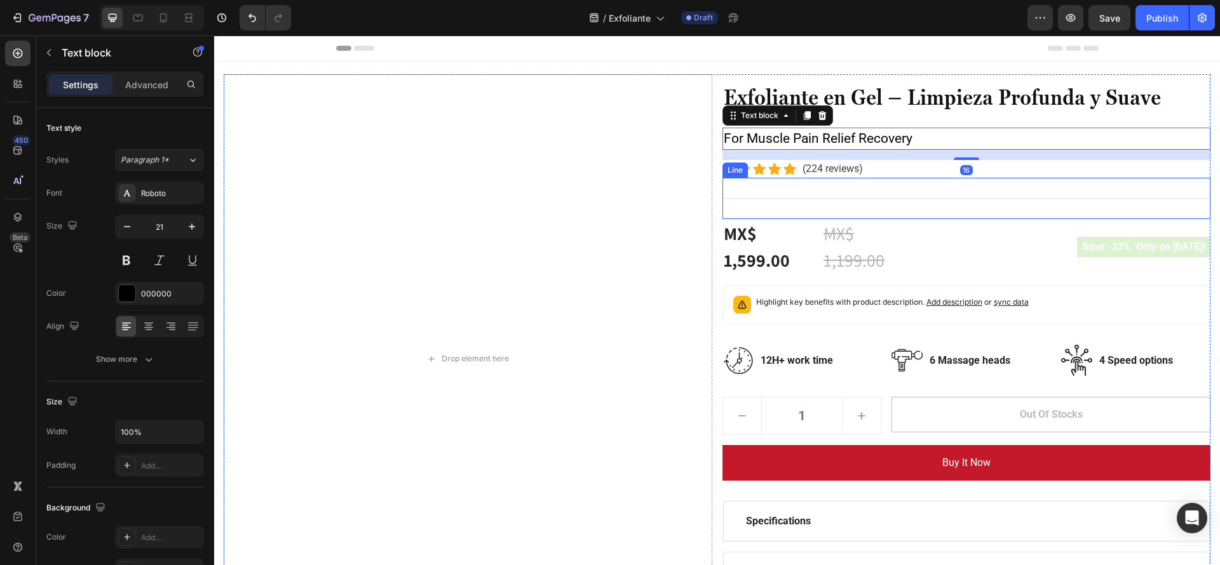
click at [903, 182] on div "Title Line" at bounding box center [966, 198] width 488 height 41
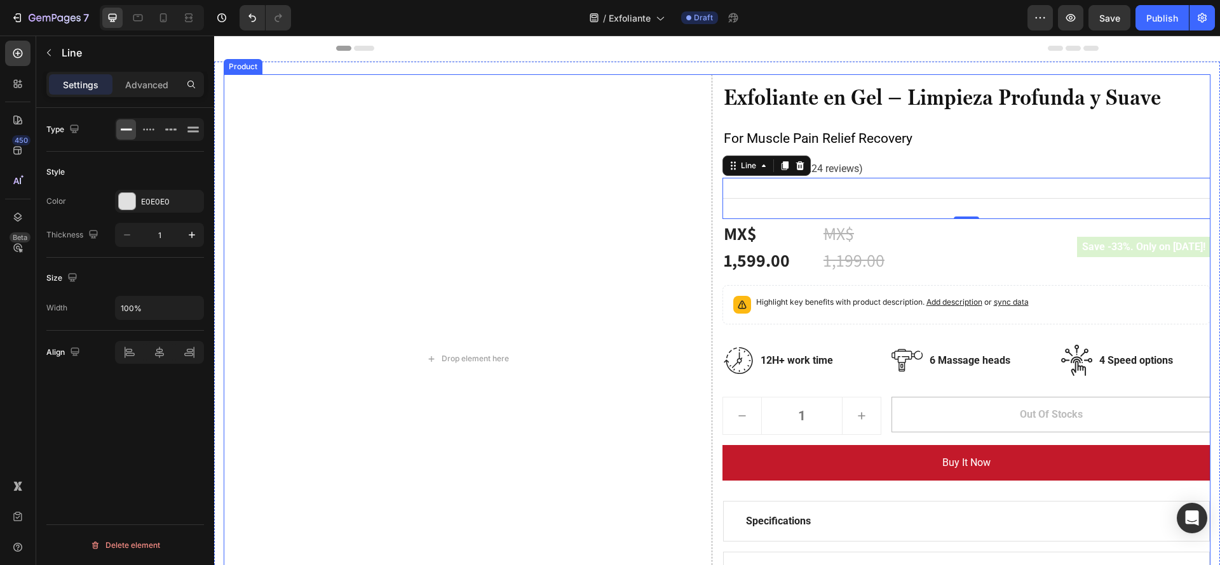
click at [855, 119] on div "⁠⁠⁠⁠⁠⁠⁠ Exfoliante en Gel – Limpieza Profunda y Suave Heading For Muscle Pain R…" at bounding box center [966, 358] width 488 height 569
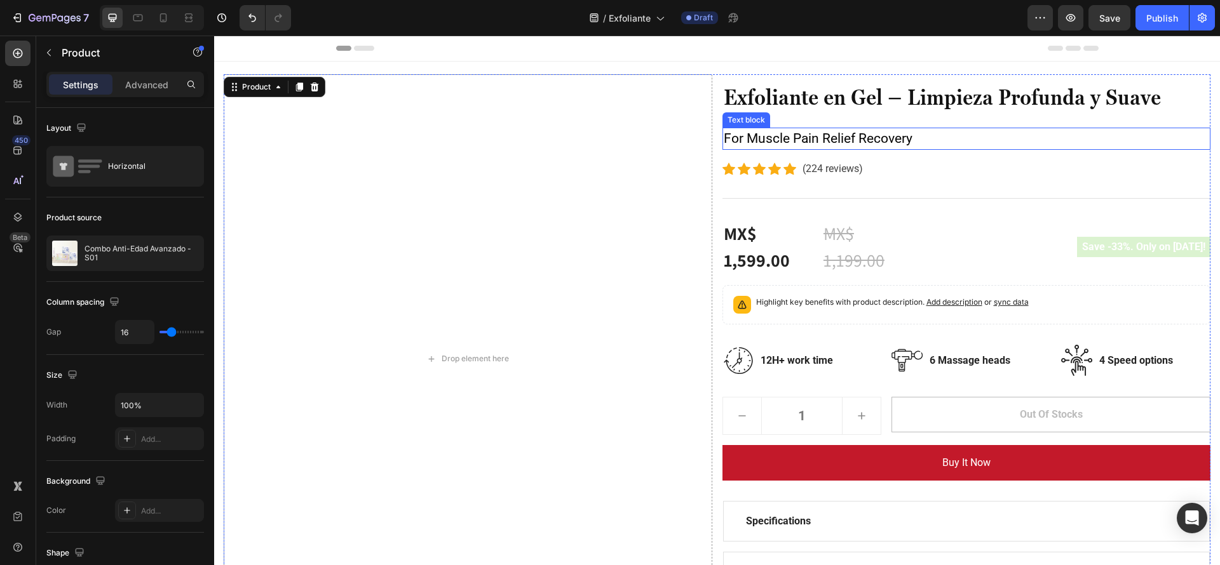
click at [833, 138] on p "For Muscle Pain Relief Recovery" at bounding box center [966, 139] width 486 height 20
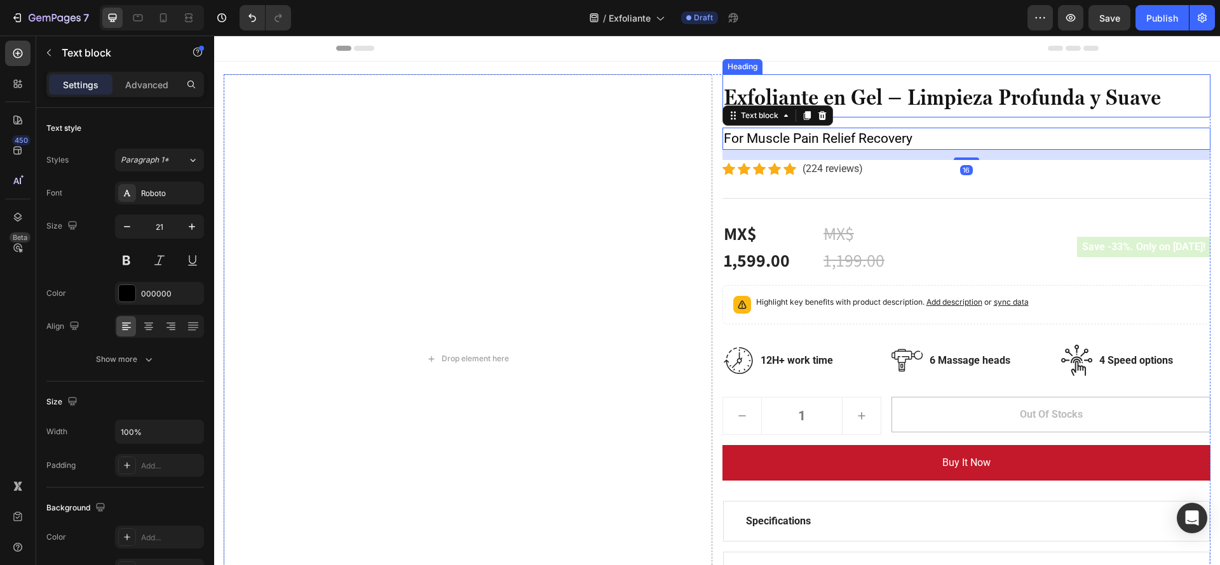
click at [860, 110] on p "⁠⁠⁠⁠⁠⁠⁠ Exfoliante en Gel – Limpieza Profunda y Suave" at bounding box center [966, 96] width 486 height 41
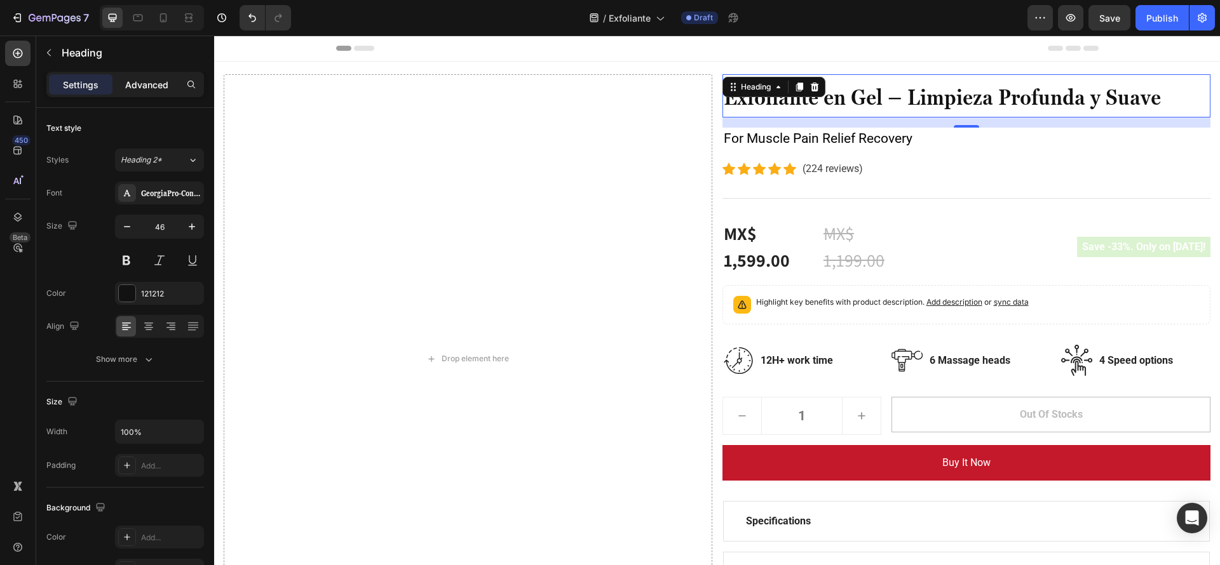
click at [158, 74] on div "Advanced" at bounding box center [147, 84] width 64 height 20
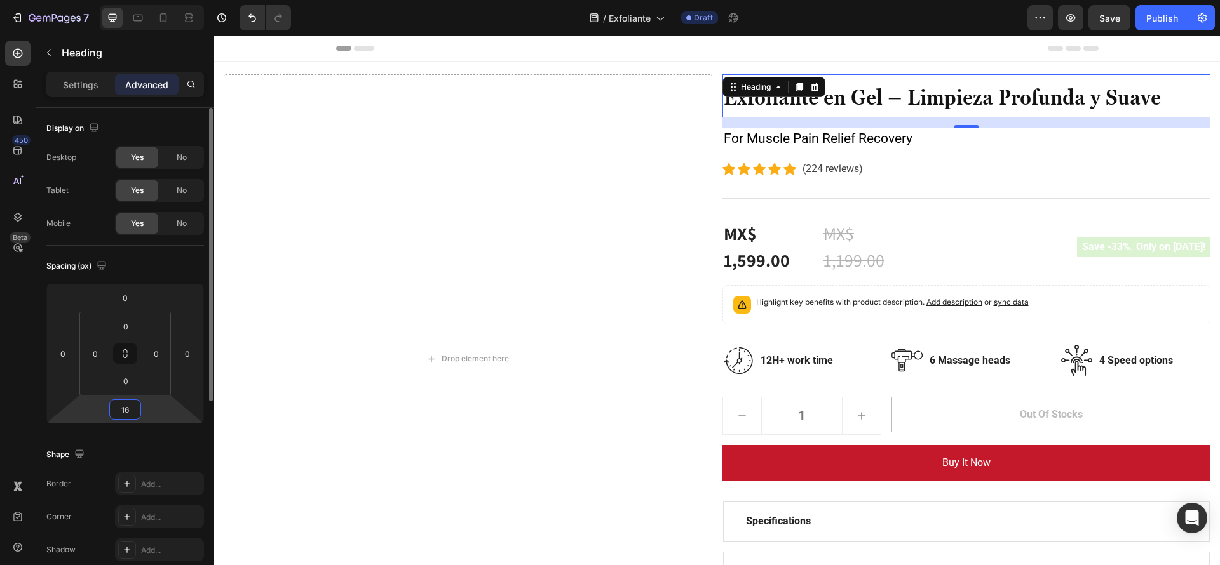
click at [128, 419] on input "16" at bounding box center [124, 409] width 25 height 19
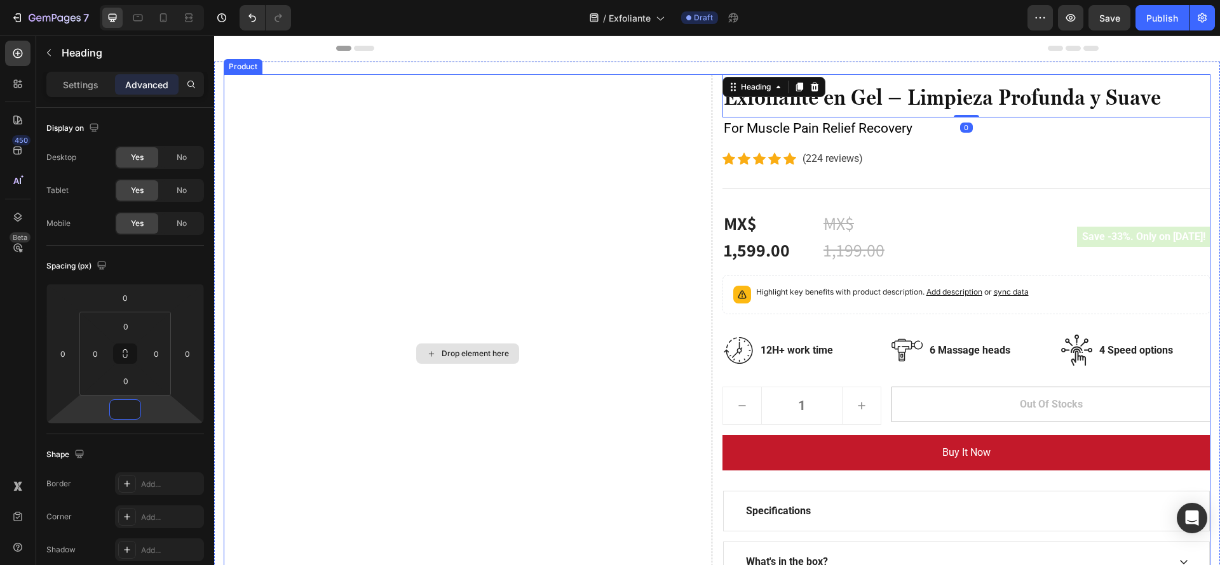
click at [506, 269] on div "Drop element here" at bounding box center [468, 353] width 488 height 559
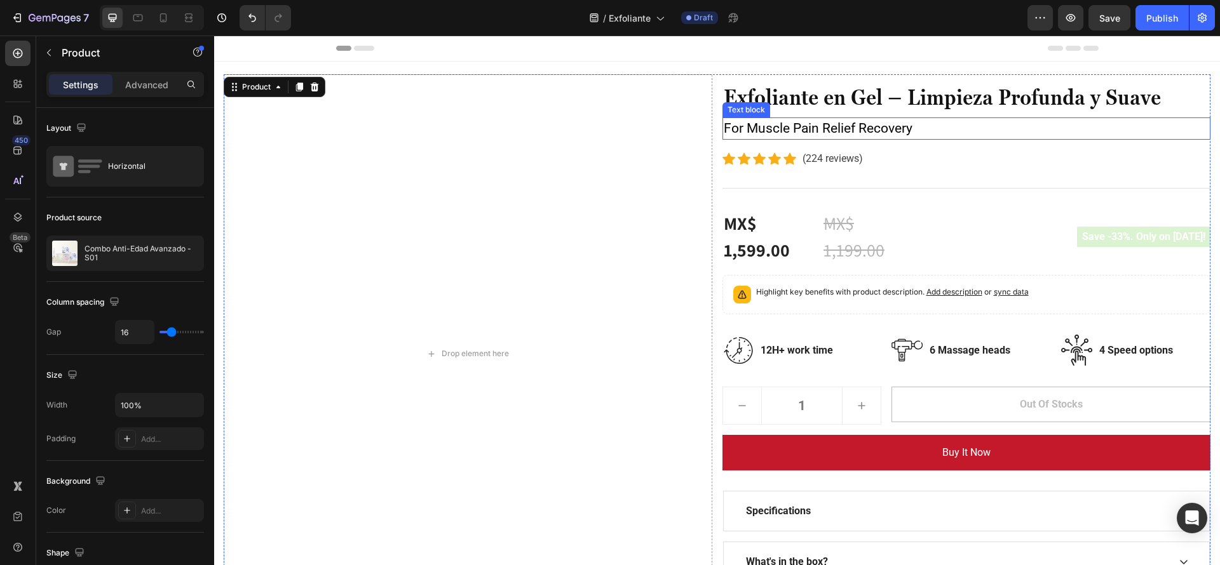
click at [845, 128] on p "For Muscle Pain Relief Recovery" at bounding box center [966, 129] width 486 height 20
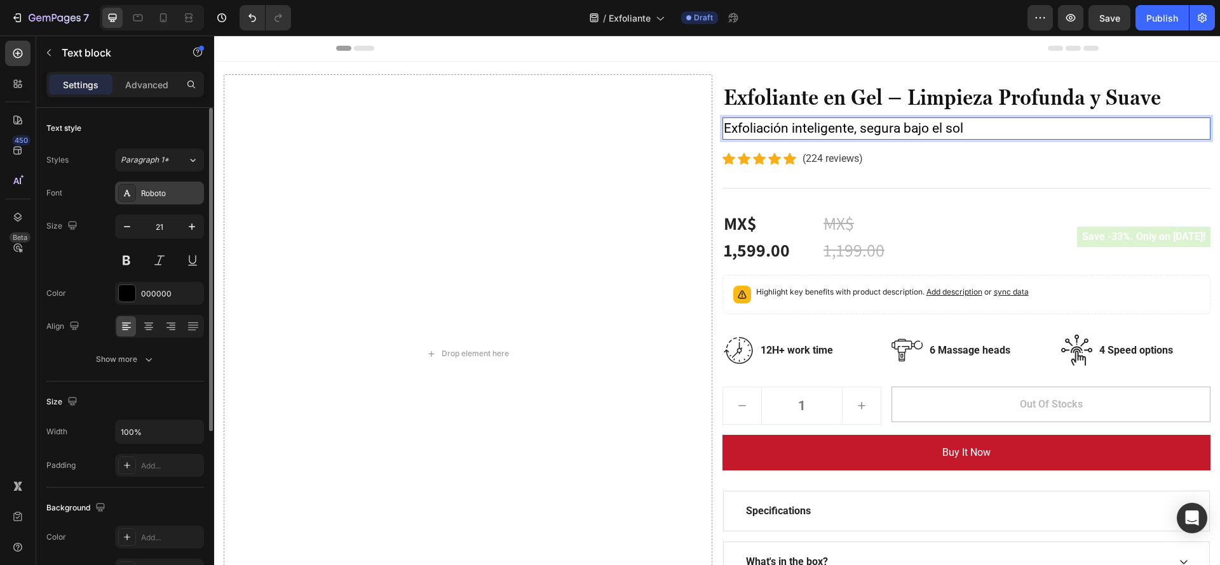
click at [166, 197] on div "Roboto" at bounding box center [171, 193] width 60 height 11
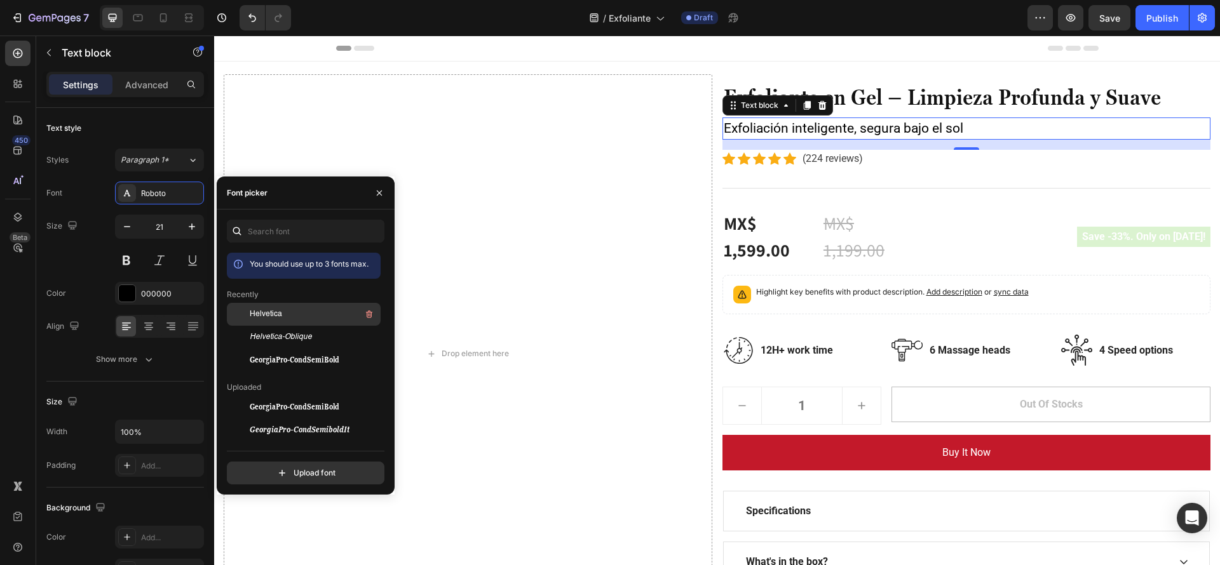
click at [269, 312] on span "Helvetica" at bounding box center [266, 314] width 32 height 11
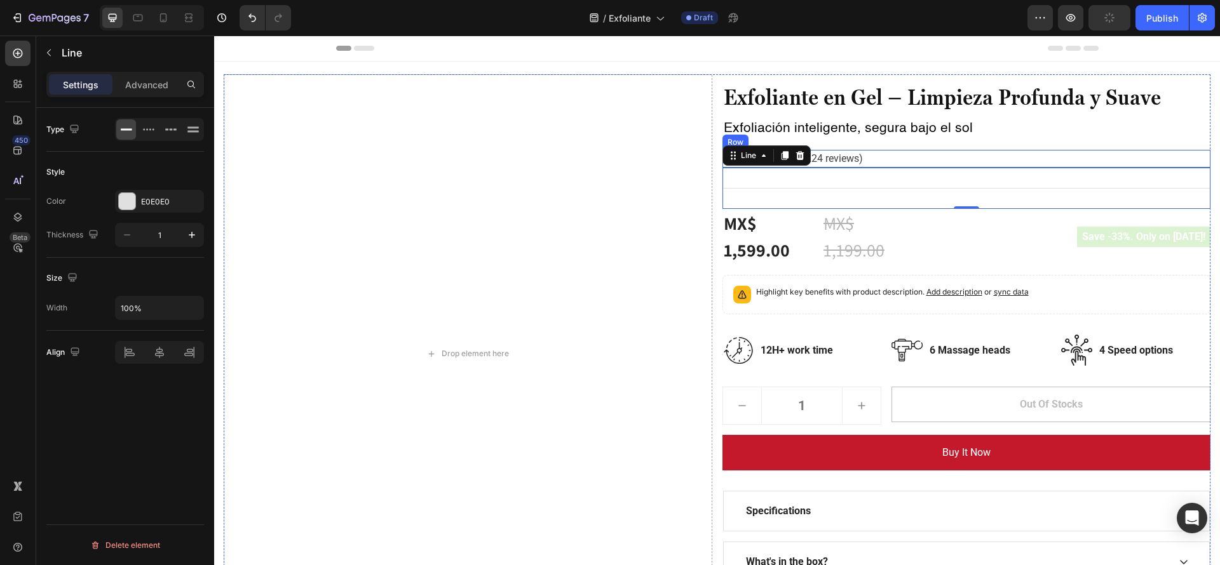
click at [892, 164] on div "Icon Icon Icon Icon Icon Icon List Hoz (224 reviews) Text block Row" at bounding box center [966, 159] width 488 height 18
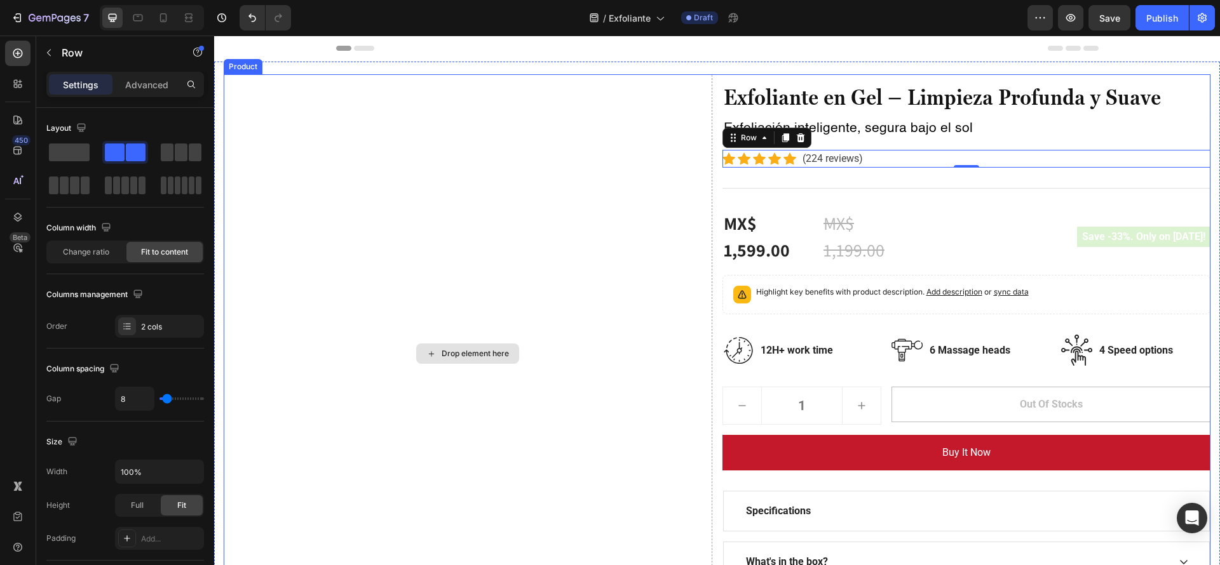
click at [661, 205] on div "Drop element here" at bounding box center [468, 353] width 488 height 559
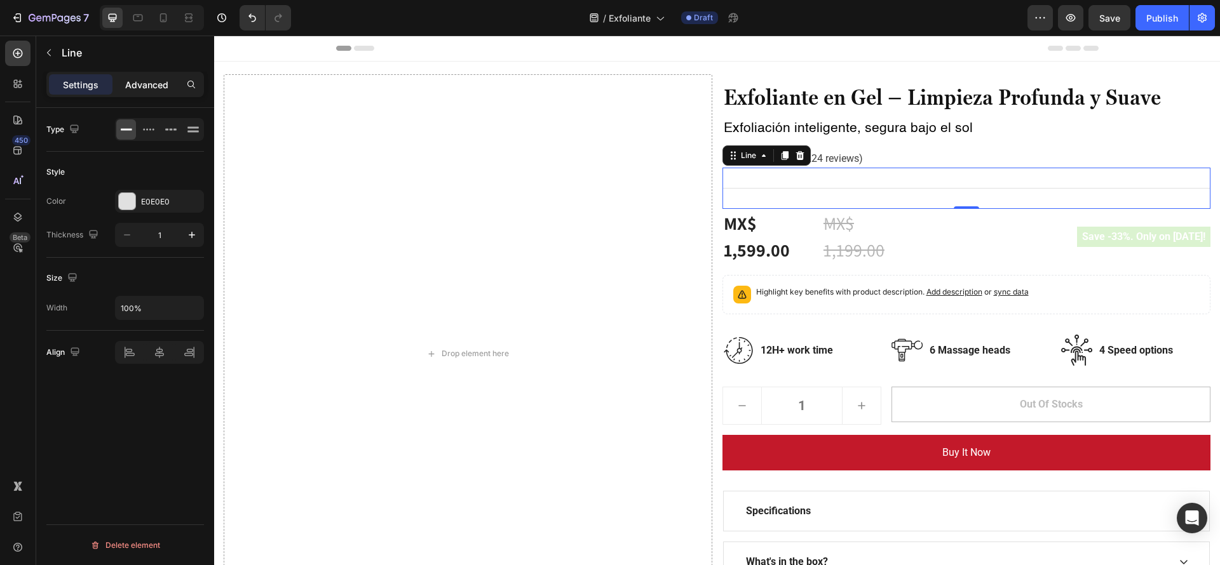
click at [161, 80] on p "Advanced" at bounding box center [146, 84] width 43 height 13
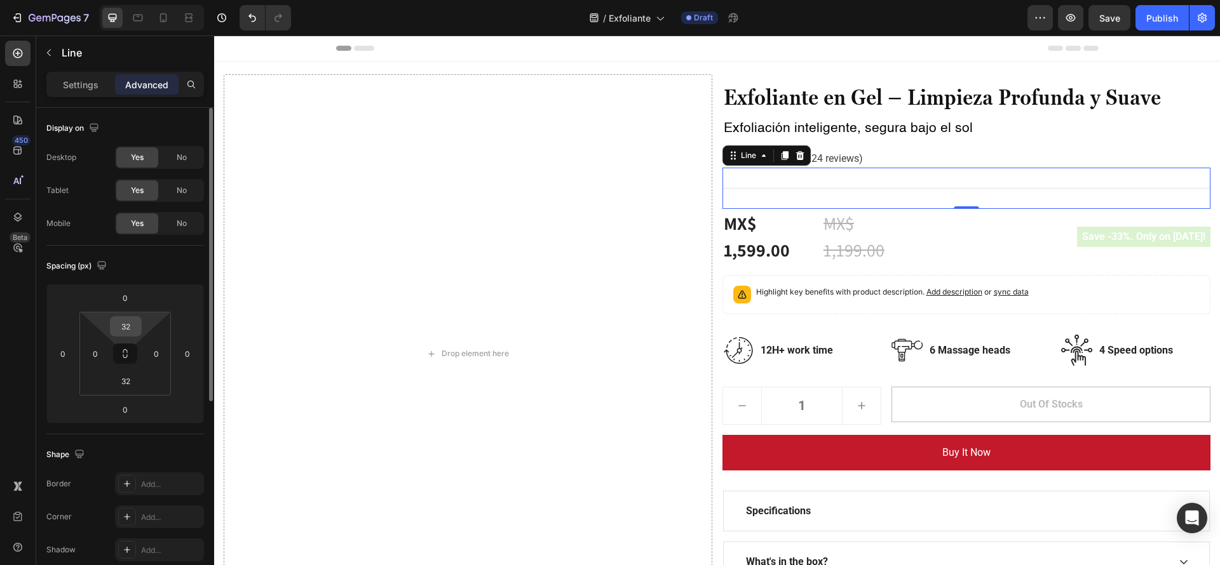
click at [123, 323] on input "32" at bounding box center [125, 326] width 25 height 19
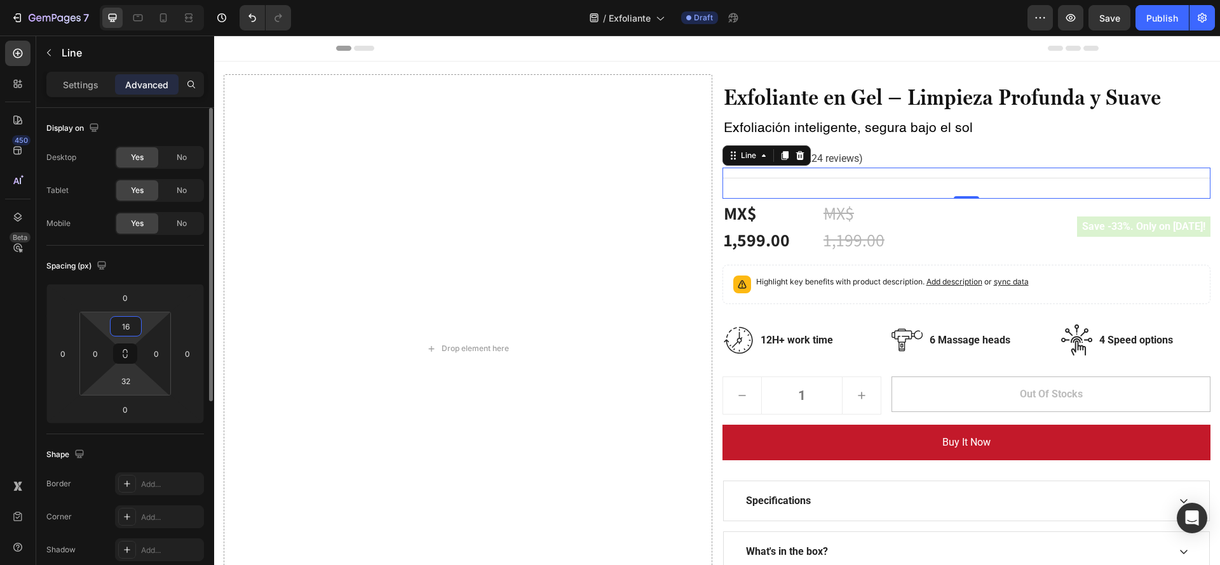
type input "16"
click at [133, 0] on html "7 Version history / Exfoliante Draft Preview Save Publish 450 Beta Sections(18)…" at bounding box center [610, 0] width 1220 height 0
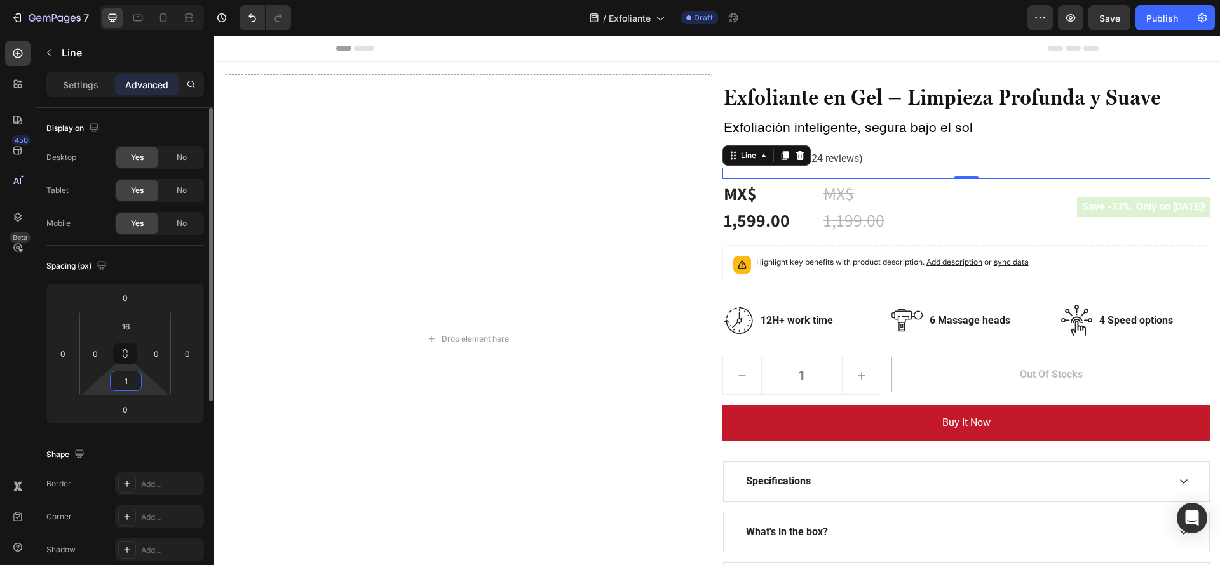
type input "16"
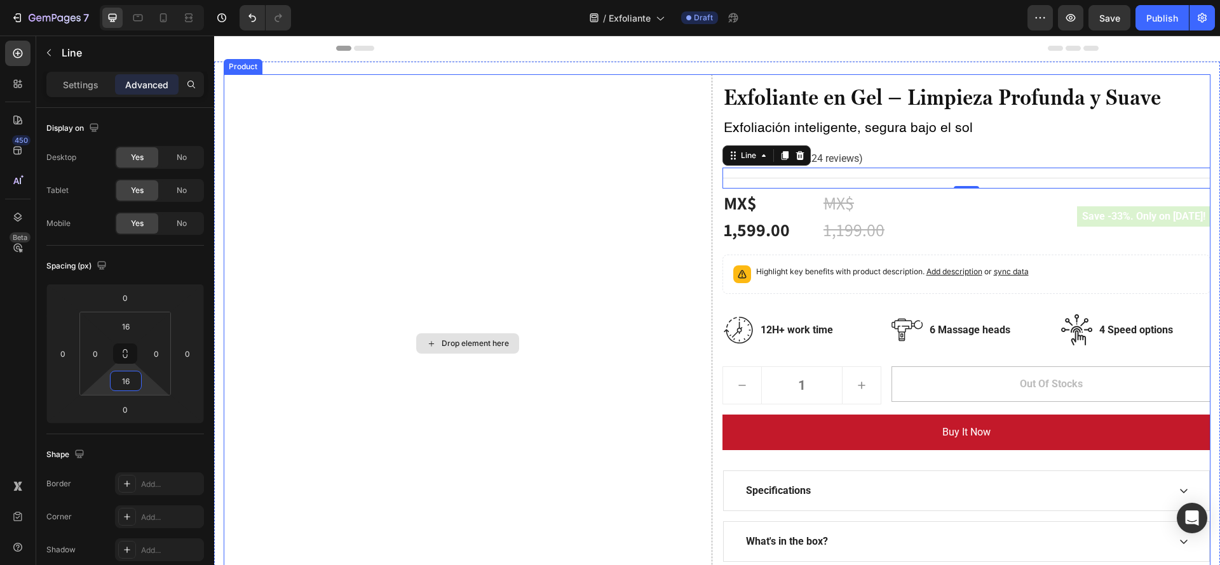
click at [337, 466] on div "Drop element here" at bounding box center [468, 343] width 488 height 539
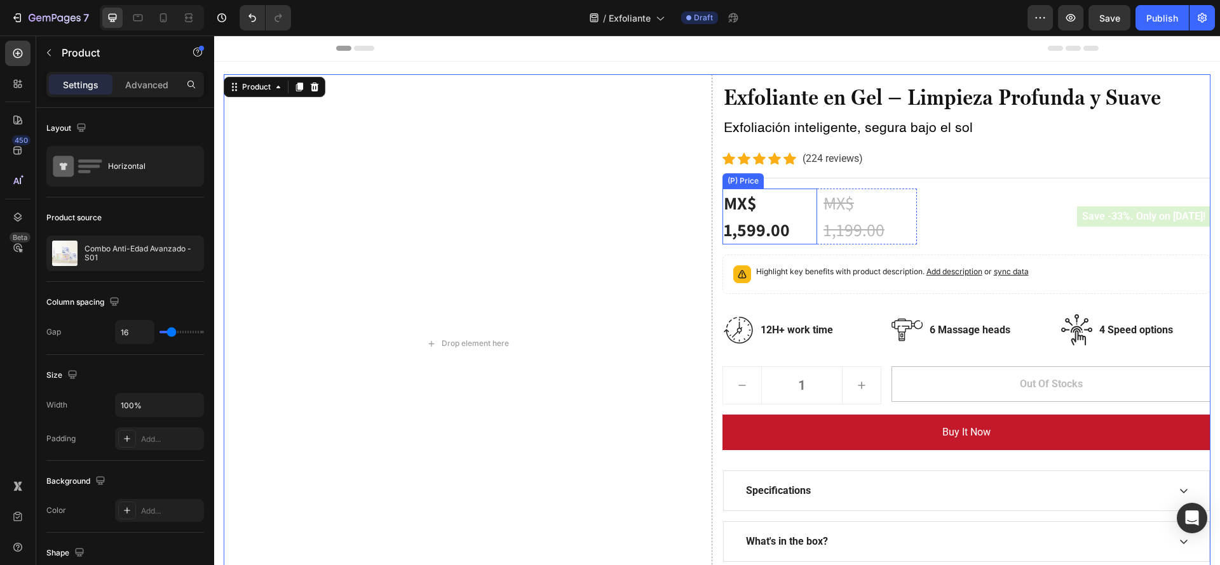
click at [802, 229] on div "MX$ 1,599.00" at bounding box center [769, 217] width 95 height 56
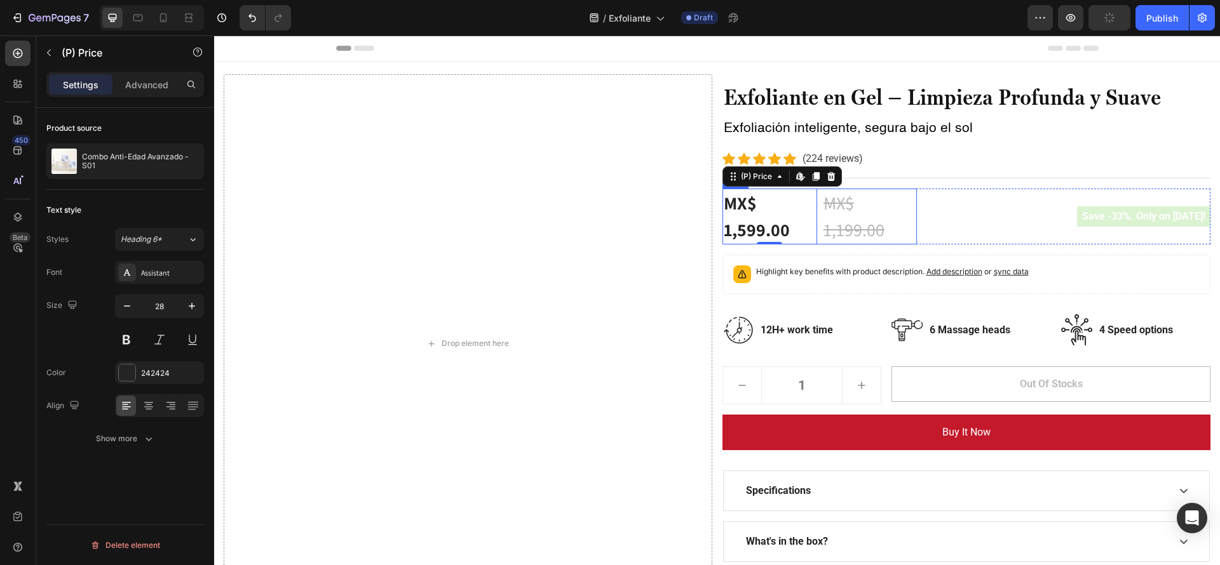
click at [810, 213] on div "MX$ 1,599.00 (P) Price Edit content in Shopify 0 (P) Price Edit content in Shop…" at bounding box center [819, 217] width 195 height 56
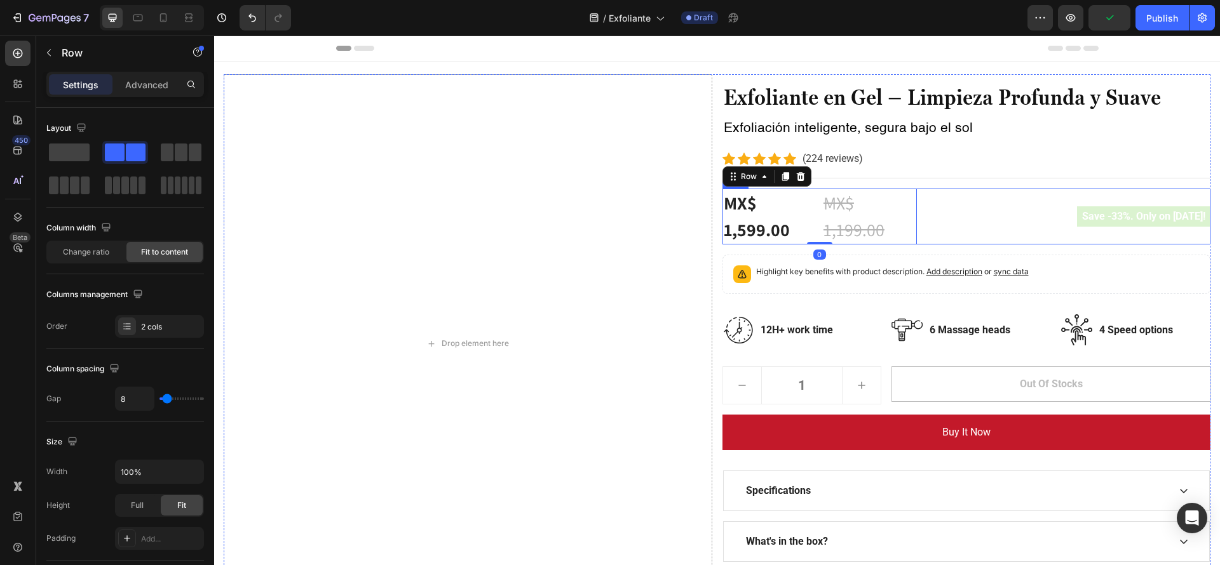
click at [1042, 234] on div "Save -33%. Only on Mother's Day! Product Badge" at bounding box center [1073, 217] width 273 height 56
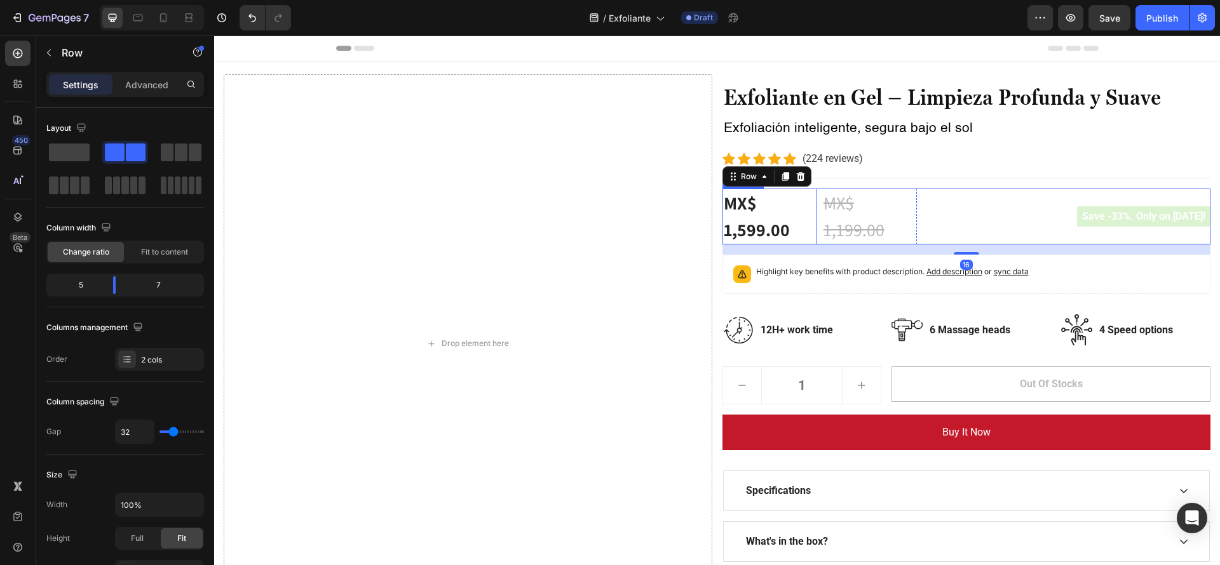
click at [793, 225] on div "MX$ 1,599.00" at bounding box center [769, 217] width 95 height 56
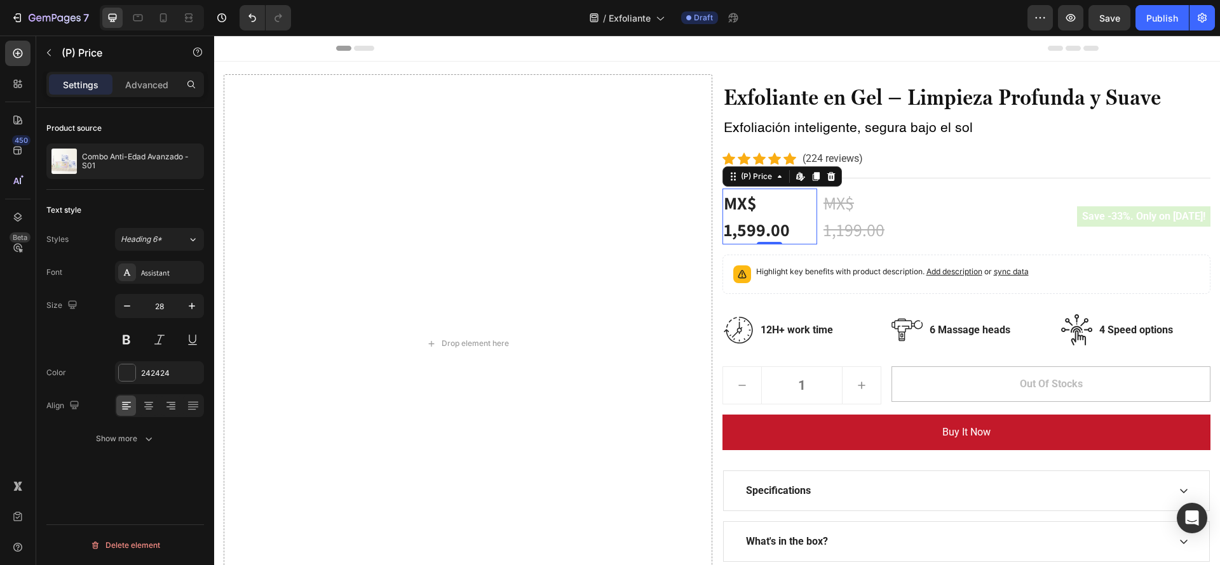
click at [793, 225] on div "MX$ 1,599.00" at bounding box center [769, 217] width 95 height 56
click at [778, 224] on div "MX$ 1,599.00" at bounding box center [769, 217] width 95 height 56
click at [826, 172] on icon at bounding box center [831, 177] width 10 height 10
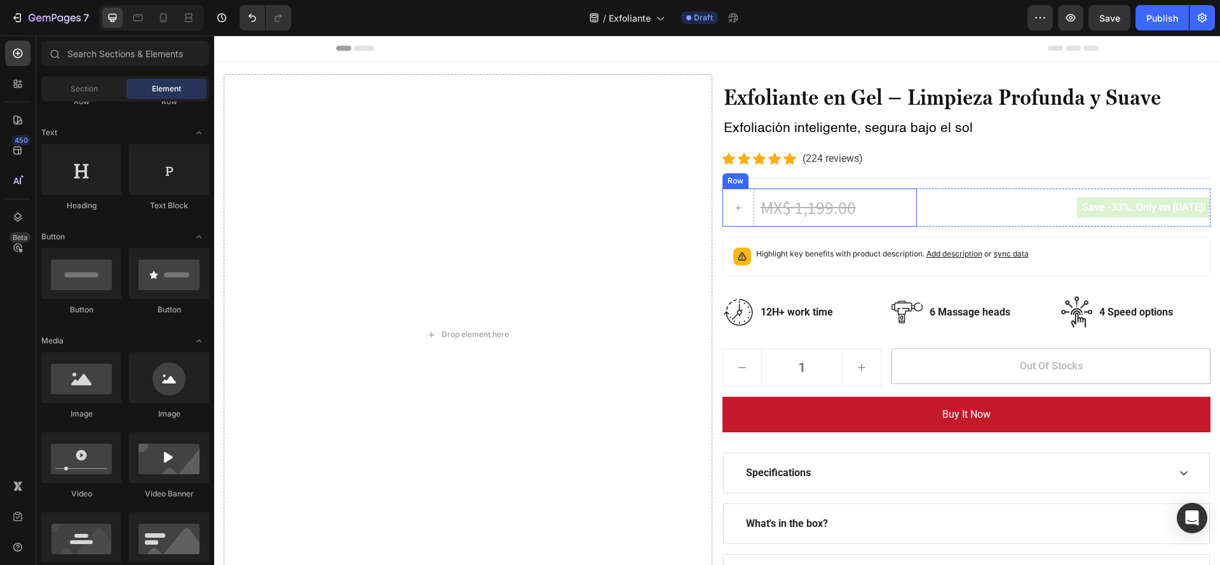
click at [905, 219] on div "MX$ 1,199.00 (P) Price (P) Price Row" at bounding box center [819, 208] width 195 height 38
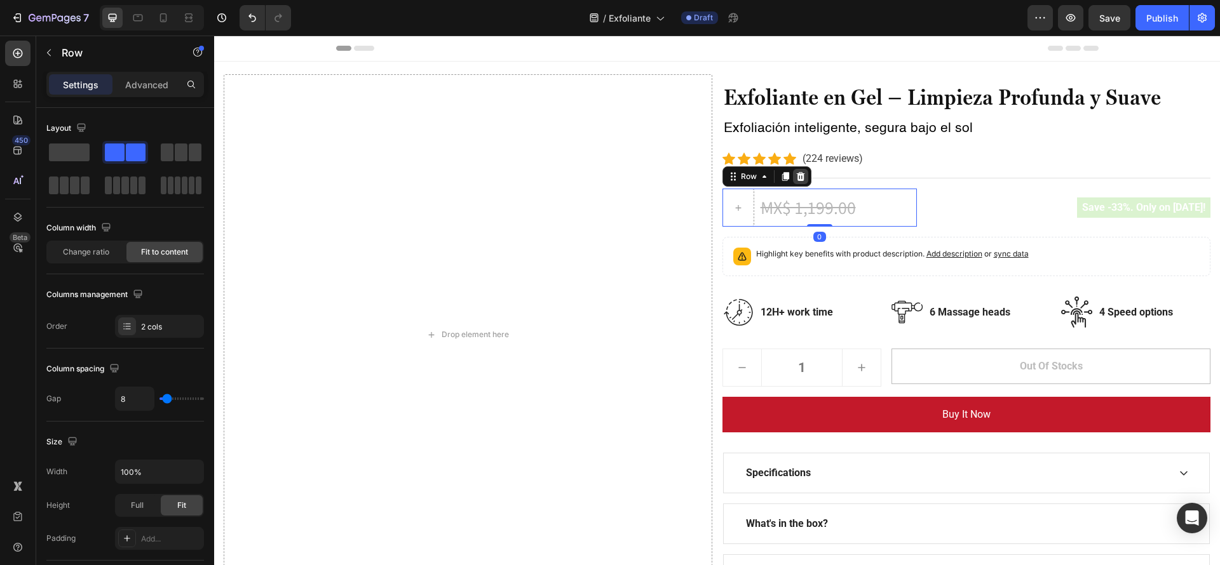
click at [796, 178] on icon at bounding box center [800, 176] width 8 height 9
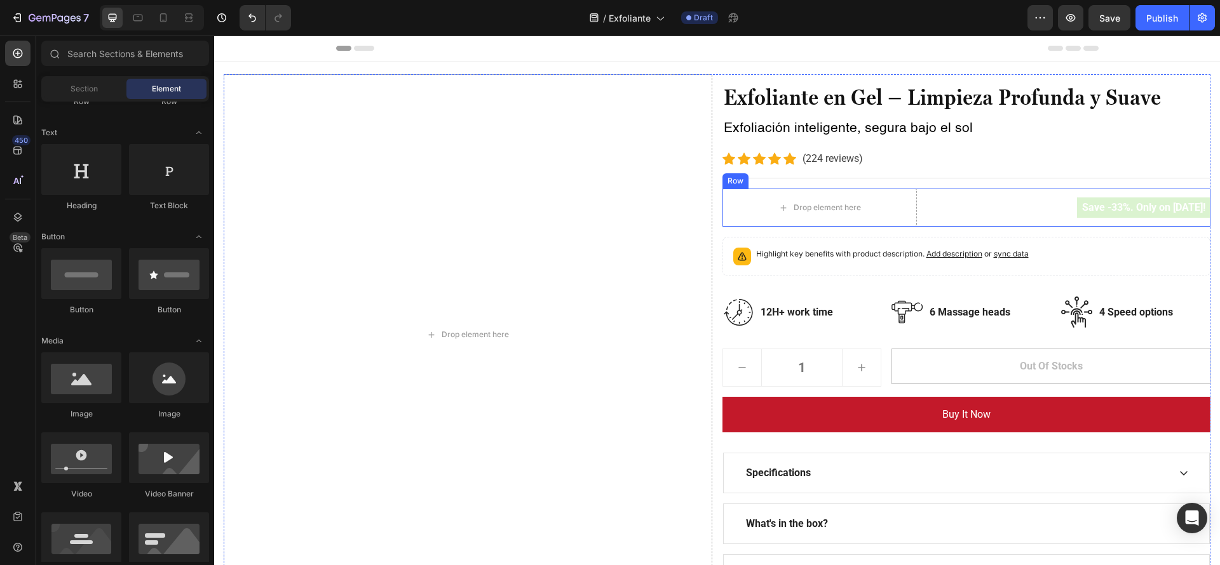
click at [937, 196] on div "Save -33%. Only on Mother's Day! Product Badge" at bounding box center [1073, 208] width 273 height 38
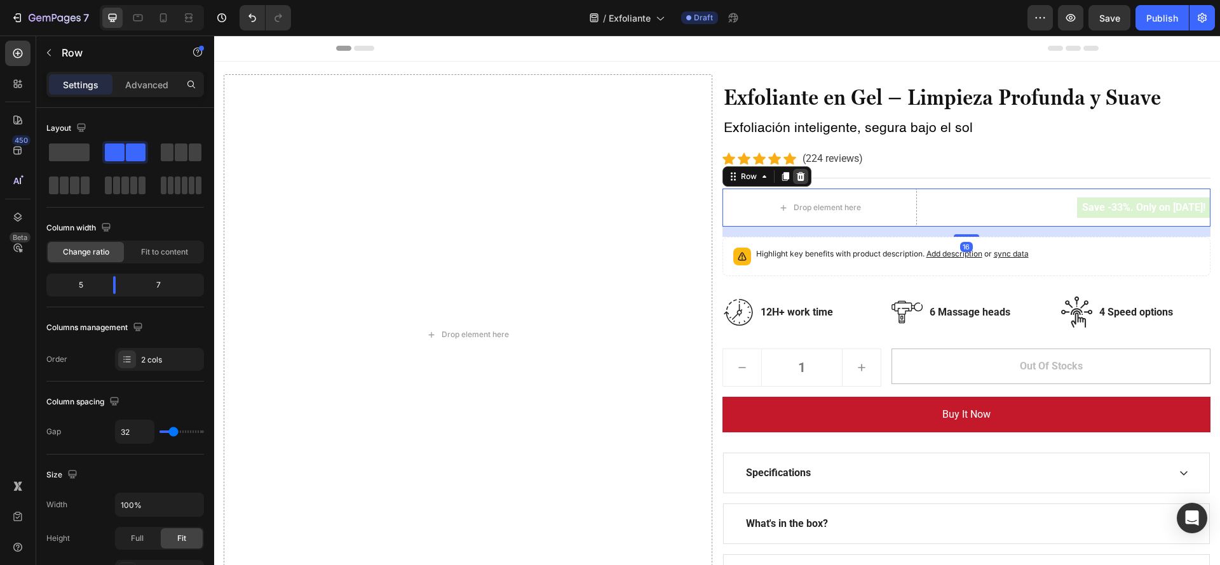
click at [797, 170] on div at bounding box center [800, 176] width 15 height 15
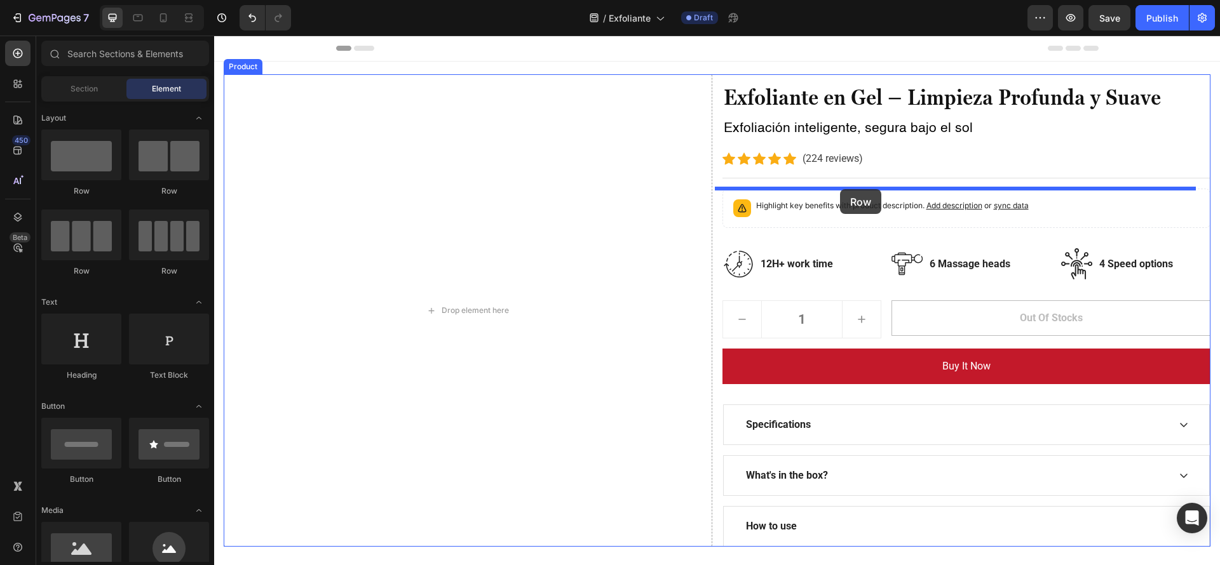
drag, startPoint x: 302, startPoint y: 164, endPoint x: 840, endPoint y: 189, distance: 538.0
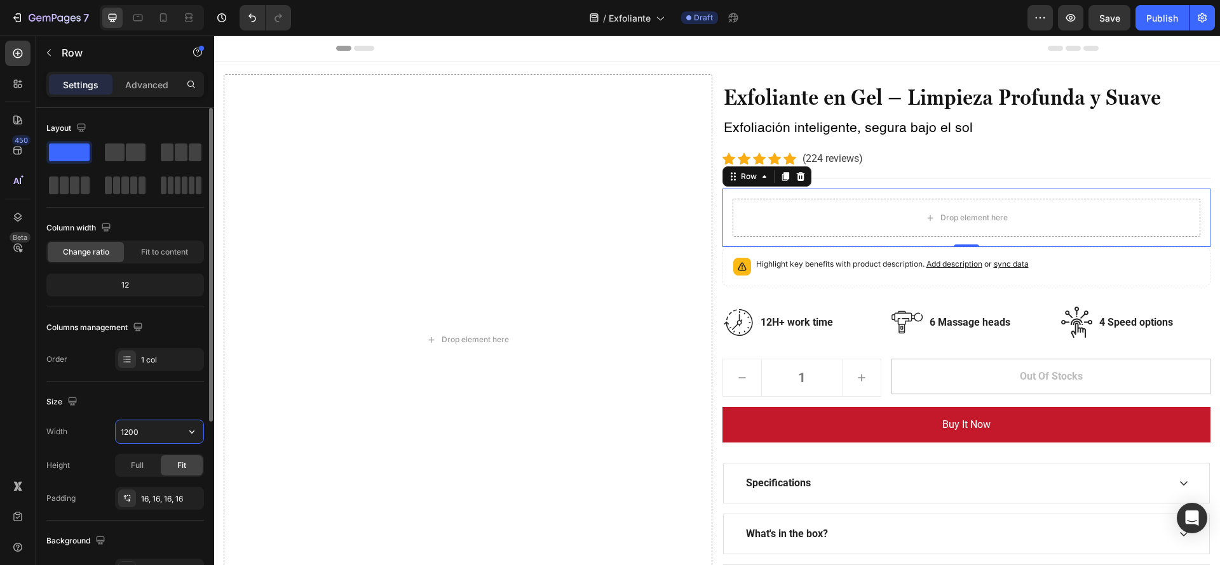
click at [148, 427] on input "1200" at bounding box center [160, 431] width 88 height 23
click at [177, 433] on input "1200" at bounding box center [160, 431] width 88 height 23
click at [188, 433] on icon "button" at bounding box center [191, 432] width 13 height 13
click at [162, 484] on p "Full 100%" at bounding box center [156, 488] width 72 height 11
type input "100%"
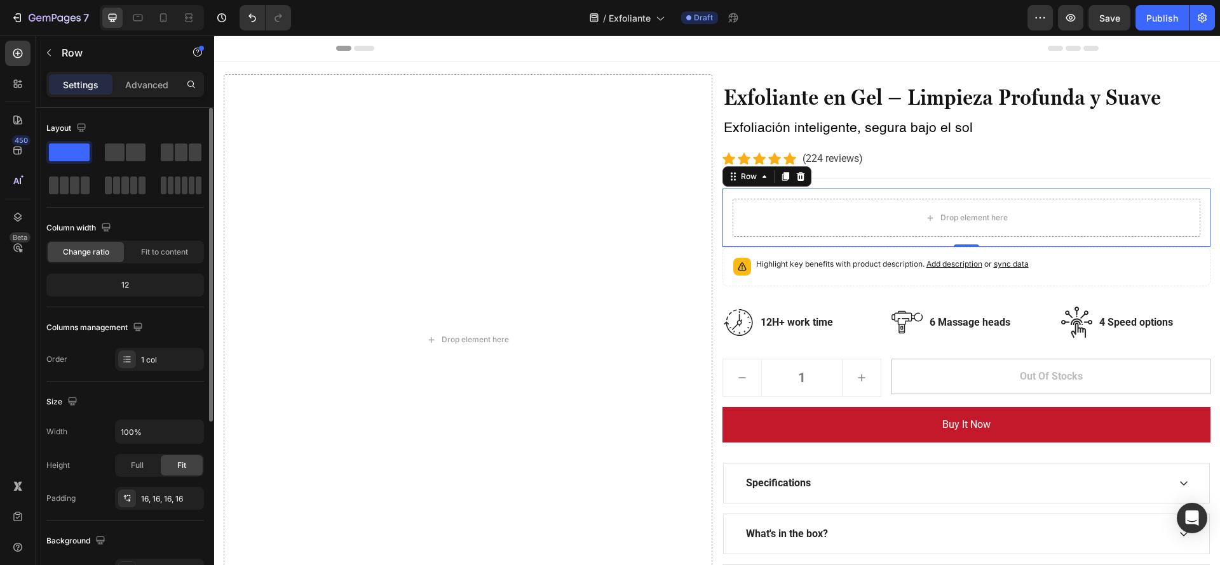
drag, startPoint x: 131, startPoint y: 155, endPoint x: 76, endPoint y: 164, distance: 55.3
click at [76, 164] on div at bounding box center [125, 169] width 158 height 56
click at [128, 159] on span at bounding box center [136, 153] width 20 height 18
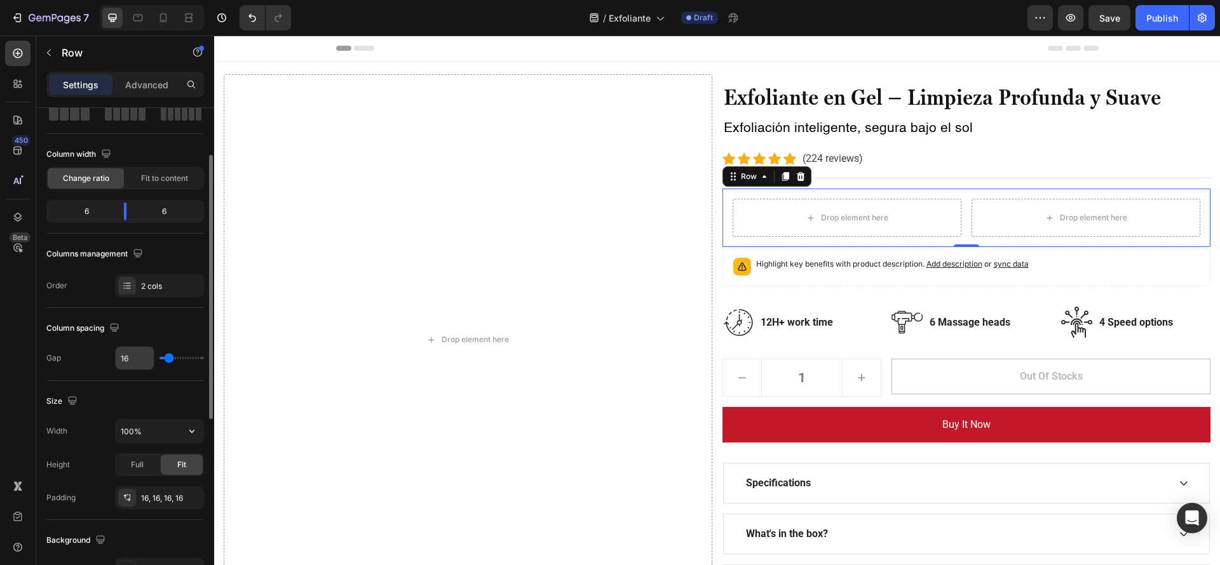
scroll to position [88, 0]
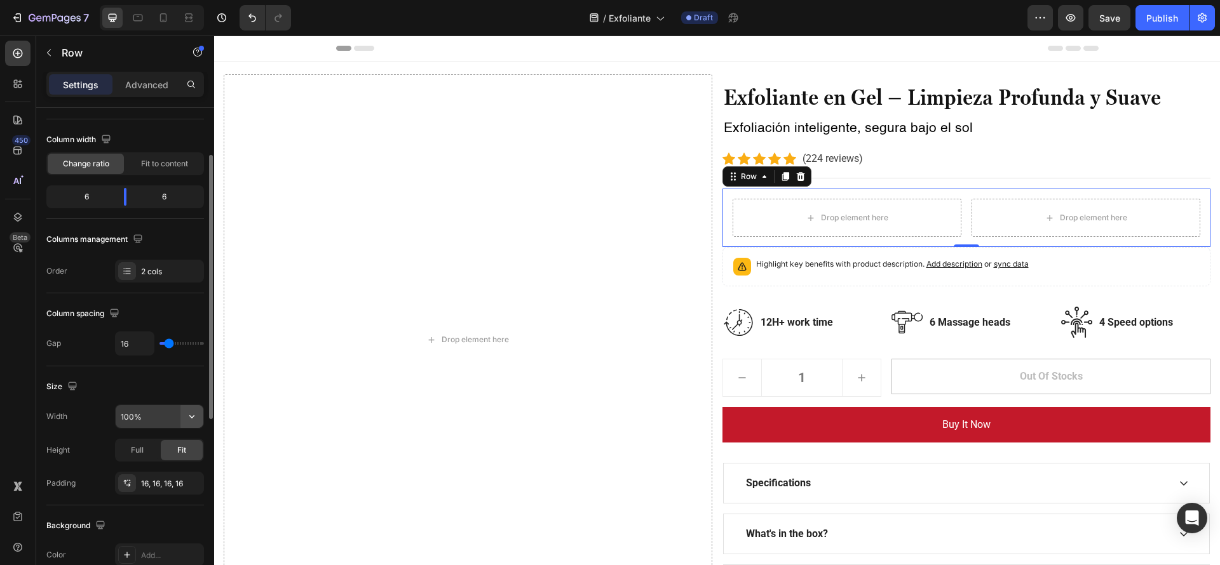
click at [195, 417] on icon "button" at bounding box center [191, 416] width 13 height 13
click at [178, 469] on span "100%" at bounding box center [182, 473] width 21 height 11
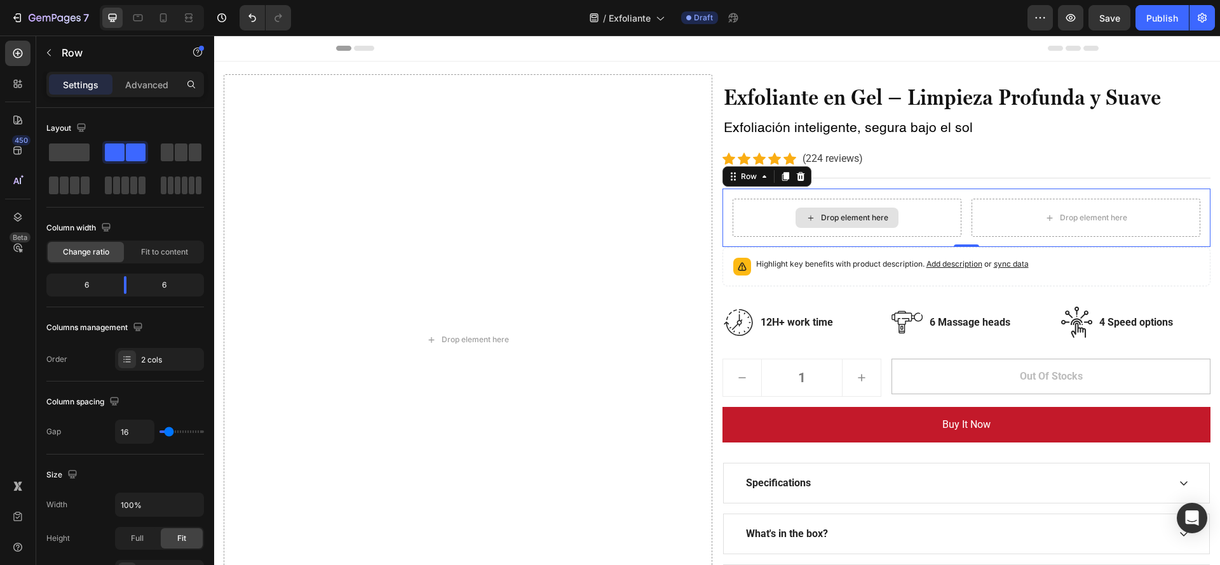
click at [816, 229] on div "Drop element here" at bounding box center [846, 218] width 229 height 38
click at [52, 48] on icon "button" at bounding box center [49, 53] width 10 height 10
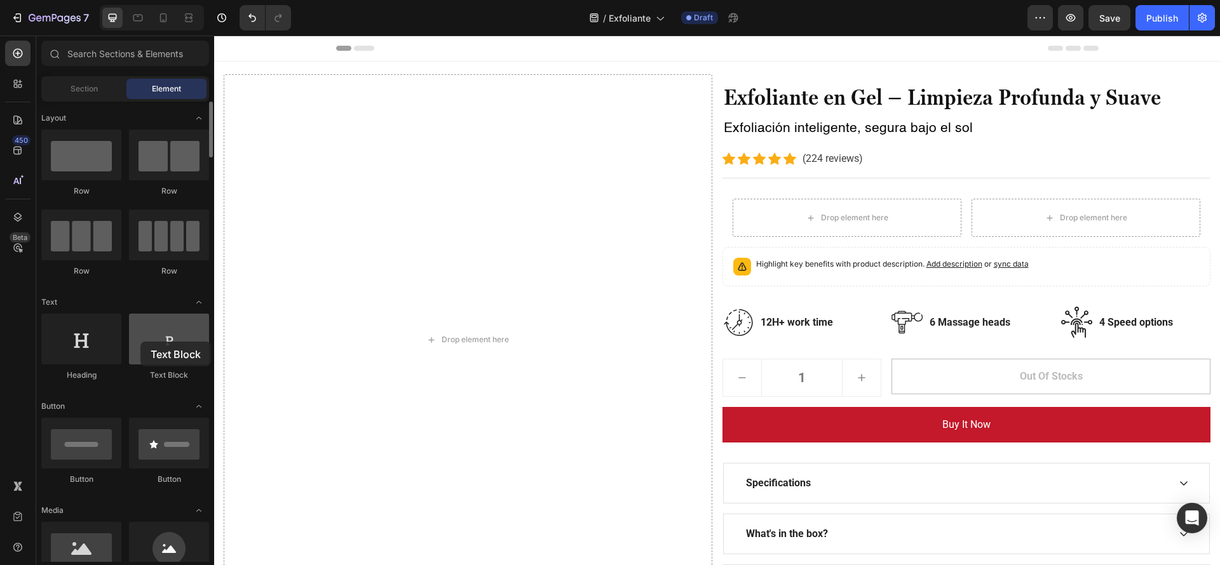
drag, startPoint x: 164, startPoint y: 353, endPoint x: 136, endPoint y: 340, distance: 30.4
click at [136, 340] on div at bounding box center [169, 339] width 80 height 51
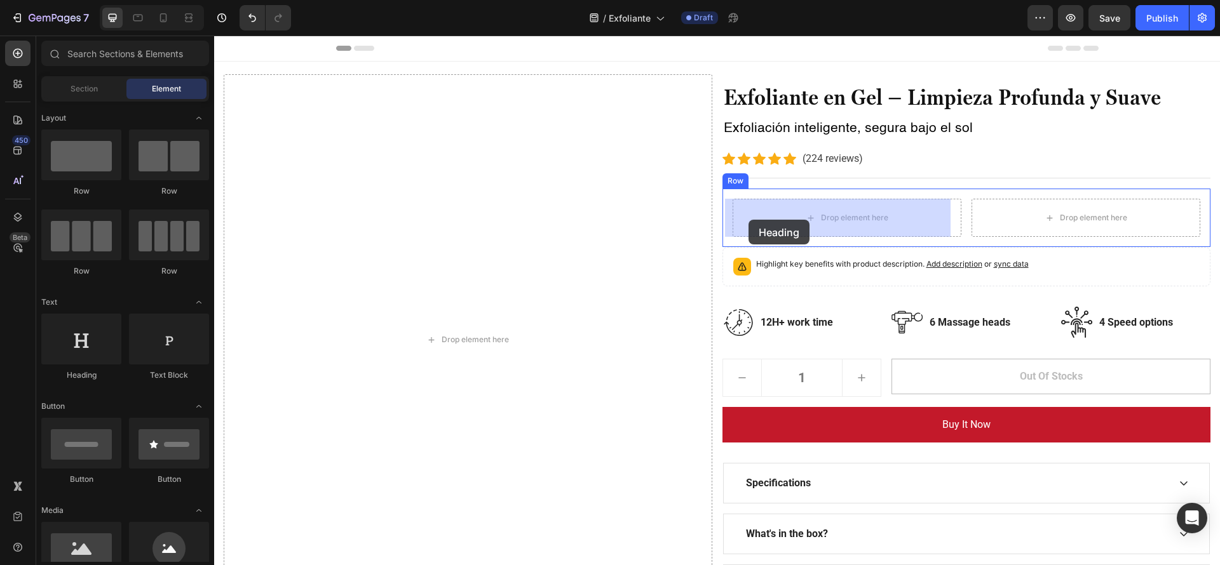
drag, startPoint x: 274, startPoint y: 373, endPoint x: 748, endPoint y: 220, distance: 498.8
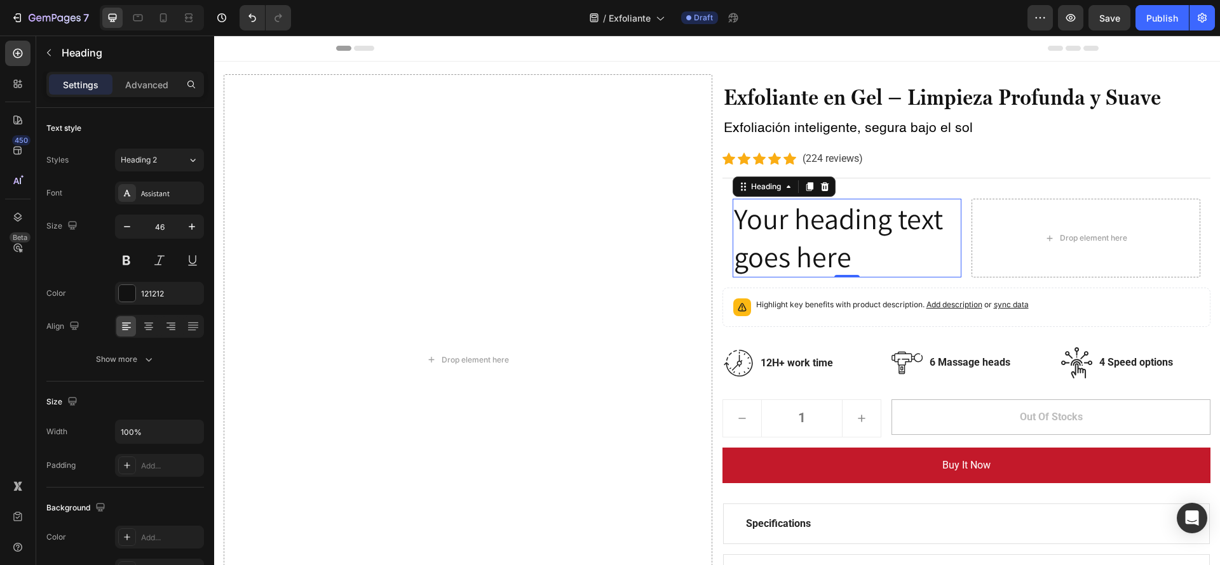
click at [868, 260] on p "Your heading text goes here" at bounding box center [847, 238] width 226 height 76
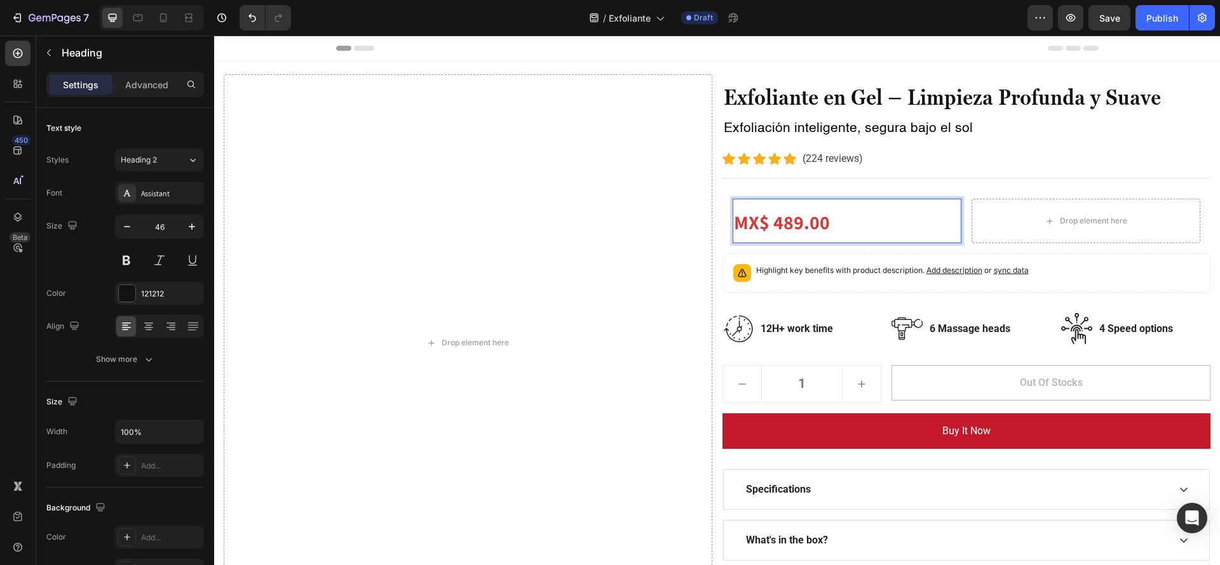
click at [911, 214] on p "MX$ 489.00" at bounding box center [847, 221] width 226 height 42
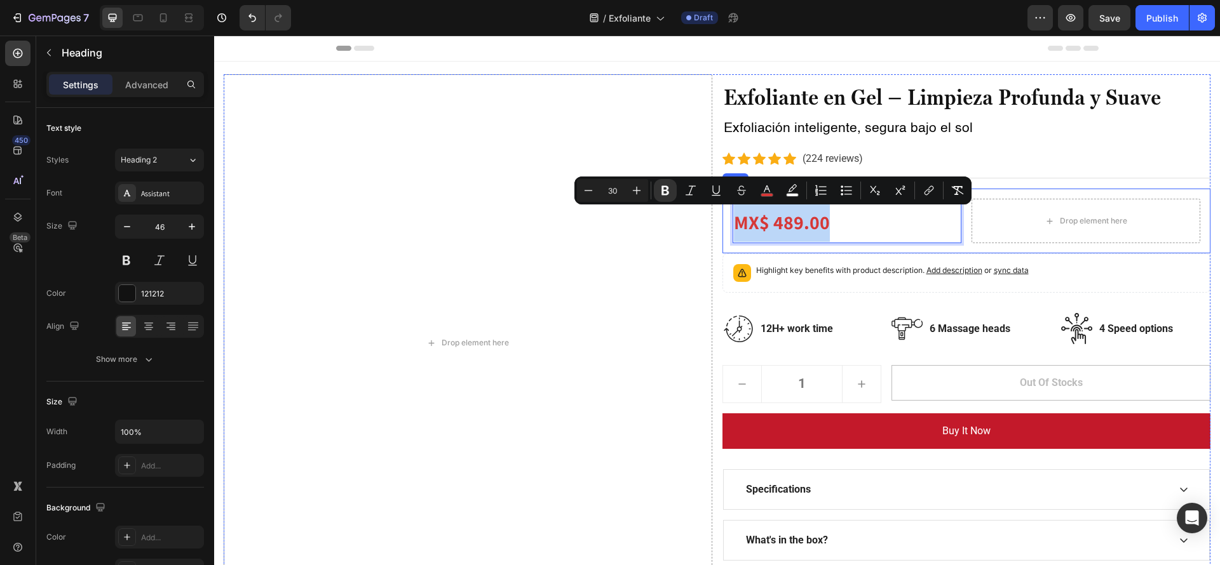
drag, startPoint x: 836, startPoint y: 223, endPoint x: 722, endPoint y: 222, distance: 114.3
click at [722, 222] on div "MX$ 489.00 Heading 0 Drop element here Row" at bounding box center [966, 221] width 488 height 65
click at [835, 225] on p "MX$ 489.00" at bounding box center [847, 221] width 226 height 42
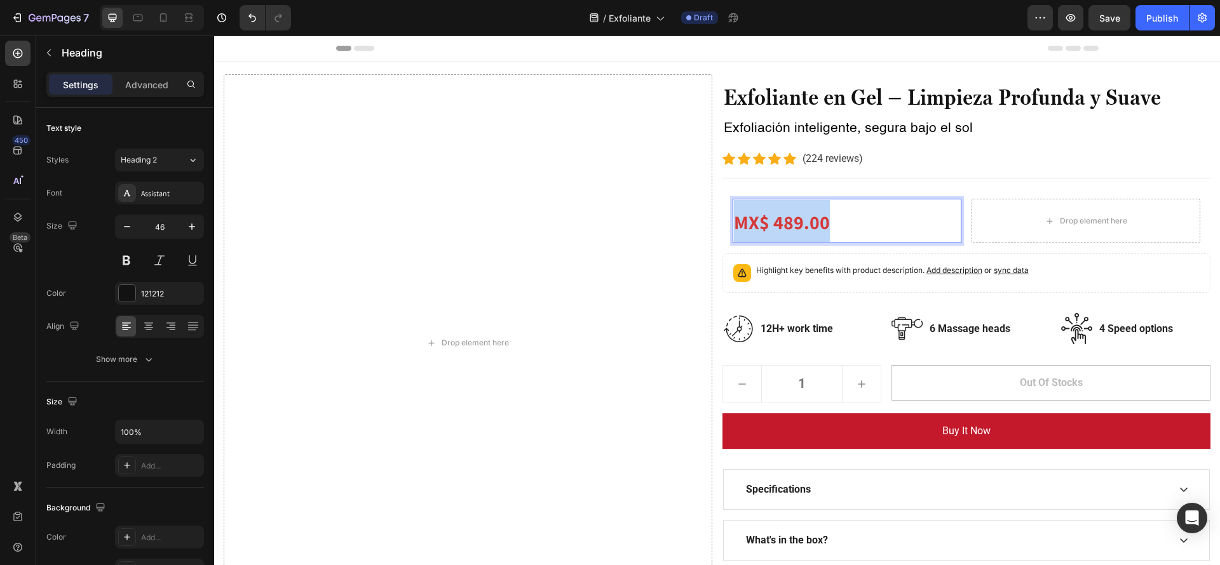
drag, startPoint x: 844, startPoint y: 231, endPoint x: 721, endPoint y: 235, distance: 122.7
click at [722, 235] on div "MX$ 489.00 Heading 0 Drop element here Row" at bounding box center [966, 221] width 488 height 65
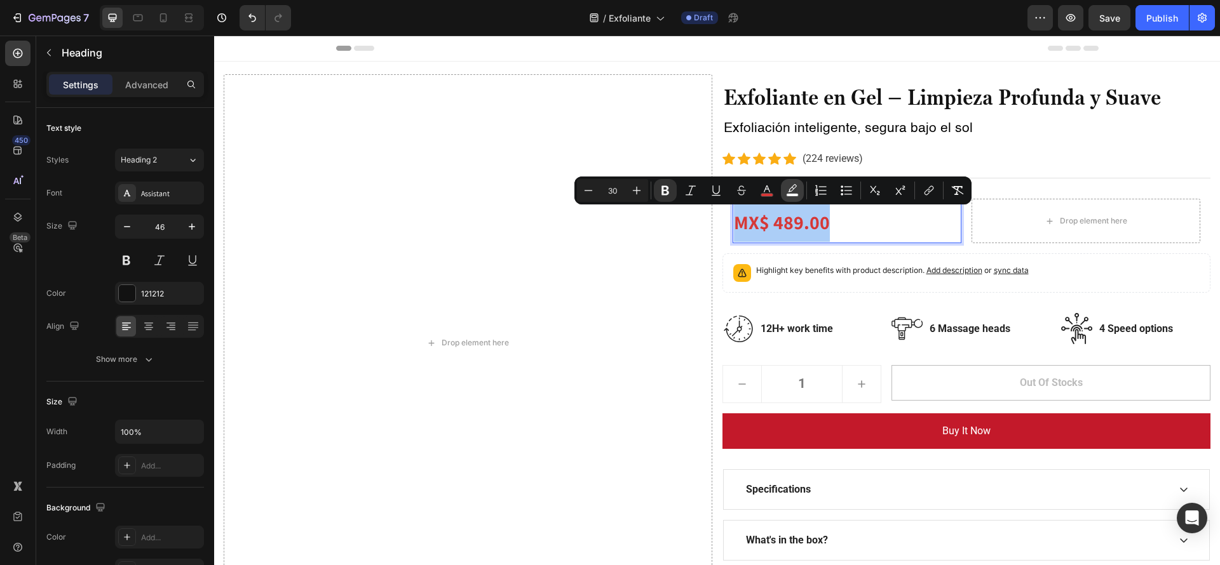
click at [786, 190] on icon "Editor contextual toolbar" at bounding box center [792, 190] width 13 height 13
type input "FFFFFF"
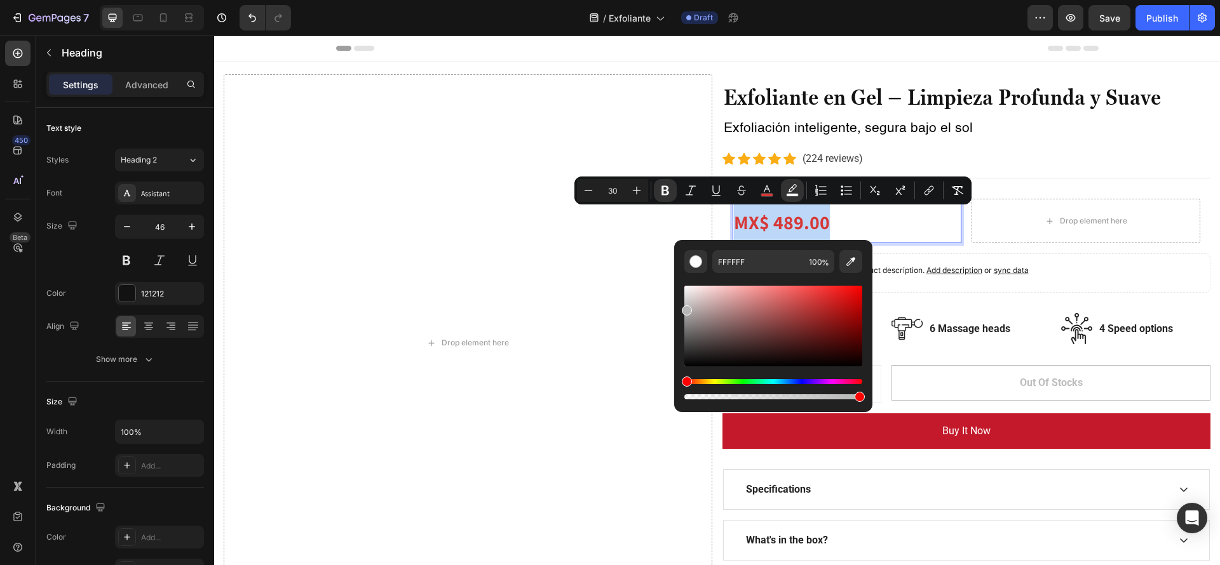
click at [685, 308] on div "Editor contextual toolbar" at bounding box center [773, 326] width 178 height 81
click at [690, 306] on div "Editor contextual toolbar" at bounding box center [773, 326] width 178 height 81
click at [690, 303] on div "Editor contextual toolbar" at bounding box center [773, 326] width 178 height 81
type input "C6C0C0"
click at [853, 202] on div "Minus 30 Plus Bold Italic Underline Strikethrough color color Numbered List Bul…" at bounding box center [772, 191] width 397 height 28
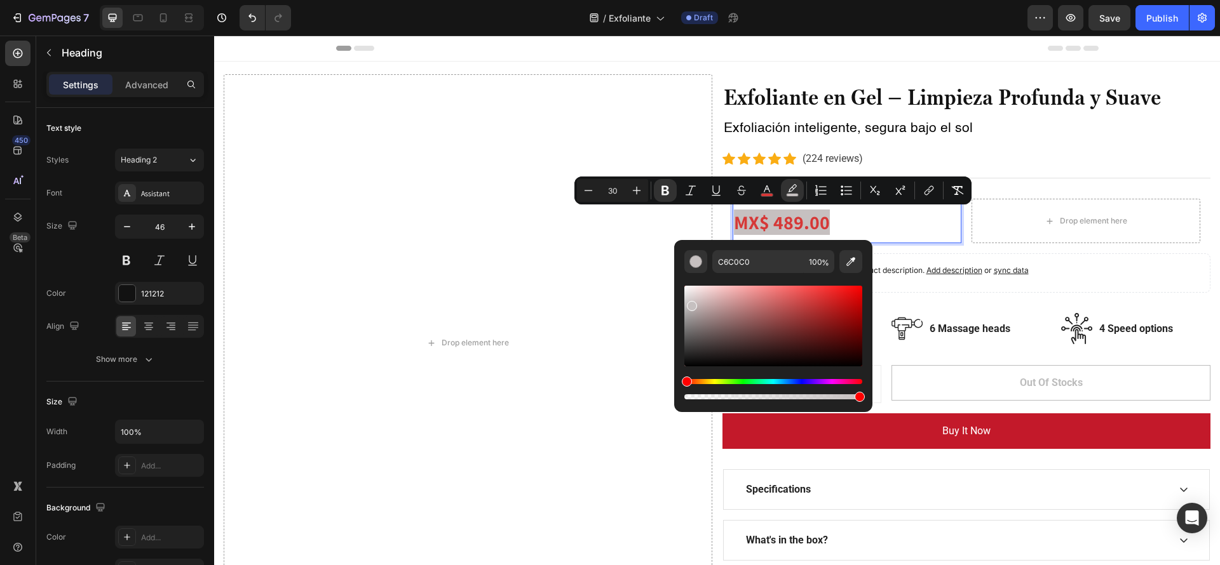
click at [852, 220] on p "MX$ 489.00" at bounding box center [847, 221] width 226 height 42
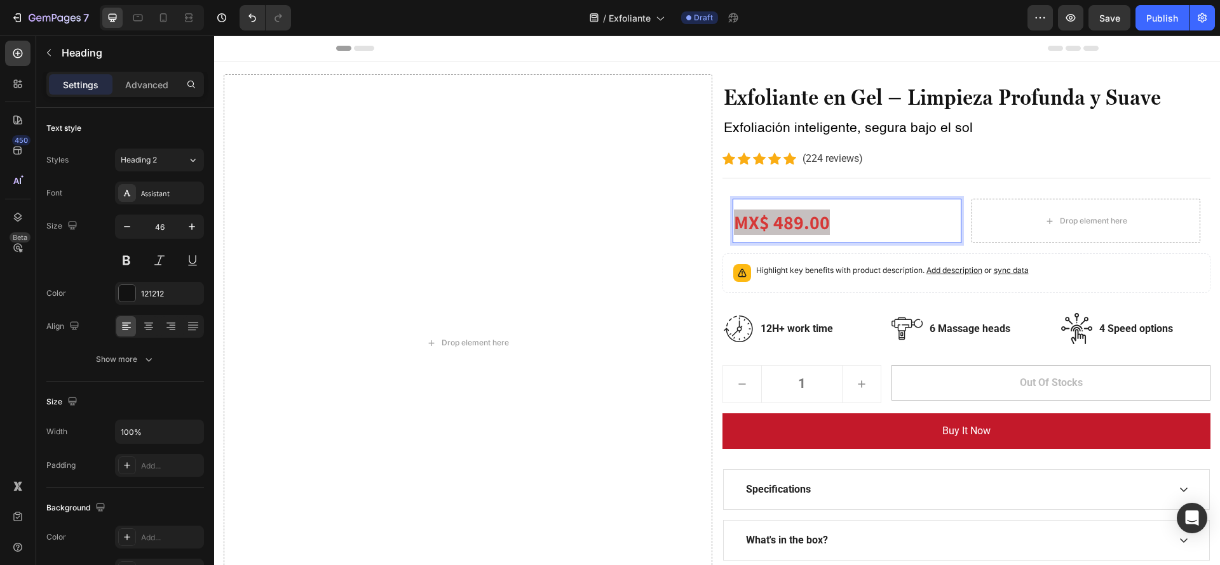
drag, startPoint x: 852, startPoint y: 220, endPoint x: 829, endPoint y: 234, distance: 27.1
click at [829, 234] on p "MX$ 489.00" at bounding box center [847, 221] width 226 height 42
drag, startPoint x: 829, startPoint y: 234, endPoint x: 723, endPoint y: 220, distance: 107.1
click at [723, 220] on div "MX$ 489.00 Heading 0 Drop element here Row" at bounding box center [966, 221] width 488 height 65
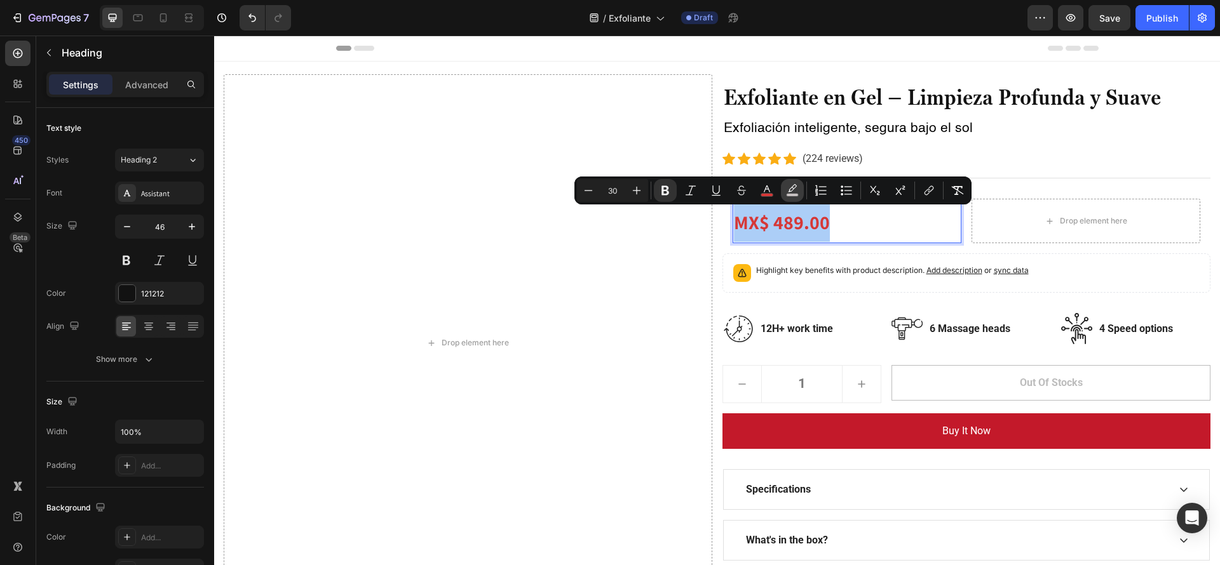
click at [791, 189] on icon "Editor contextual toolbar" at bounding box center [792, 190] width 13 height 13
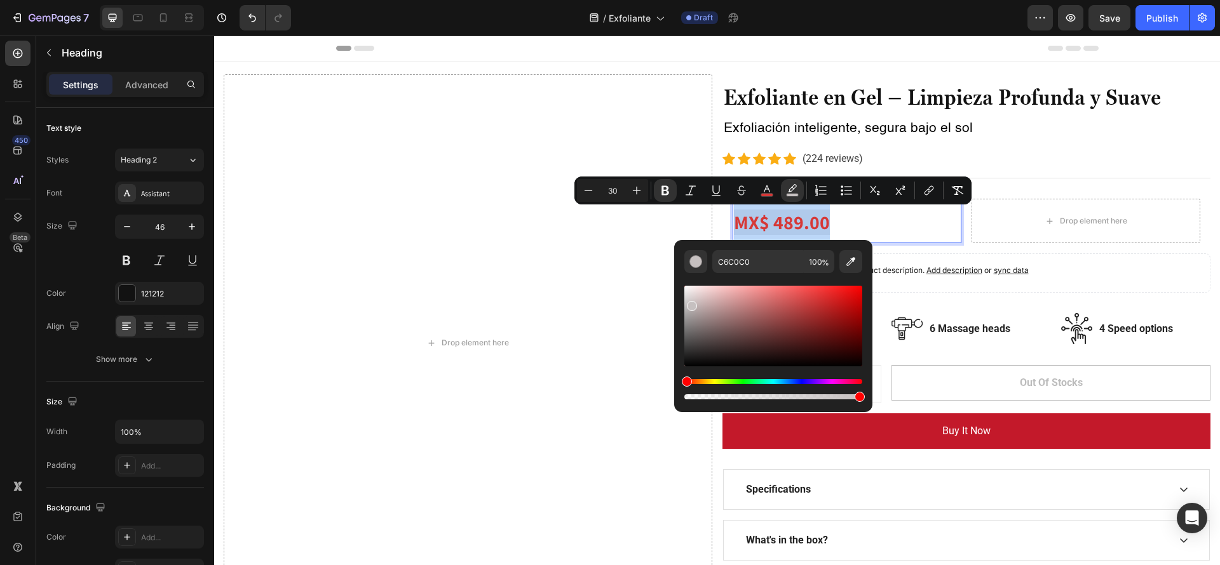
click at [690, 298] on div "Editor contextual toolbar" at bounding box center [773, 326] width 178 height 81
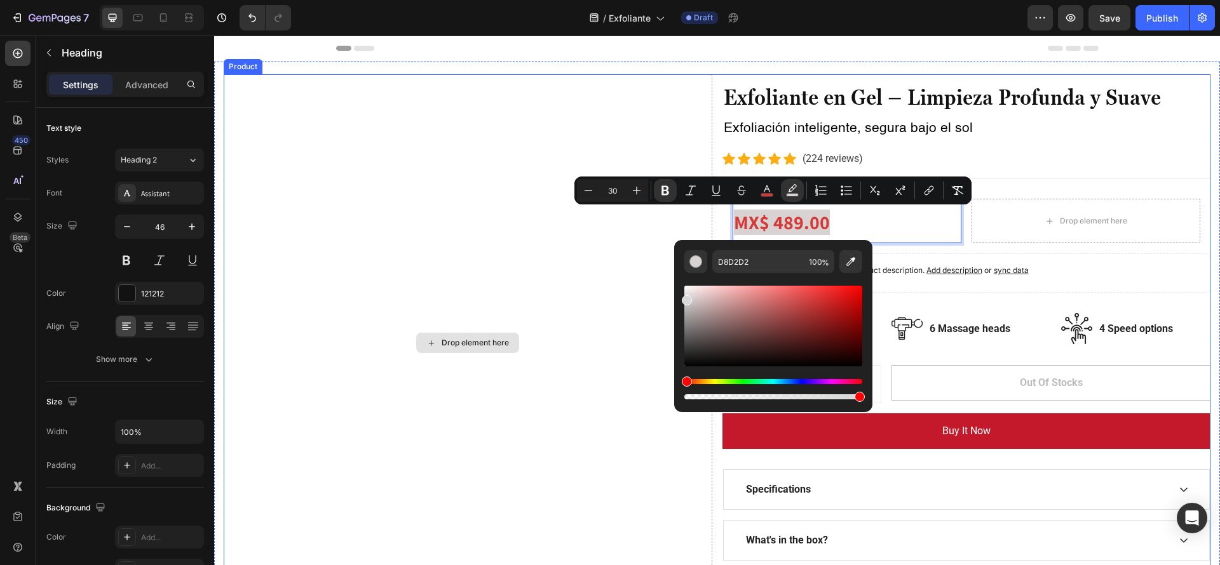
type input "D8D8D8"
drag, startPoint x: 905, startPoint y: 333, endPoint x: 650, endPoint y: 299, distance: 257.1
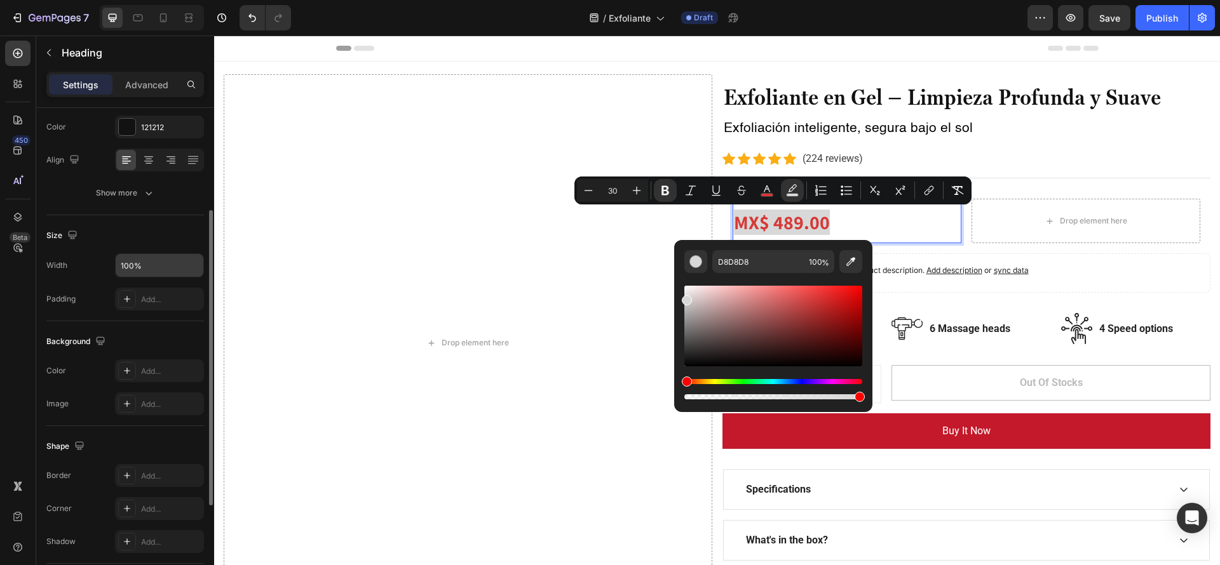
scroll to position [171, 0]
click at [172, 429] on div "Shape Border Add... Corner Add... Shadow Add..." at bounding box center [125, 491] width 158 height 138
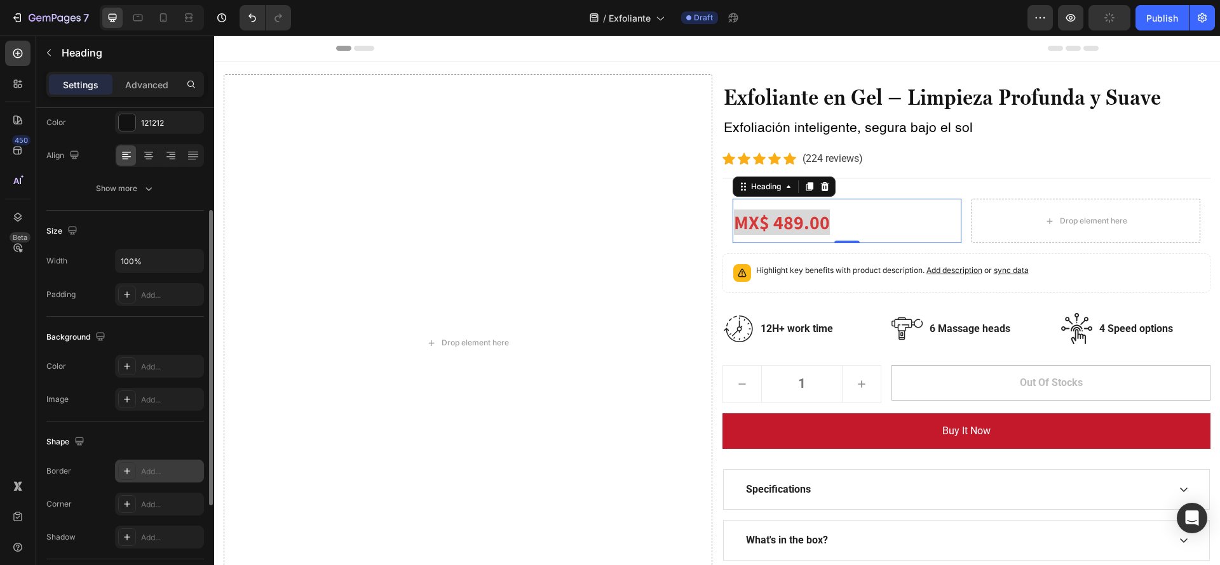
click at [156, 460] on div "Add..." at bounding box center [159, 471] width 89 height 23
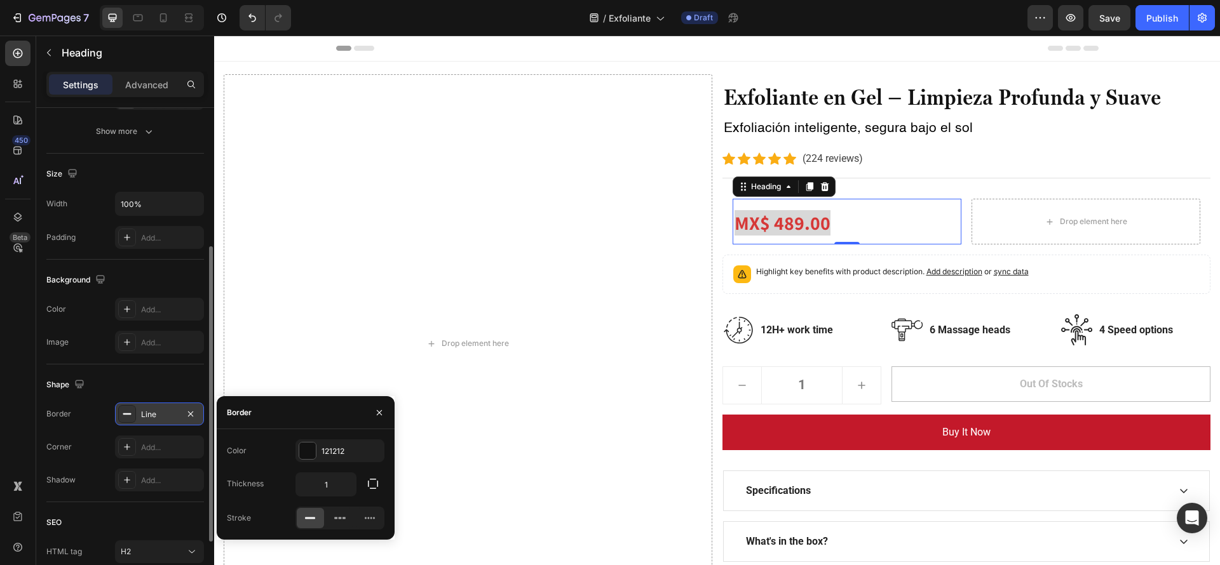
scroll to position [229, 0]
click at [189, 410] on icon "button" at bounding box center [190, 413] width 10 height 10
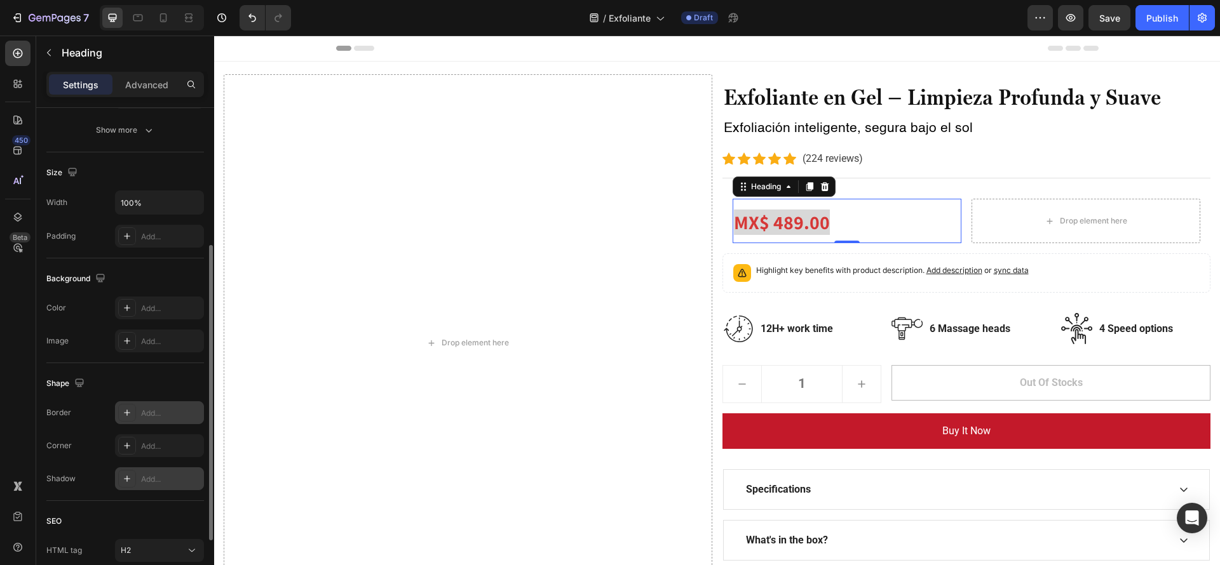
click at [164, 481] on div "Add..." at bounding box center [171, 479] width 60 height 11
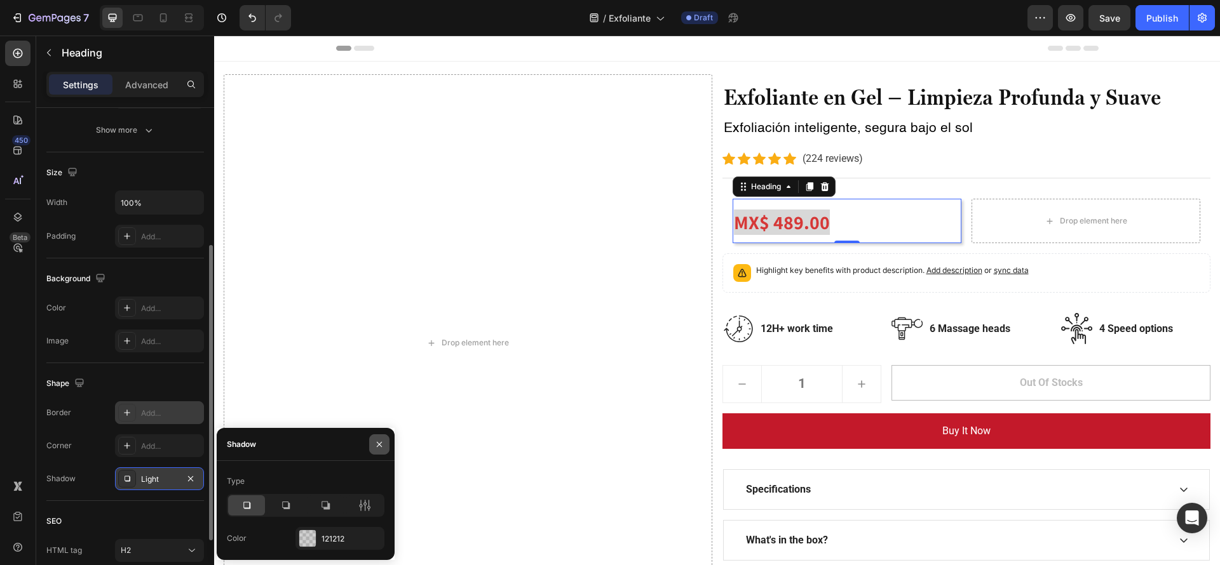
click at [372, 440] on button "button" at bounding box center [379, 444] width 20 height 20
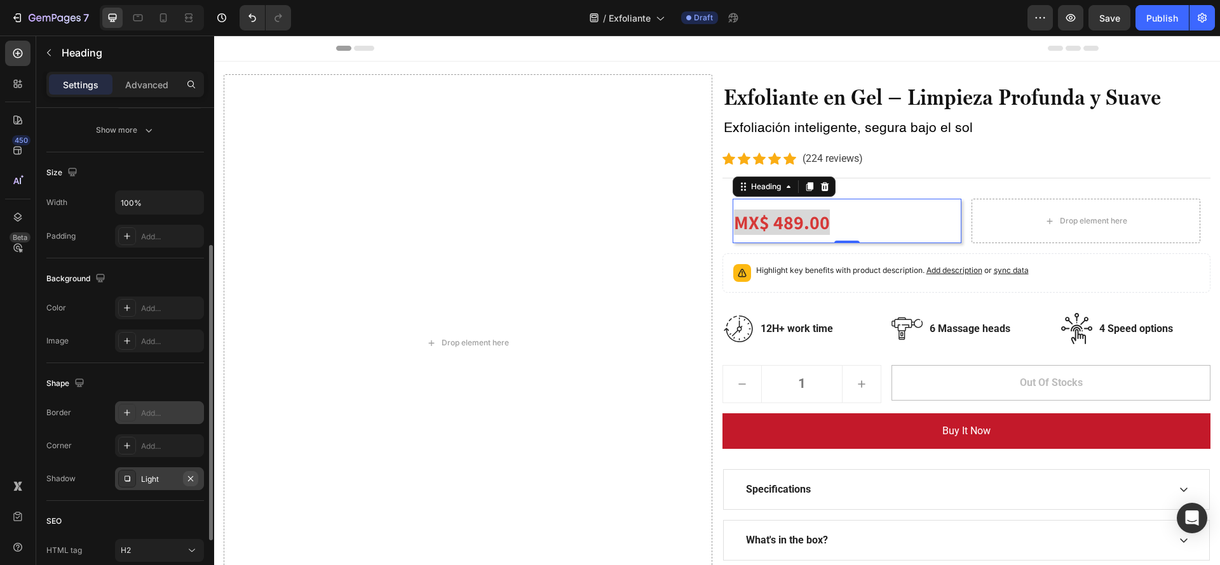
click at [187, 480] on icon "button" at bounding box center [190, 479] width 10 height 10
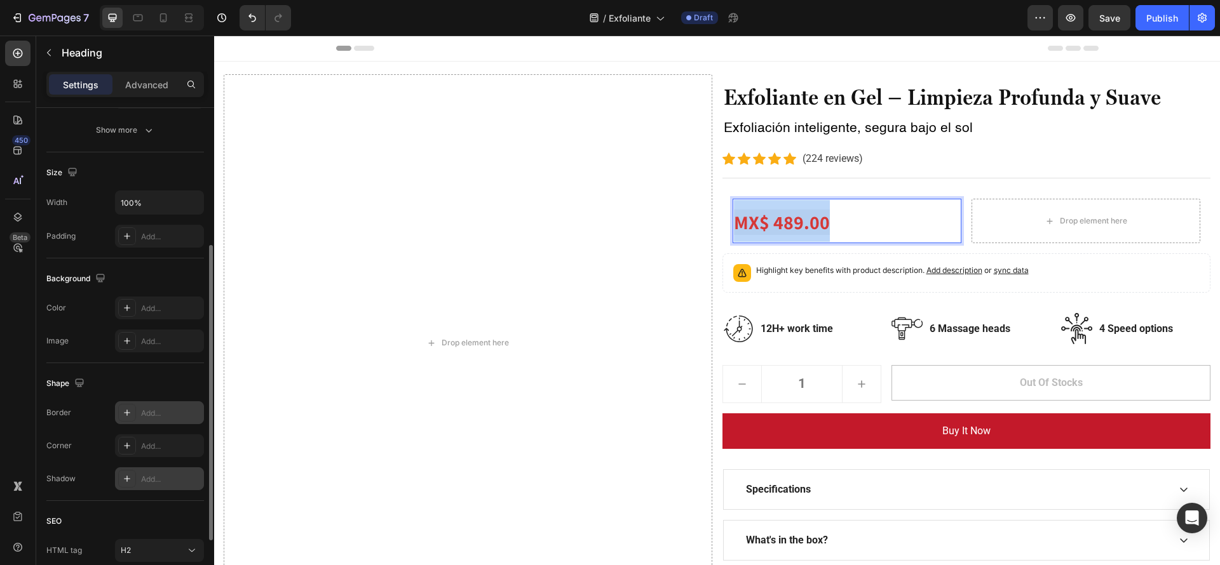
drag, startPoint x: 837, startPoint y: 226, endPoint x: 710, endPoint y: 219, distance: 127.2
click at [710, 219] on div "Drop element here ⁠⁠⁠⁠⁠⁠⁠ Exfoliante en Gel – Limpieza Profunda y Suave Heading…" at bounding box center [717, 342] width 986 height 537
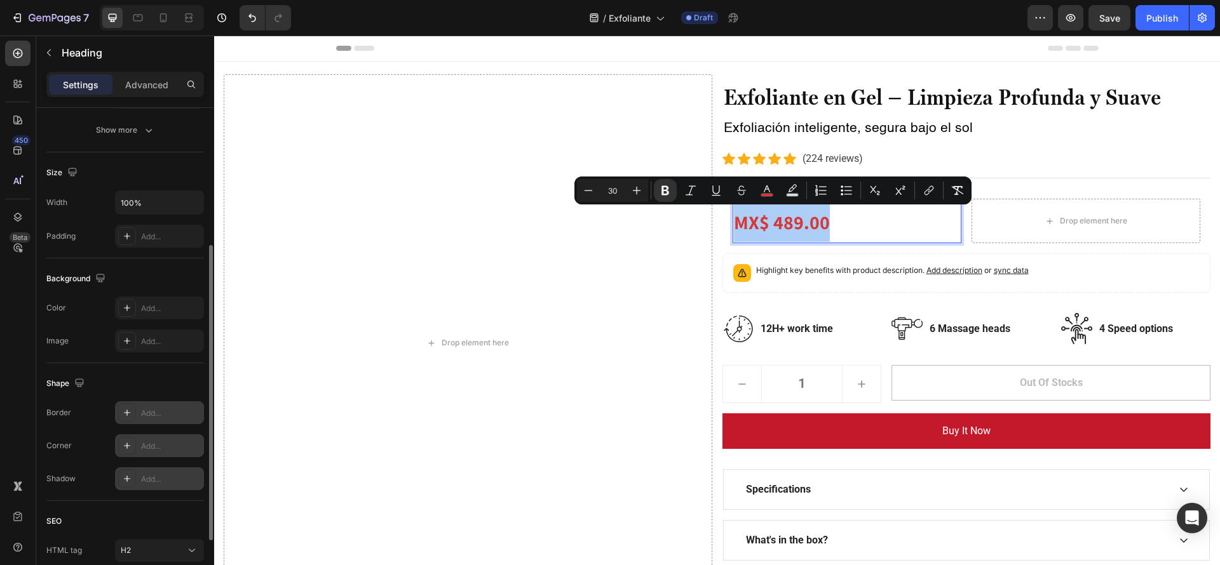
click at [144, 450] on div "Add..." at bounding box center [171, 446] width 60 height 11
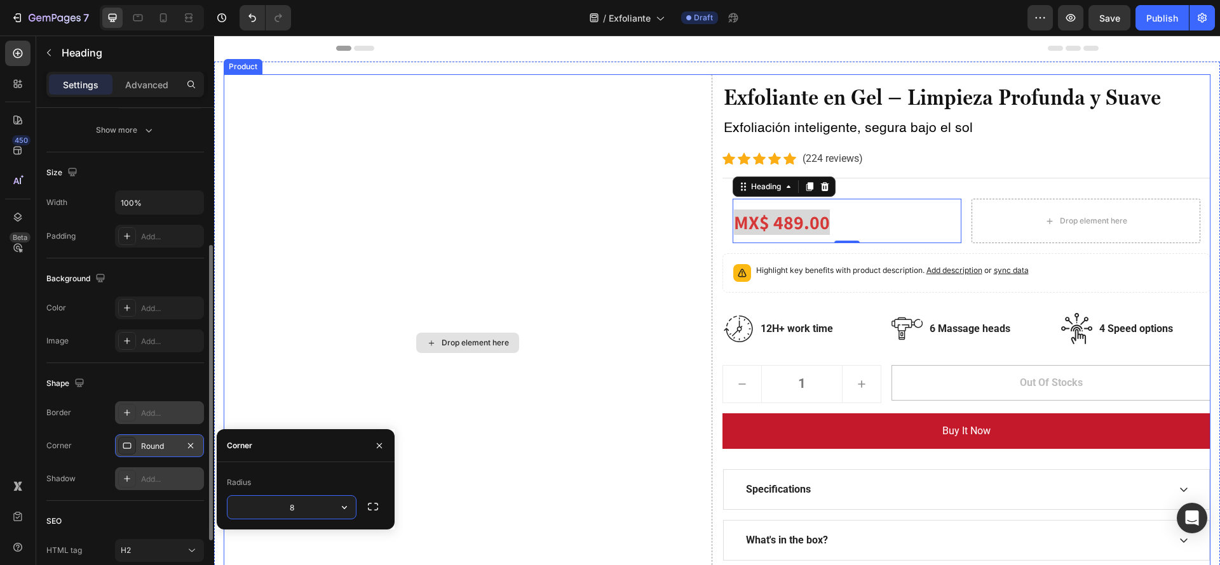
click at [636, 261] on div "Drop element here" at bounding box center [468, 342] width 488 height 537
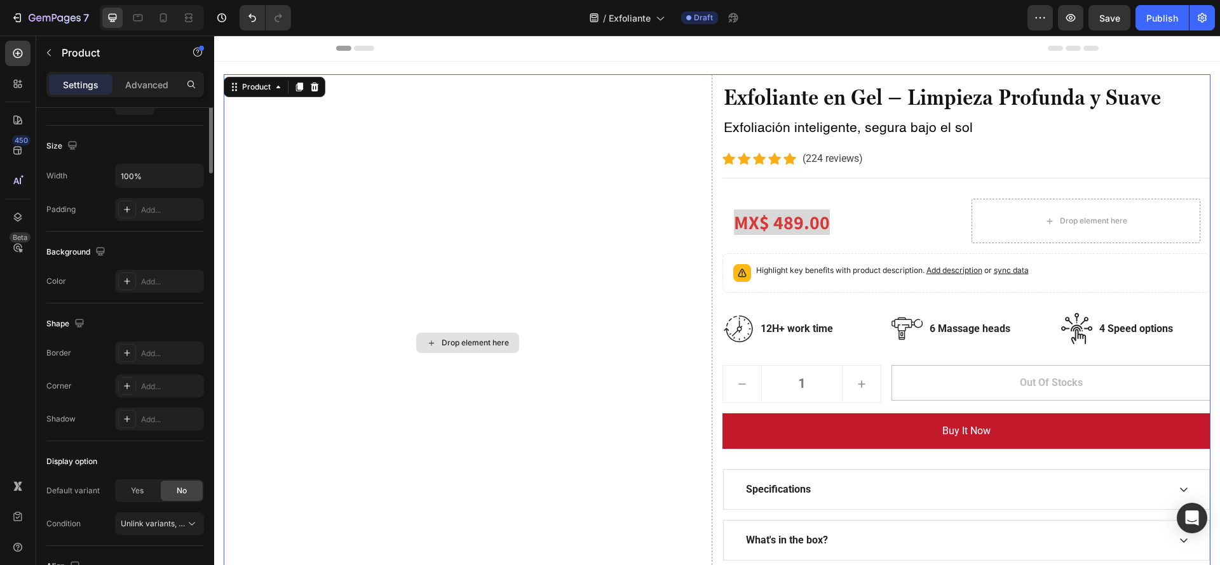
scroll to position [0, 0]
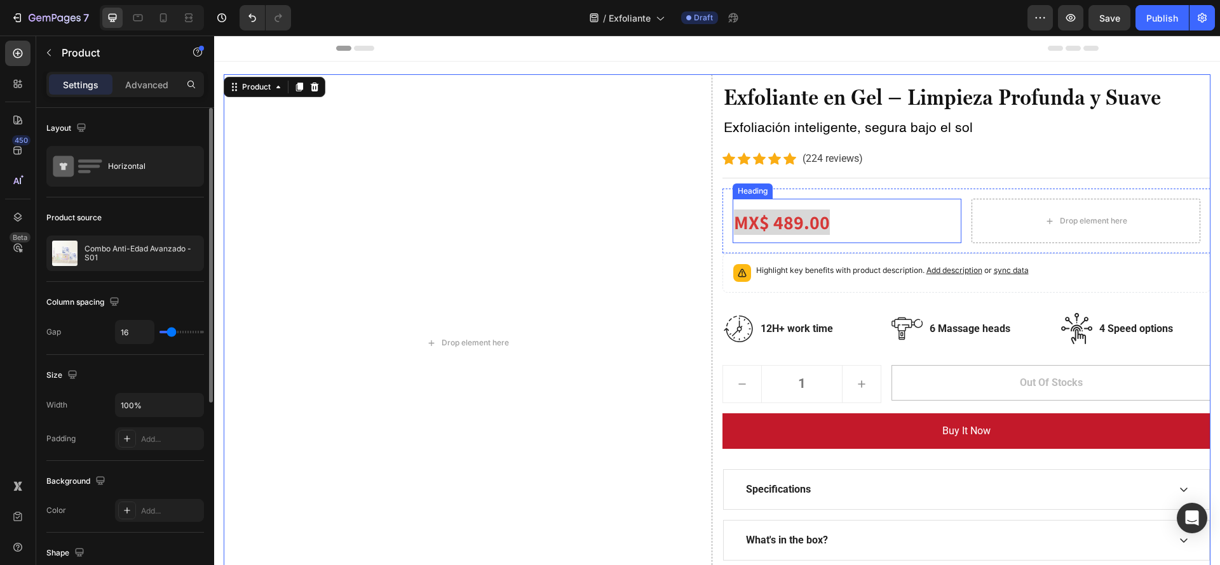
click at [790, 206] on p "⁠⁠⁠⁠⁠⁠⁠ MX$ 489.00" at bounding box center [847, 221] width 226 height 42
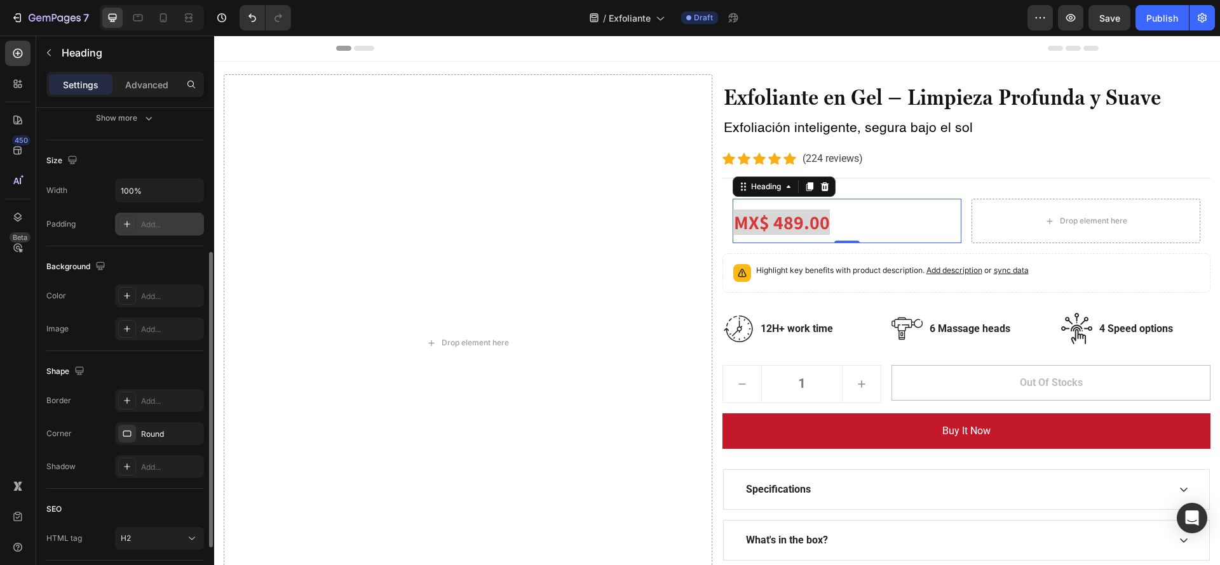
scroll to position [243, 0]
click at [187, 433] on icon "button" at bounding box center [190, 432] width 10 height 10
click at [187, 433] on div "Add..." at bounding box center [171, 432] width 60 height 11
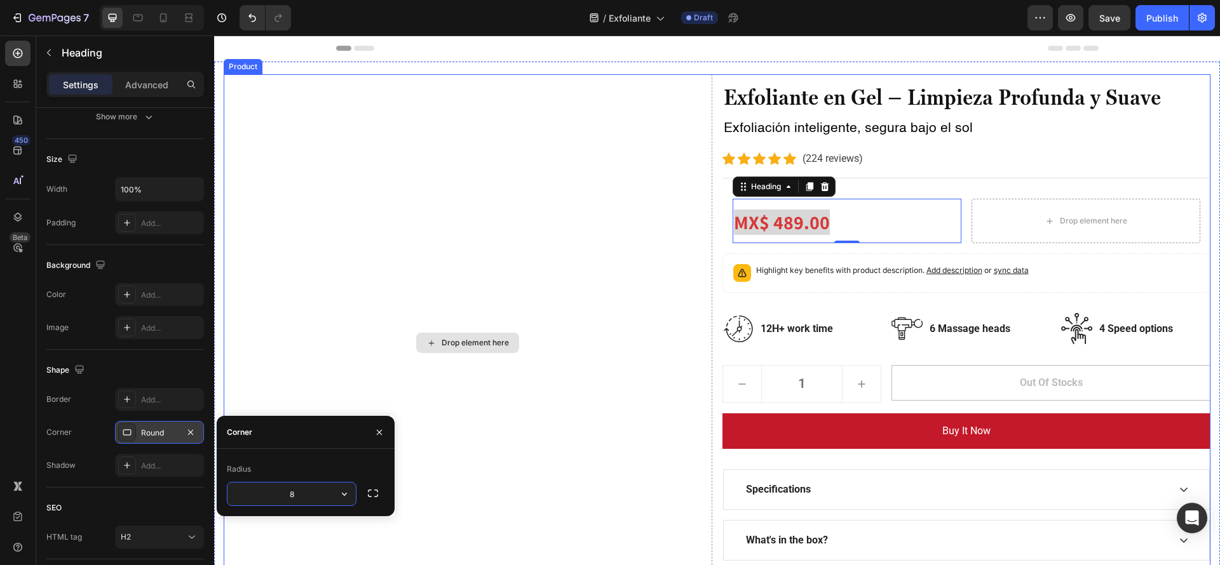
click at [692, 220] on div "Drop element here" at bounding box center [468, 342] width 488 height 537
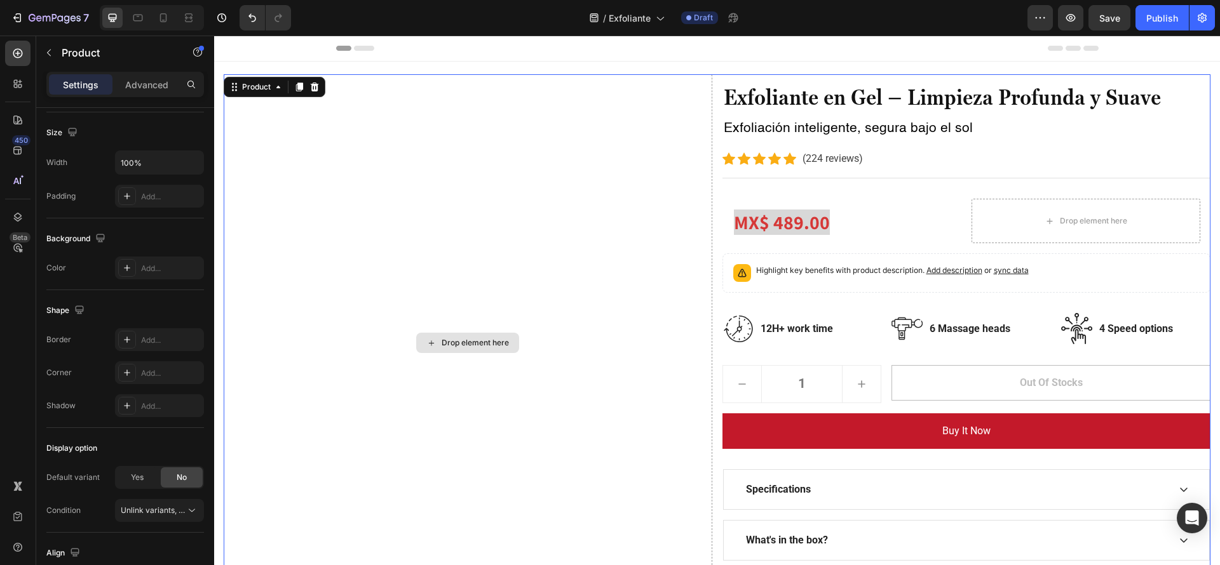
scroll to position [0, 0]
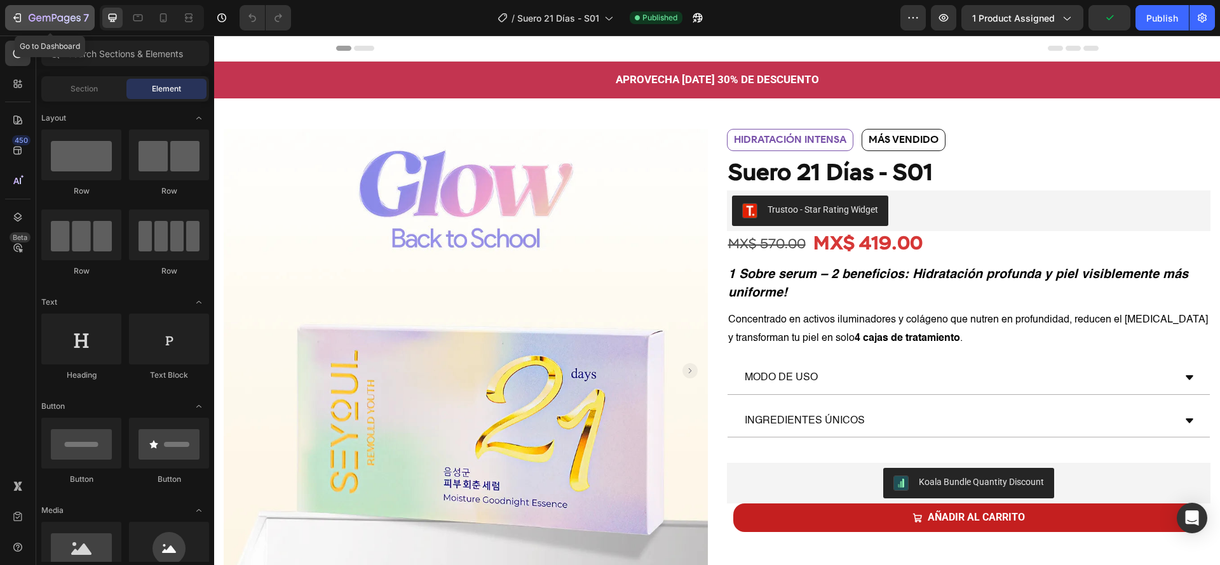
click at [17, 13] on icon "button" at bounding box center [19, 17] width 6 height 9
